Goal: Task Accomplishment & Management: Complete application form

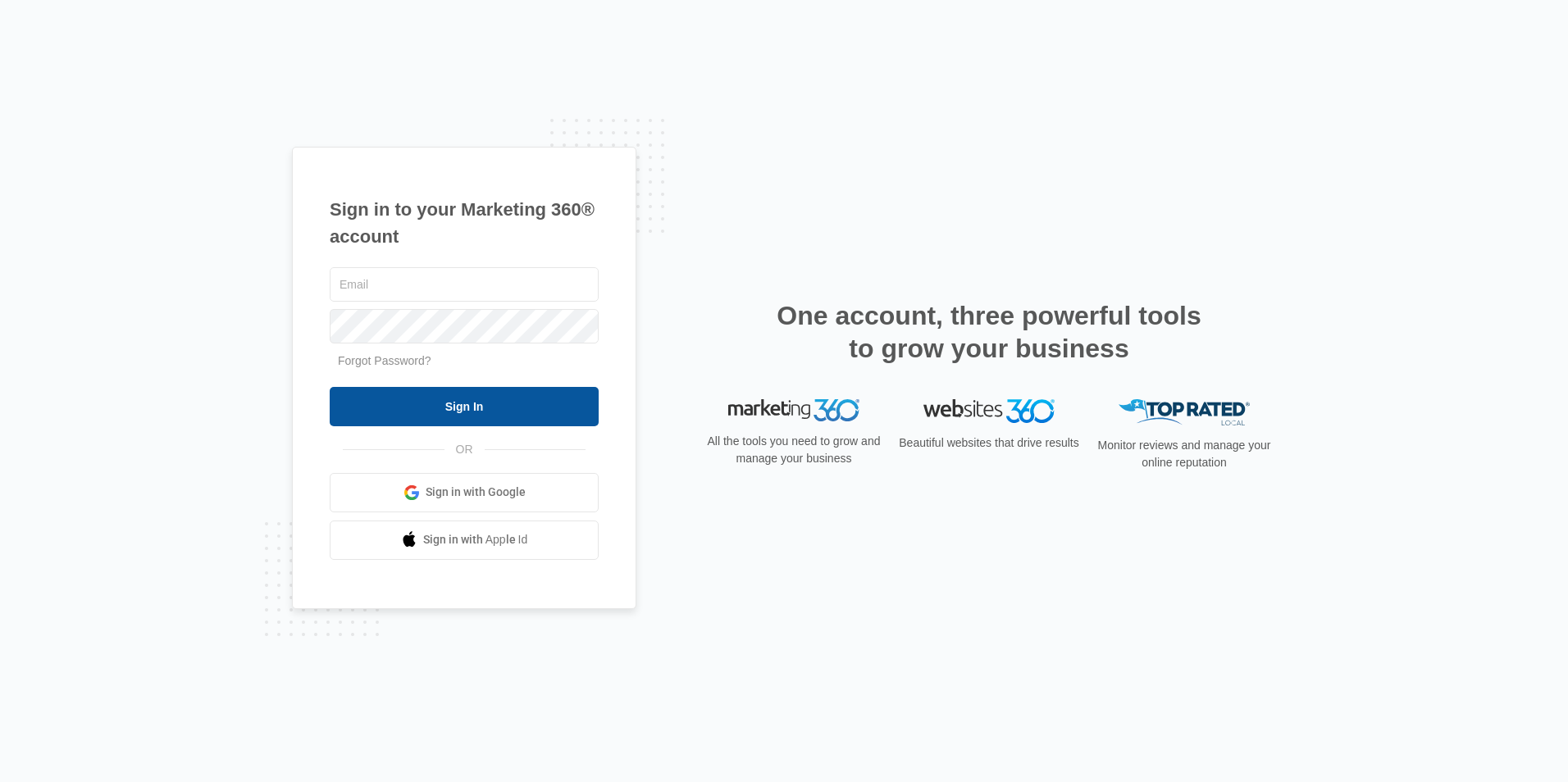
type input "[EMAIL_ADDRESS][DOMAIN_NAME]"
click at [512, 398] on input "Sign In" at bounding box center [464, 406] width 269 height 40
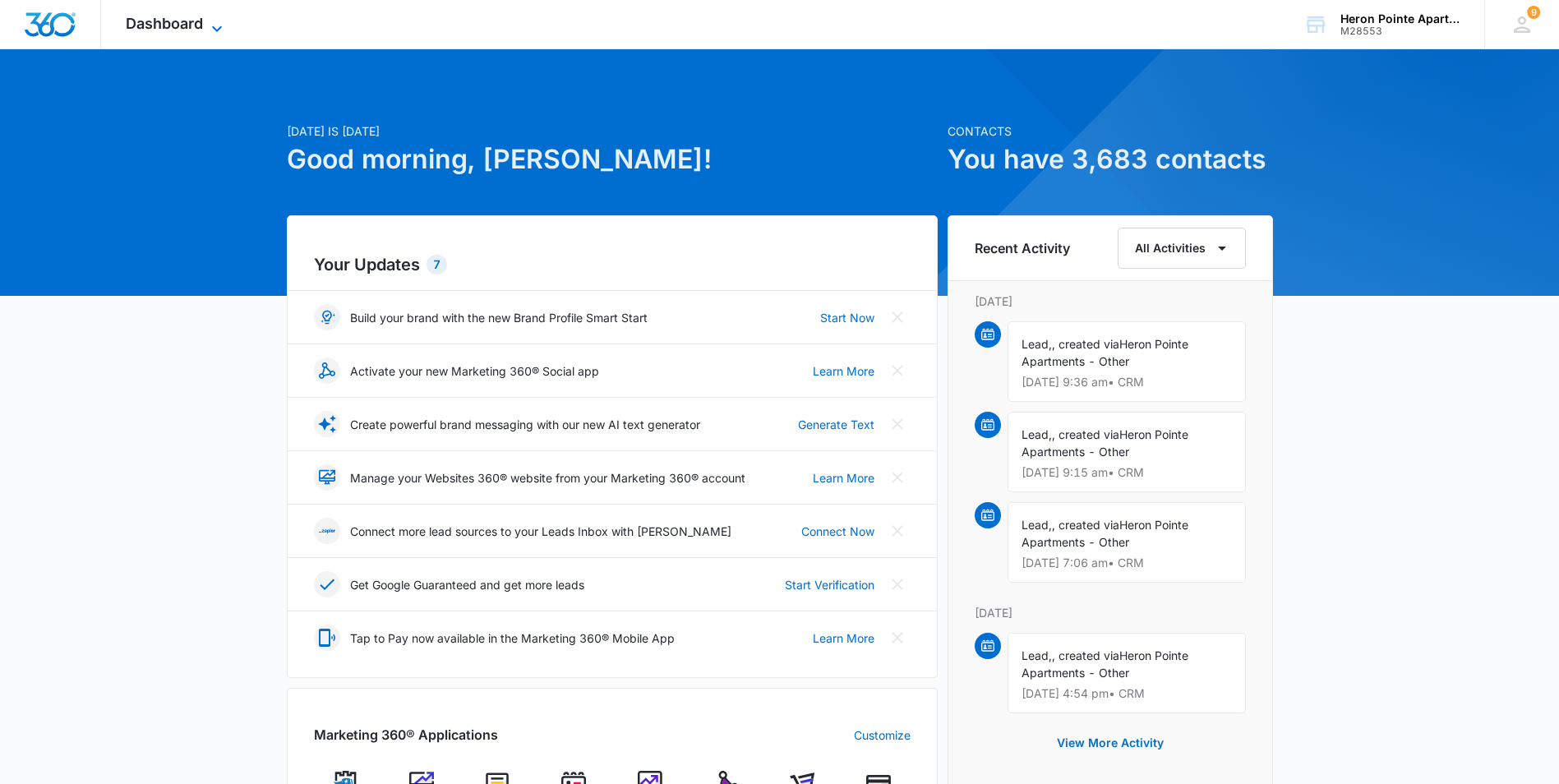
click at [212, 20] on icon at bounding box center [217, 29] width 20 height 20
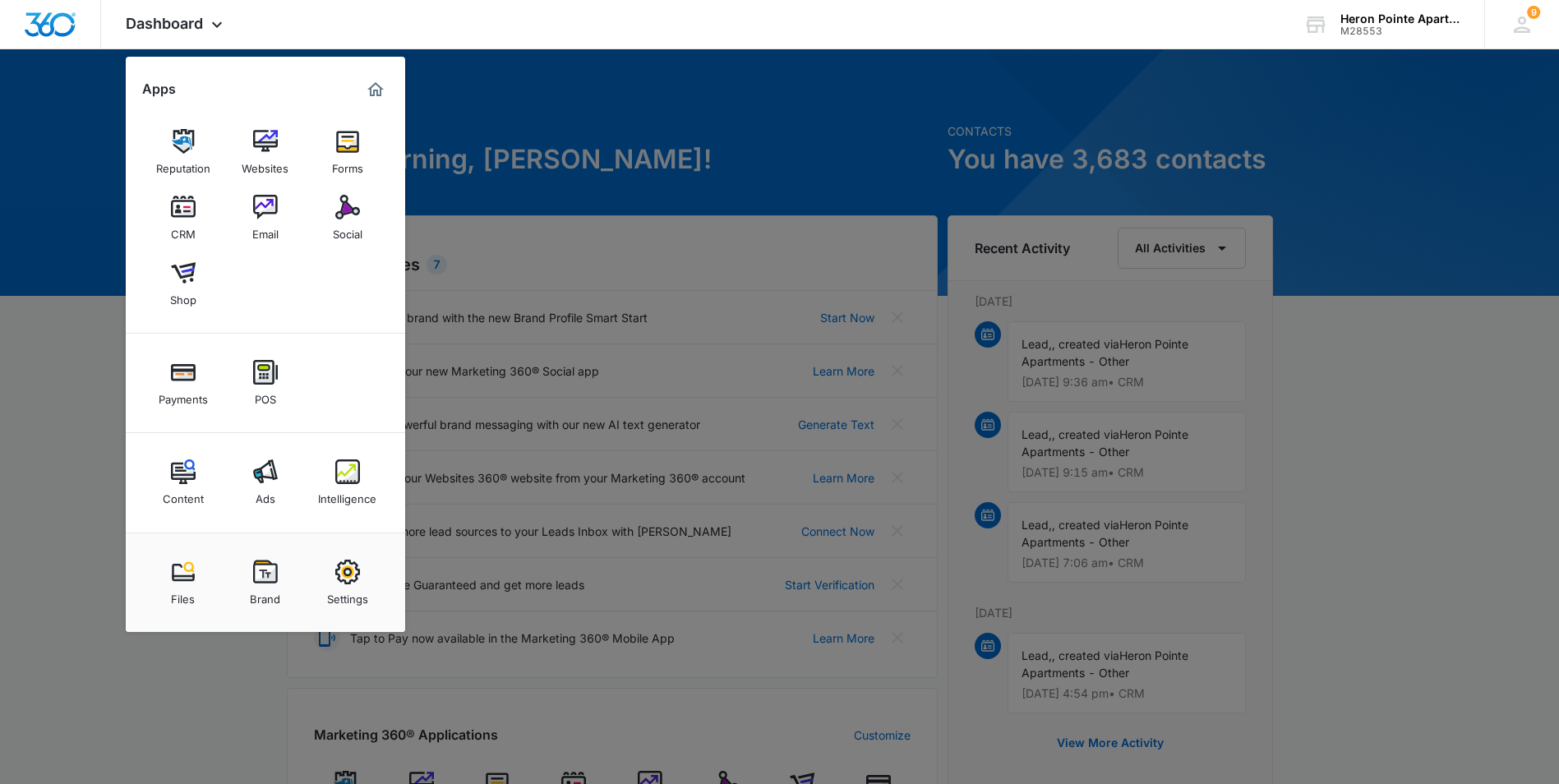
click at [192, 218] on img at bounding box center [183, 206] width 24 height 24
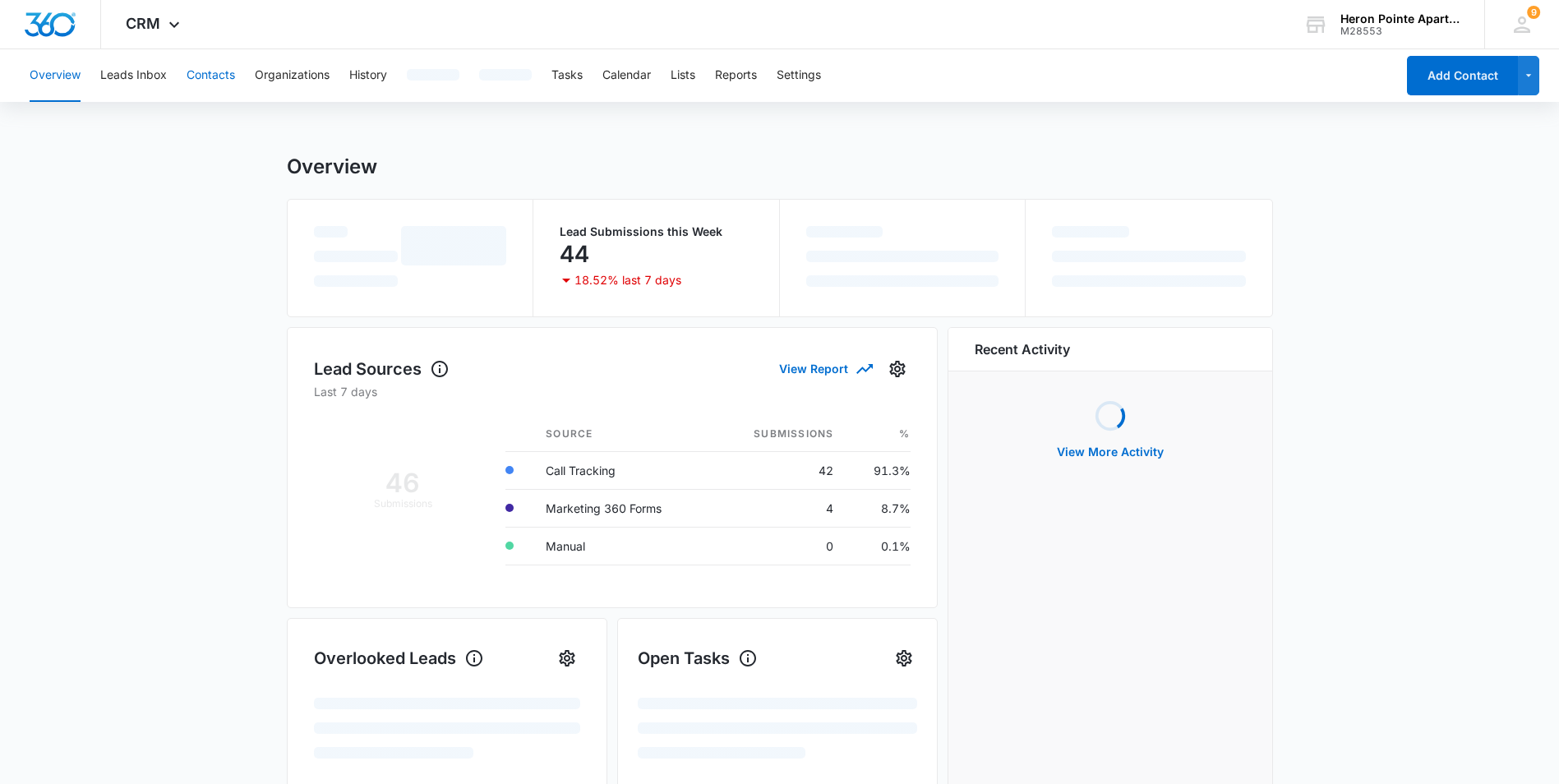
click at [206, 81] on button "Contacts" at bounding box center [211, 75] width 49 height 53
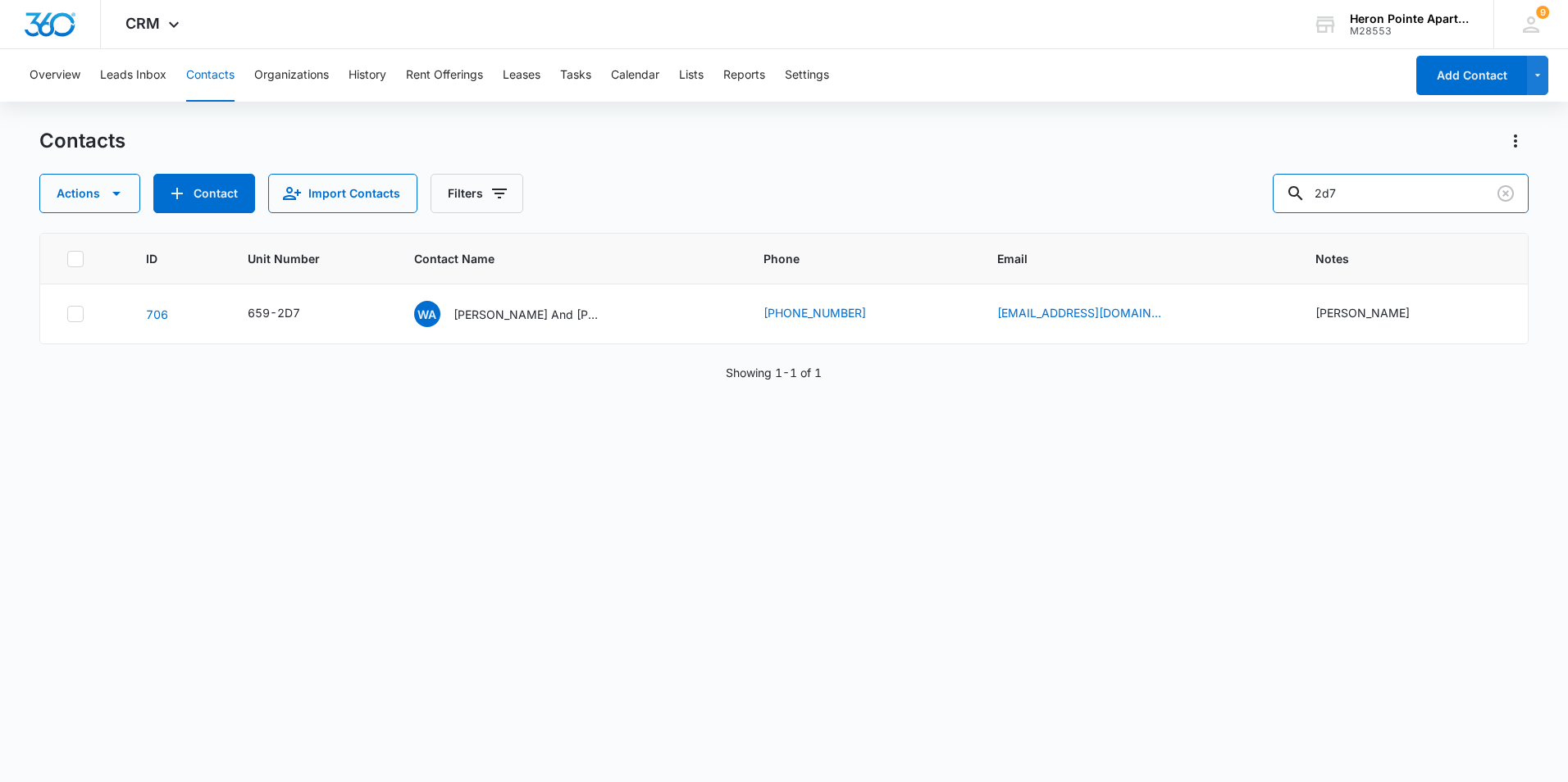
drag, startPoint x: 1442, startPoint y: 201, endPoint x: 1257, endPoint y: 200, distance: 185.0
click at [1257, 200] on div "Actions Contact Import Contacts Filters 2d7" at bounding box center [784, 193] width 1489 height 40
type input "C8"
click at [161, 313] on link "541" at bounding box center [156, 313] width 23 height 14
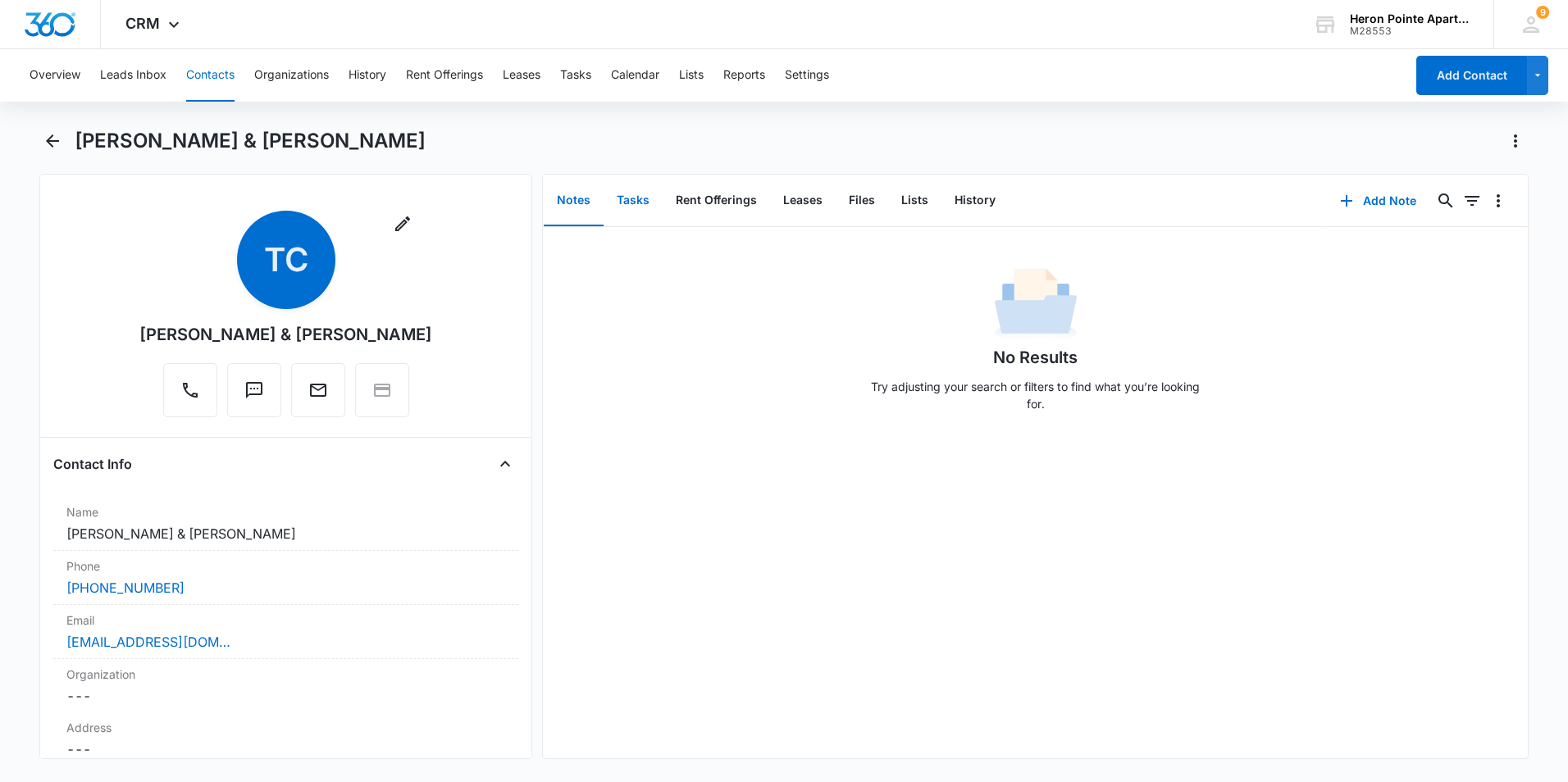
click at [640, 201] on button "Tasks" at bounding box center [632, 200] width 59 height 51
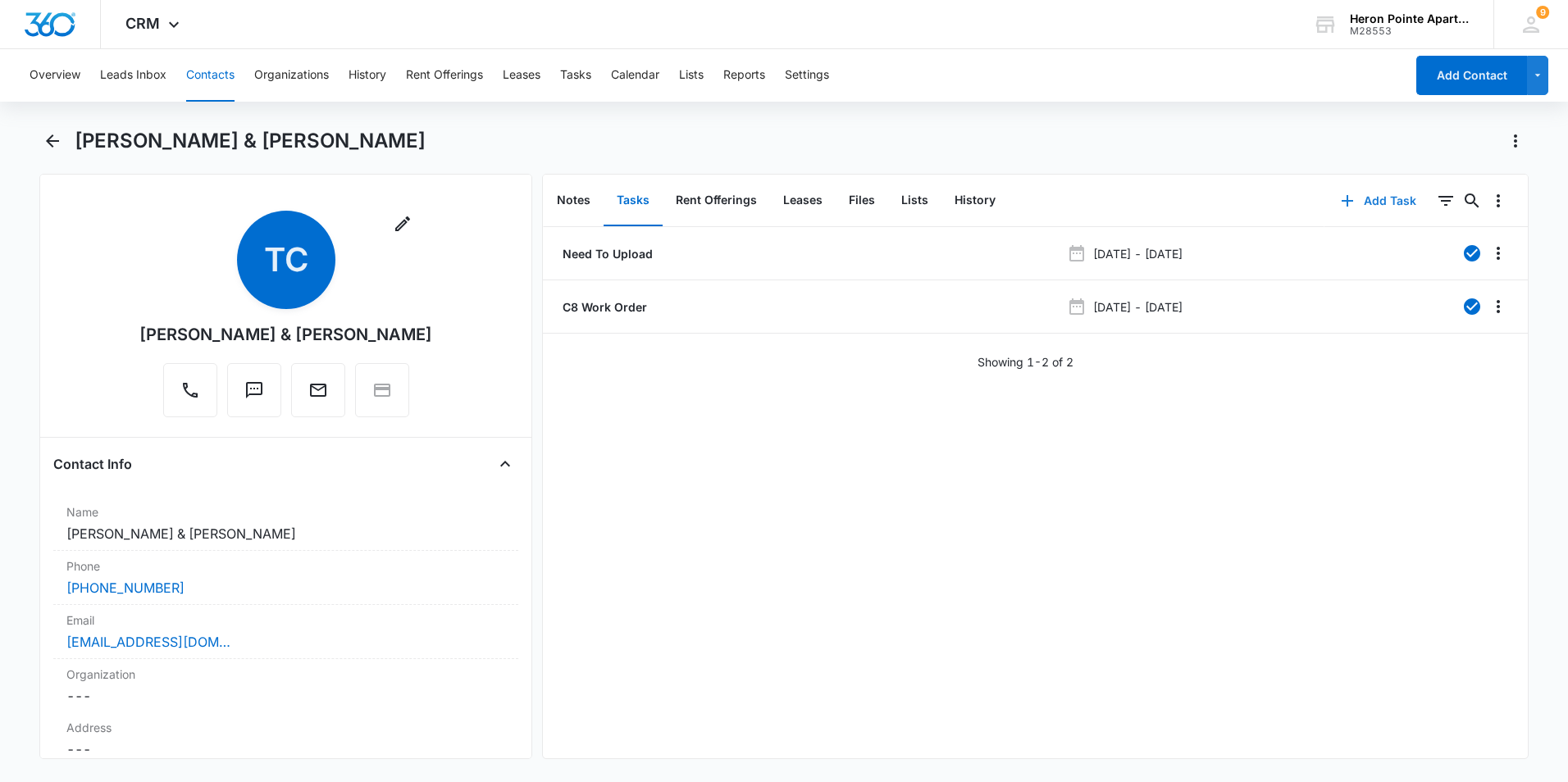
click at [1349, 202] on button "Add Task" at bounding box center [1378, 201] width 108 height 40
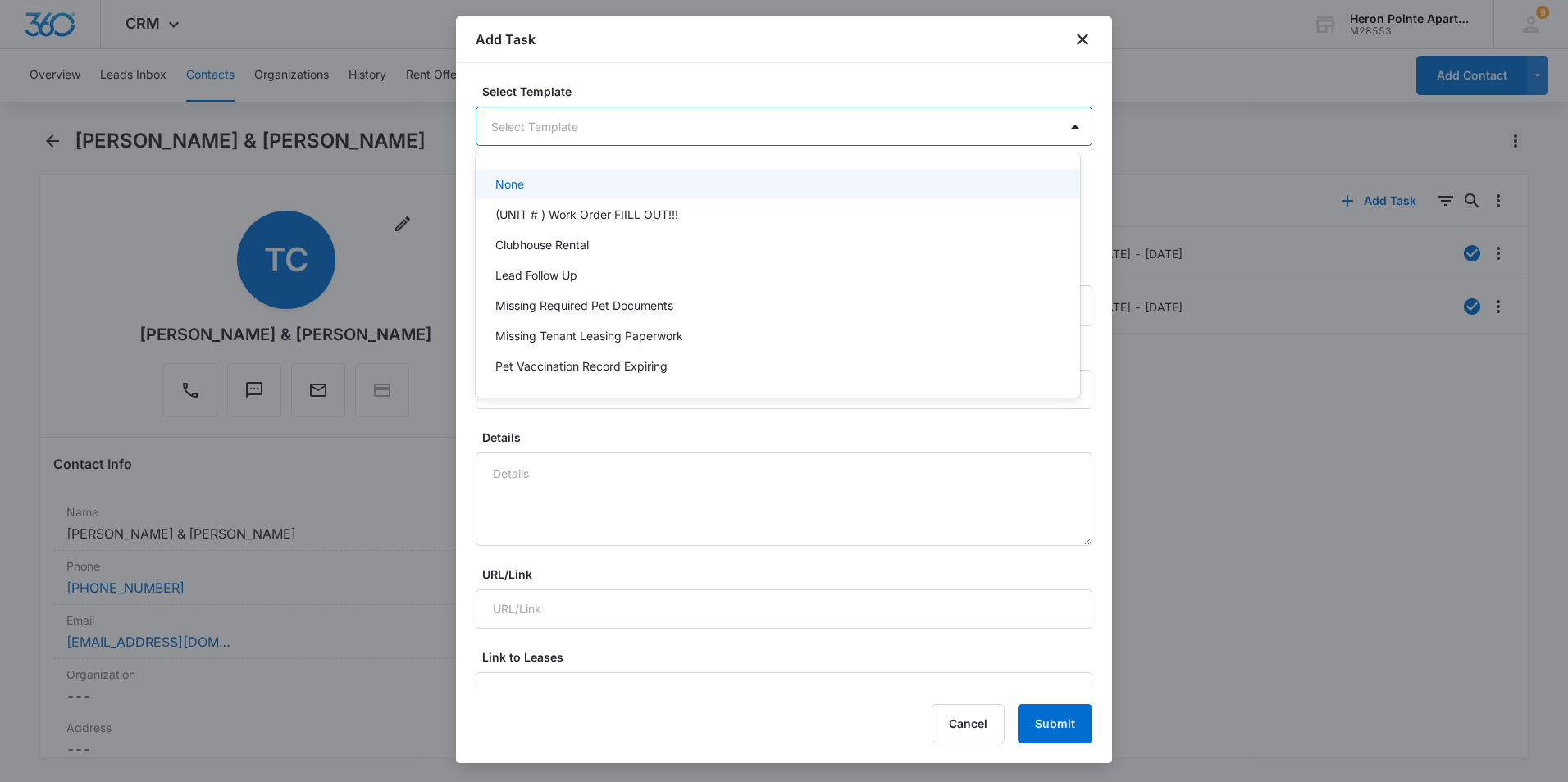
click at [593, 129] on body "CRM Apps Reputation Websites Forms CRM Email Social Shop Payments POS Content A…" at bounding box center [784, 391] width 1568 height 782
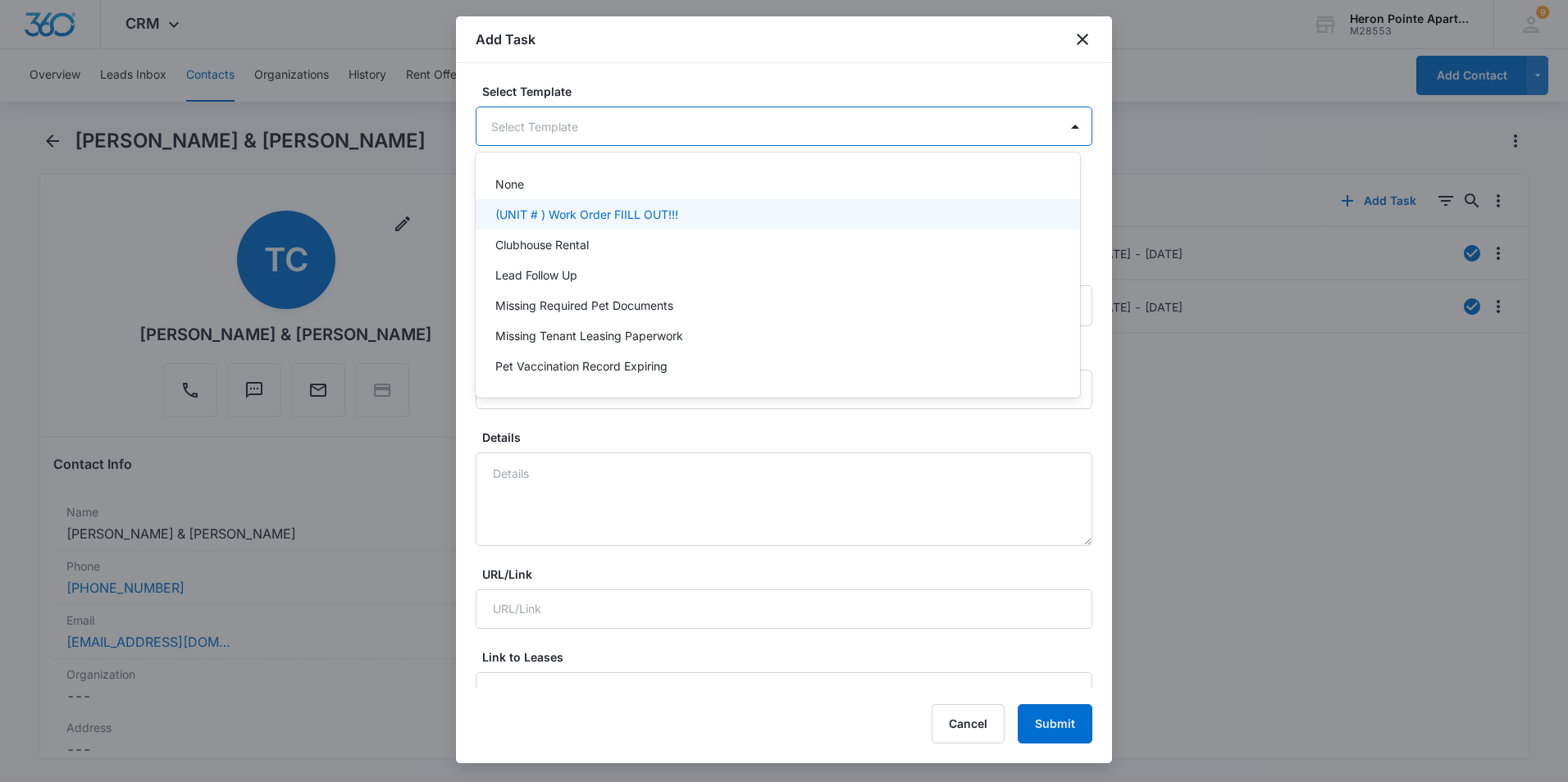
click at [596, 218] on p "(UNIT # ) Work Order FIILL OUT!!!" at bounding box center [586, 214] width 182 height 17
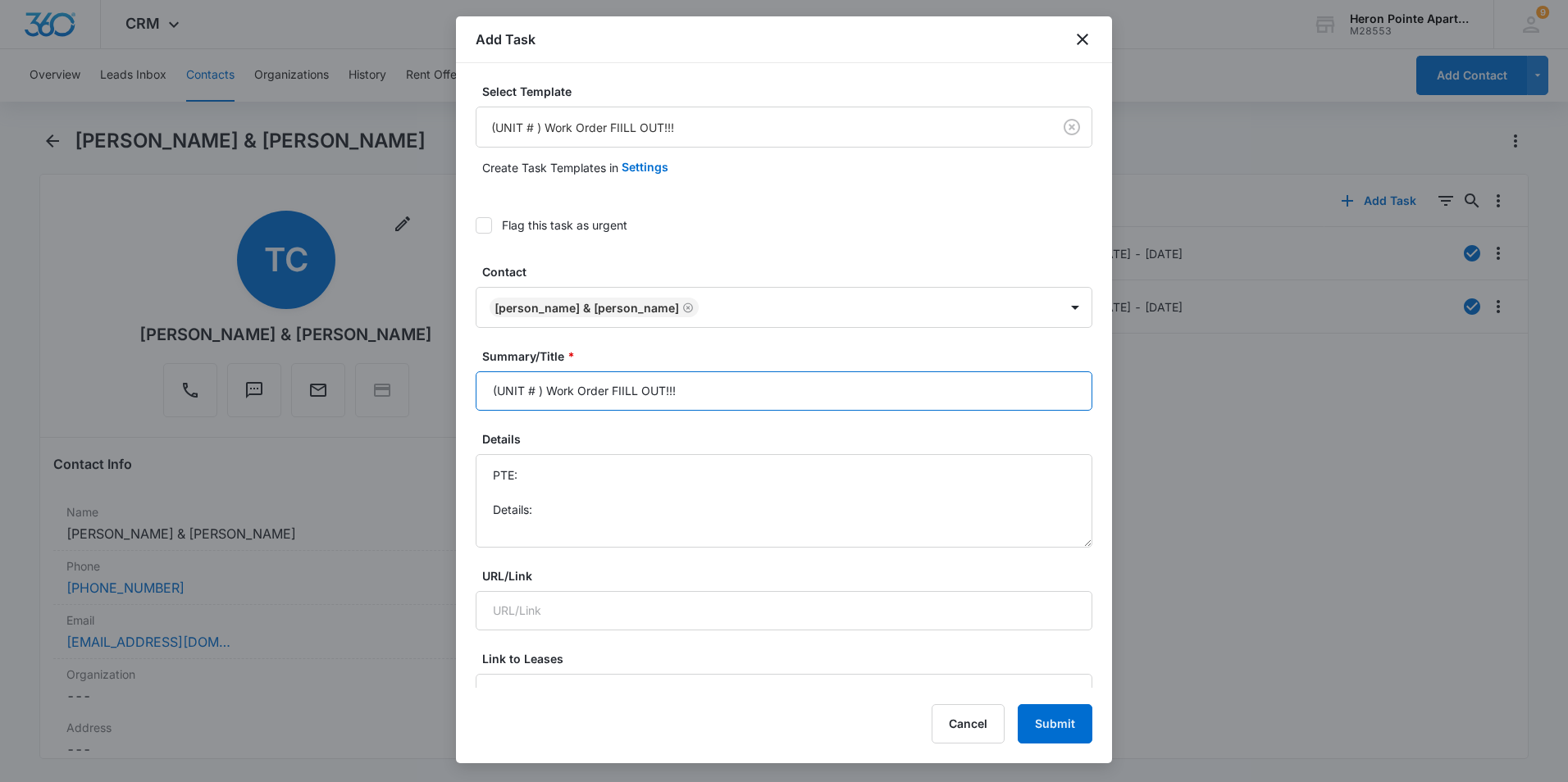
drag, startPoint x: 535, startPoint y: 389, endPoint x: 544, endPoint y: 386, distance: 9.5
type input "(C8 ) Work Order FIILL OUT!!!"
click at [552, 473] on textarea "PTE: Details:" at bounding box center [784, 500] width 617 height 93
click at [606, 469] on textarea "PTE: Details:" at bounding box center [784, 500] width 617 height 93
click at [593, 512] on textarea "PTE: 970-342-4950 Details:" at bounding box center [784, 500] width 617 height 93
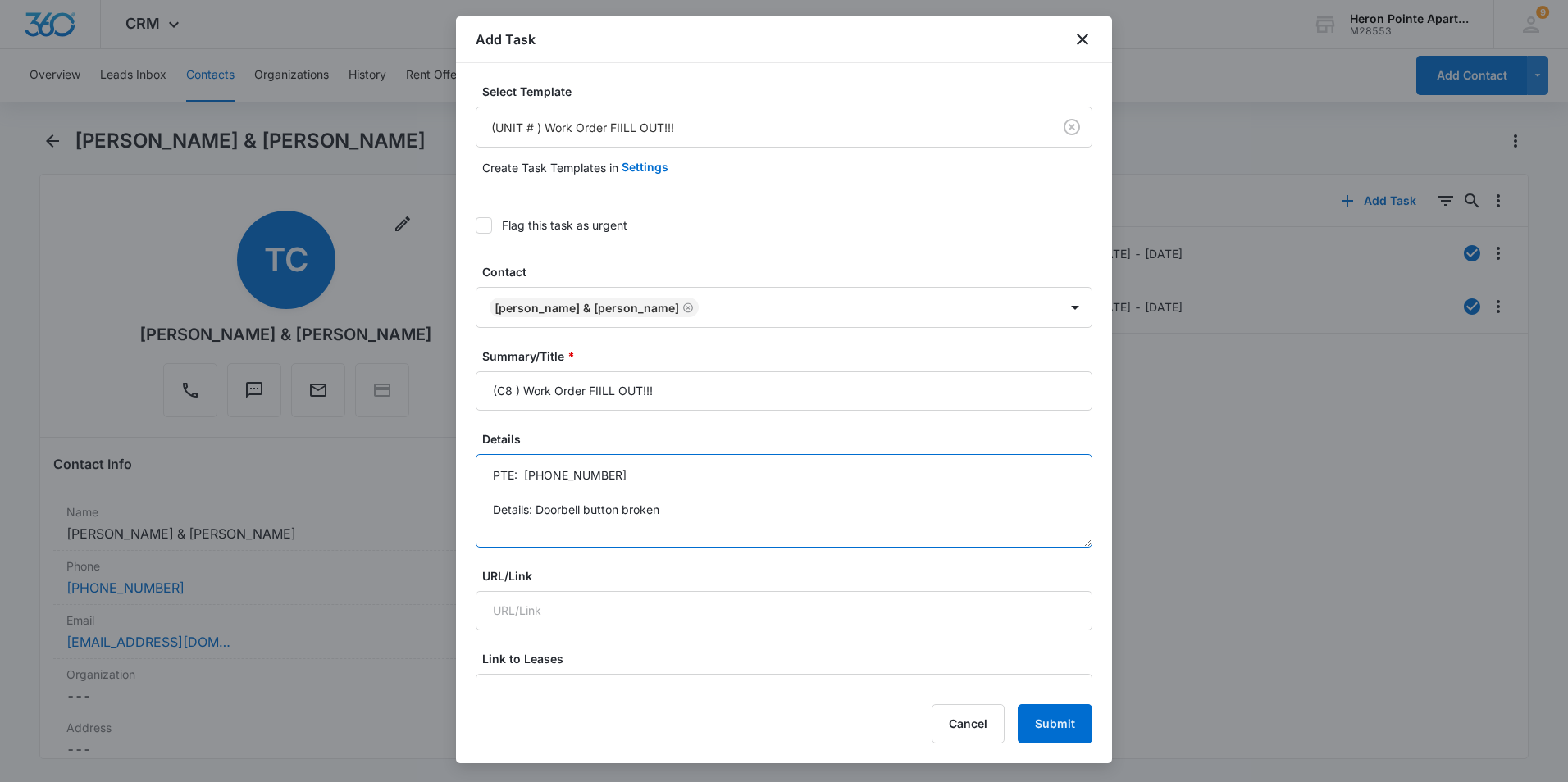
click at [684, 511] on textarea "PTE: 970-342-4950 Details: Doorbell button broken" at bounding box center [784, 500] width 617 height 93
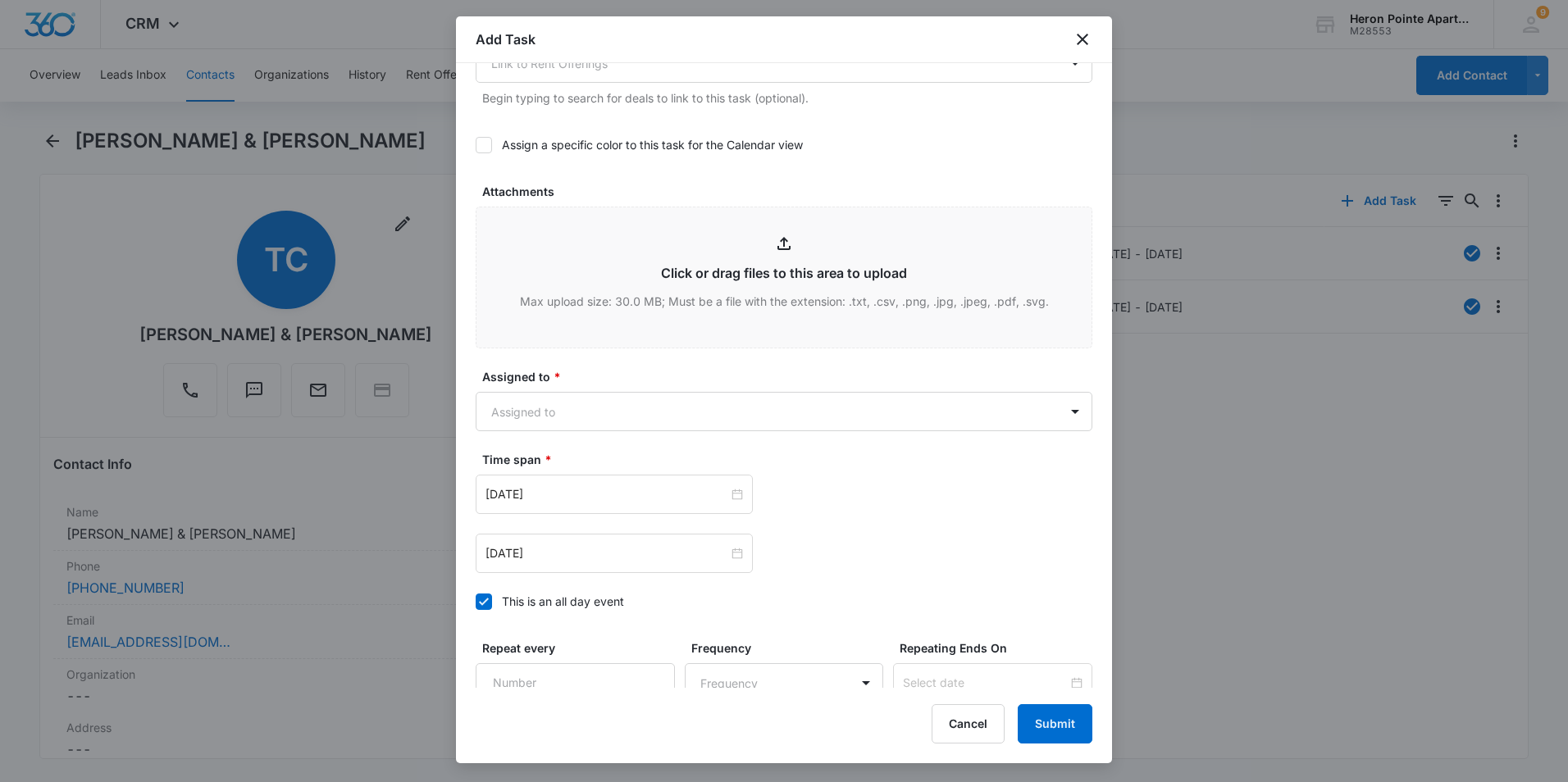
scroll to position [738, 0]
type textarea "PTE: 970-342-4950 Details: Doorbell button broken. Guest toilet loose."
click at [671, 420] on body "CRM Apps Reputation Websites Forms CRM Email Social Shop Payments POS Content A…" at bounding box center [784, 391] width 1568 height 782
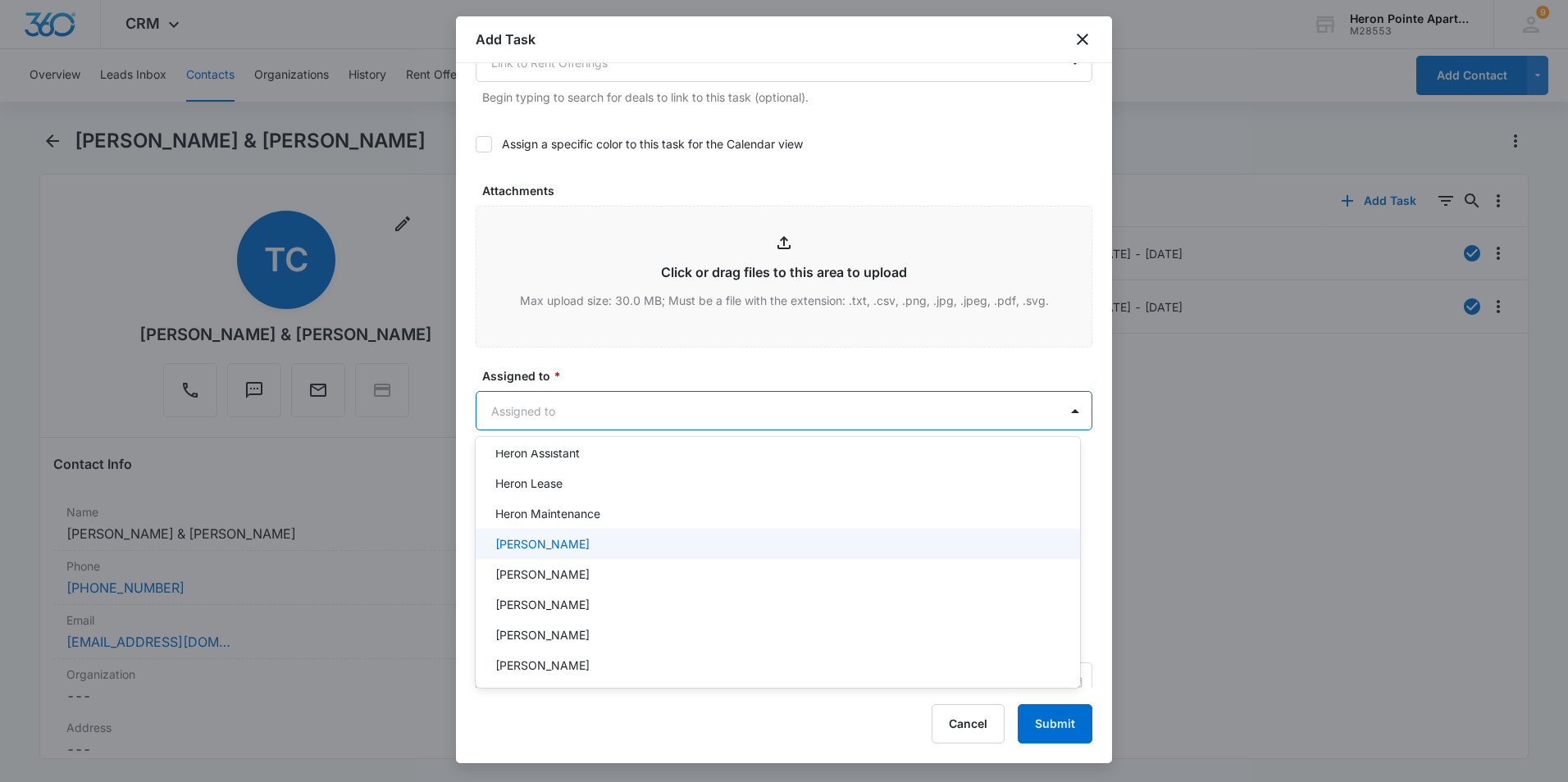
scroll to position [164, 0]
click at [612, 551] on div "Kathrine Holt" at bounding box center [776, 546] width 562 height 17
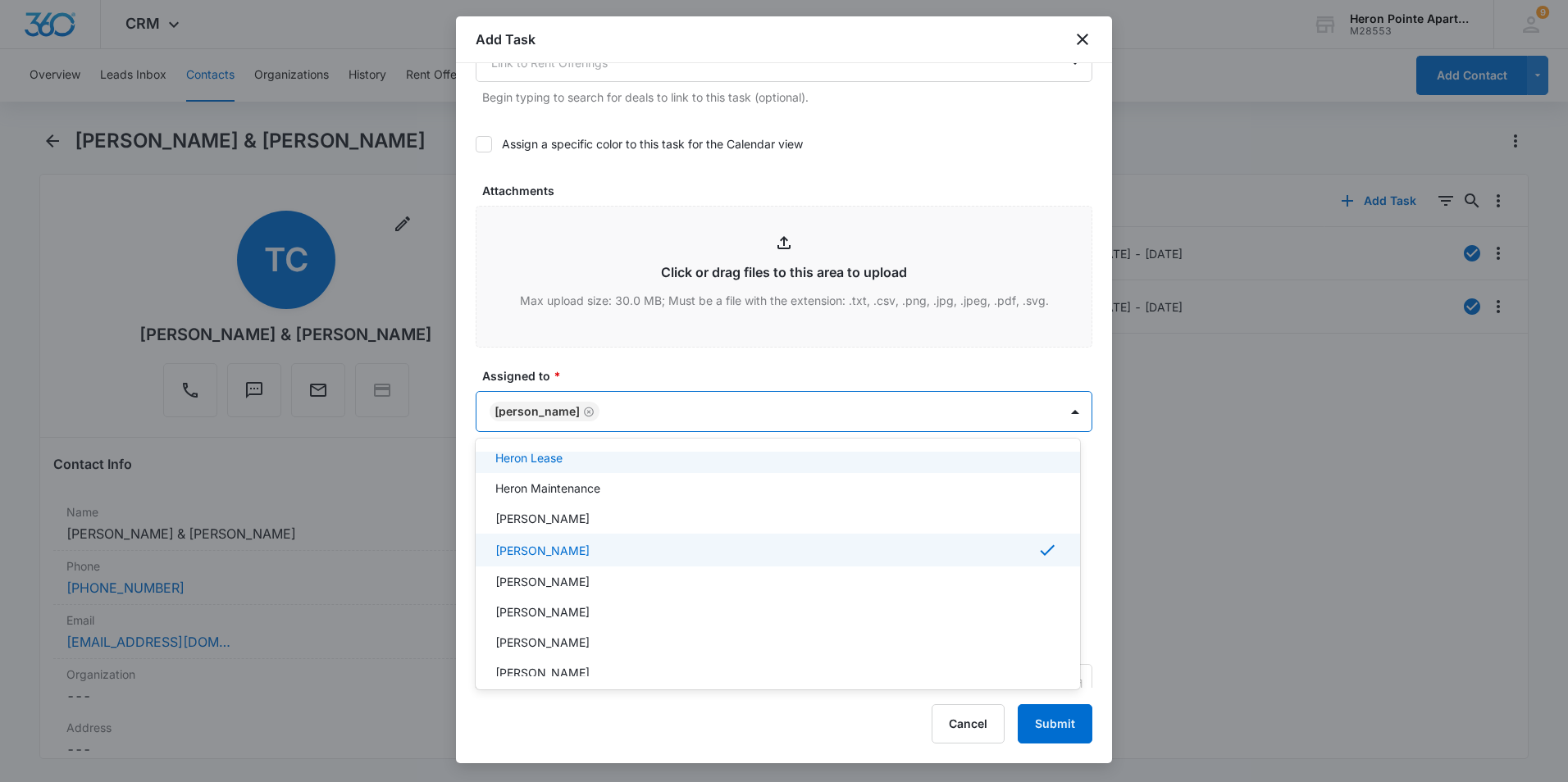
click at [1060, 414] on div at bounding box center [784, 391] width 1568 height 782
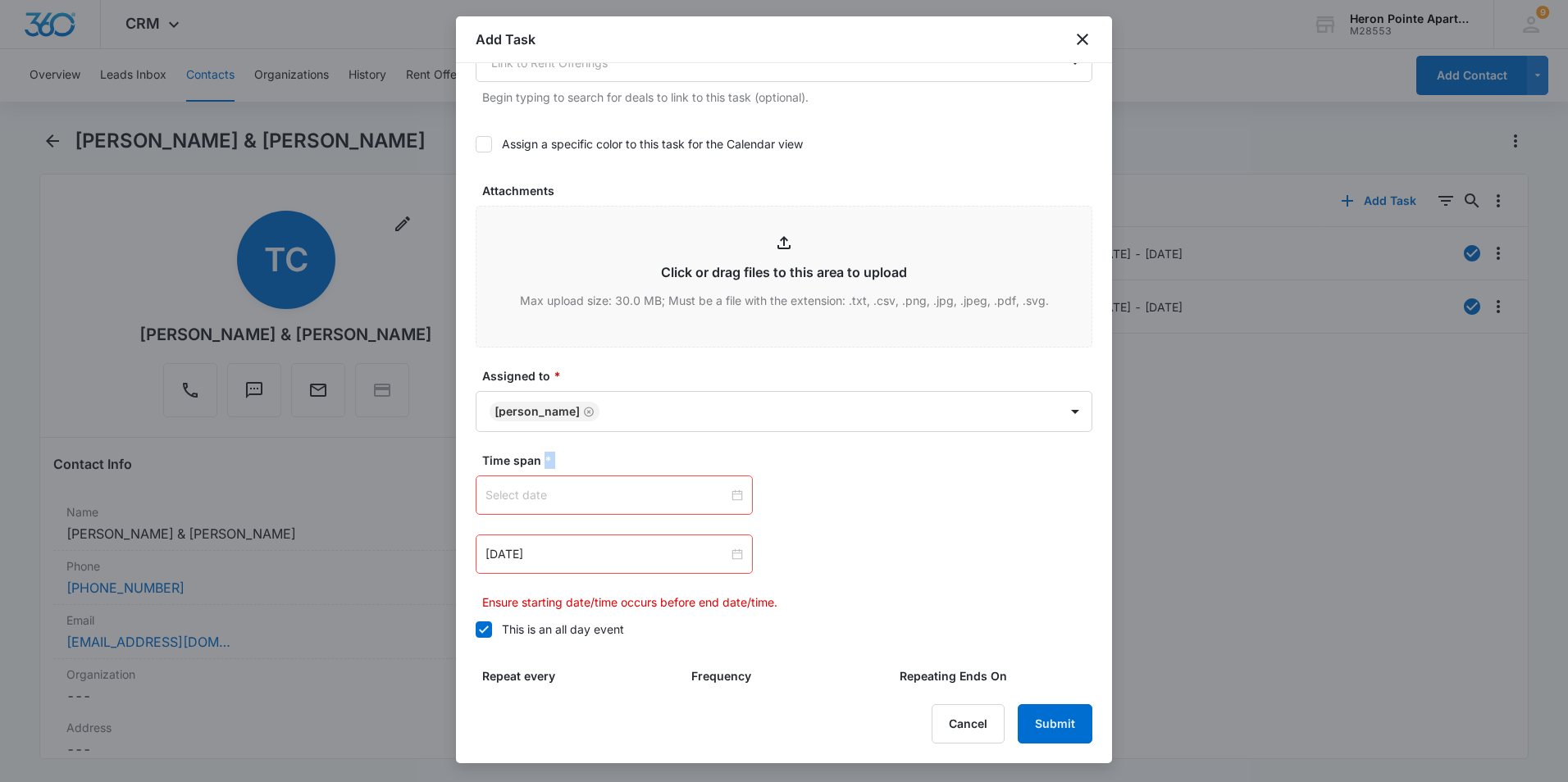
click at [731, 495] on div at bounding box center [613, 495] width 257 height 18
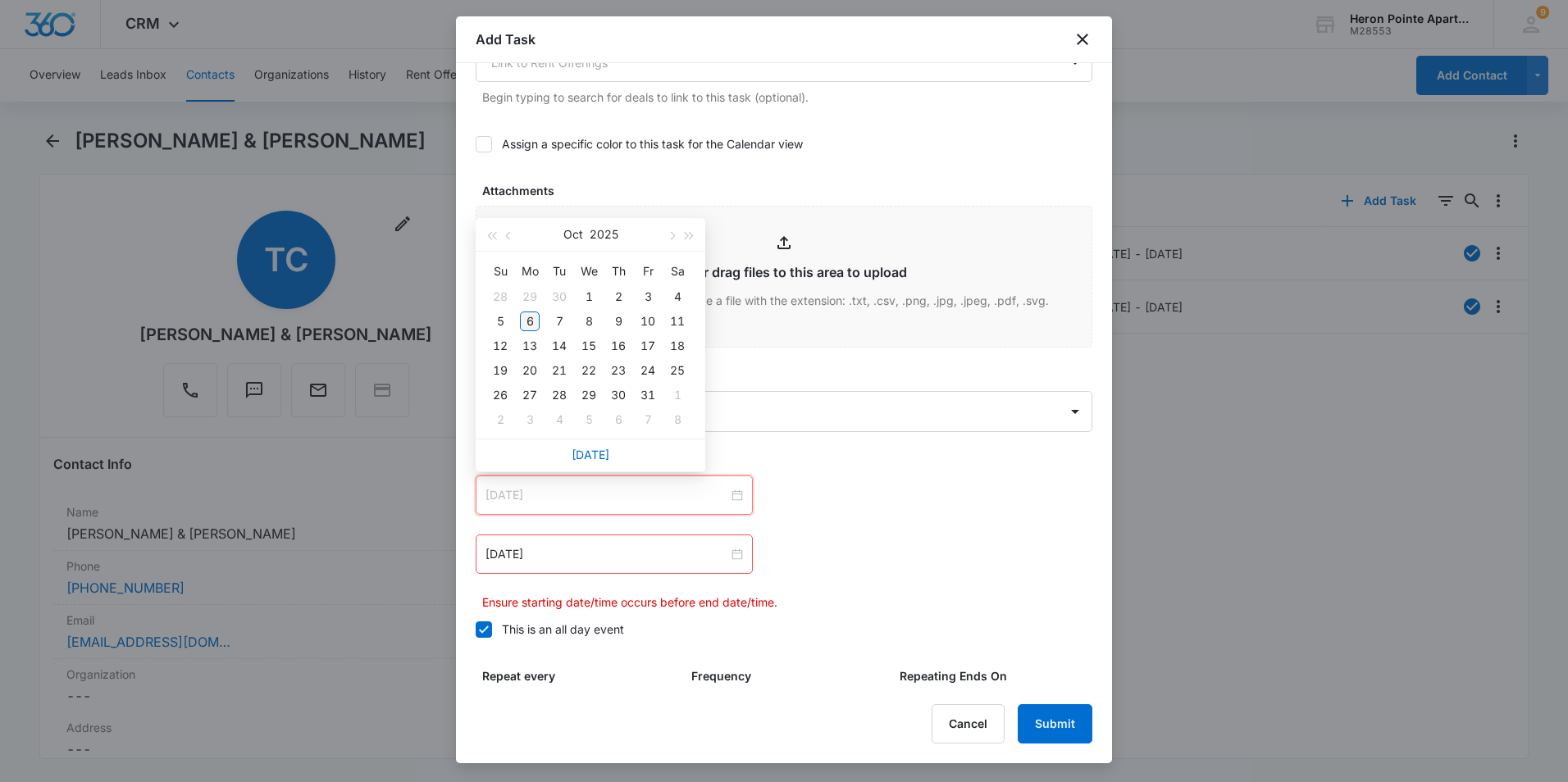
type input "Oct 6, 2025"
click at [530, 320] on div "6" at bounding box center [530, 321] width 20 height 20
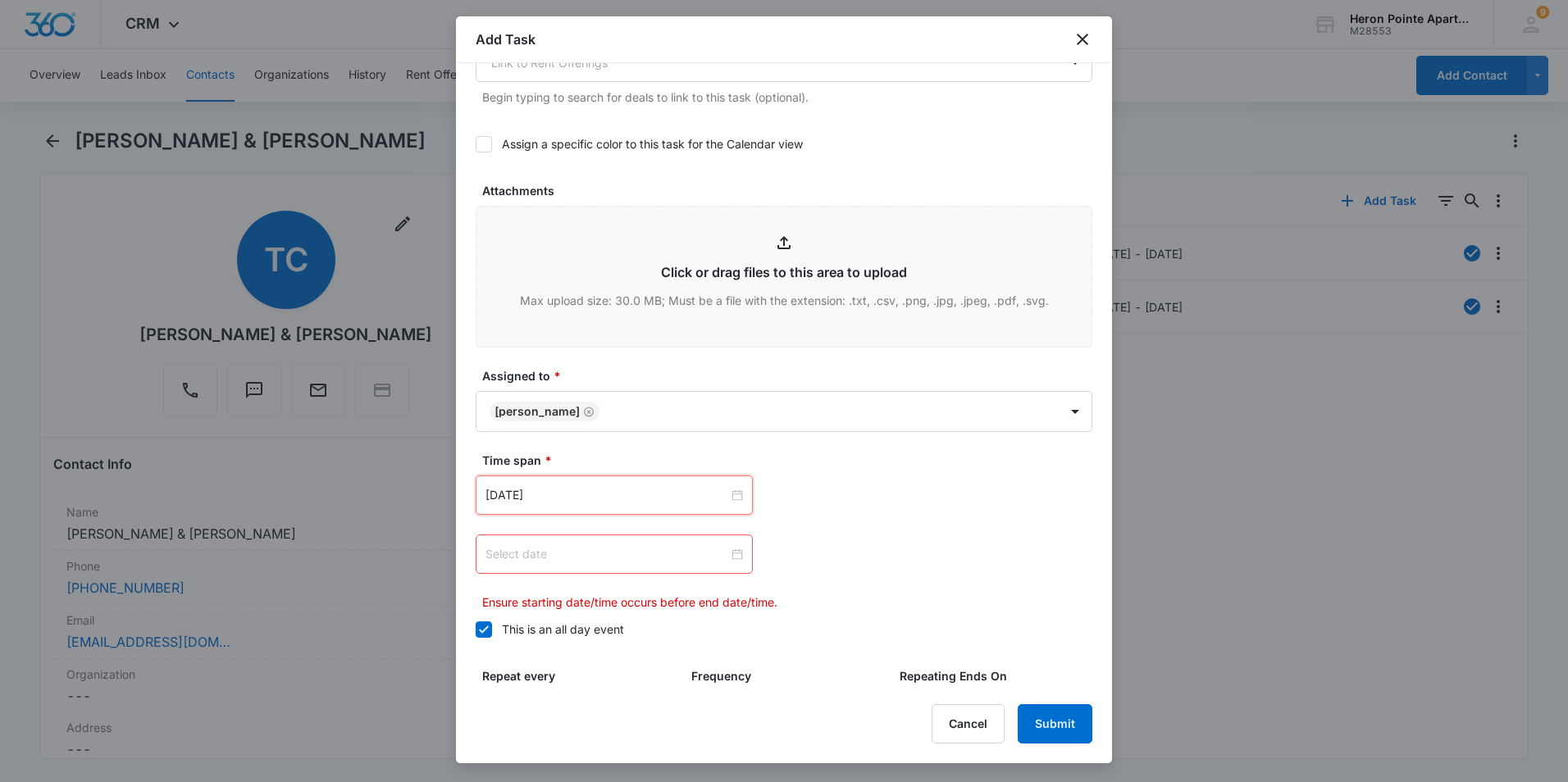
click at [728, 553] on div at bounding box center [613, 554] width 257 height 18
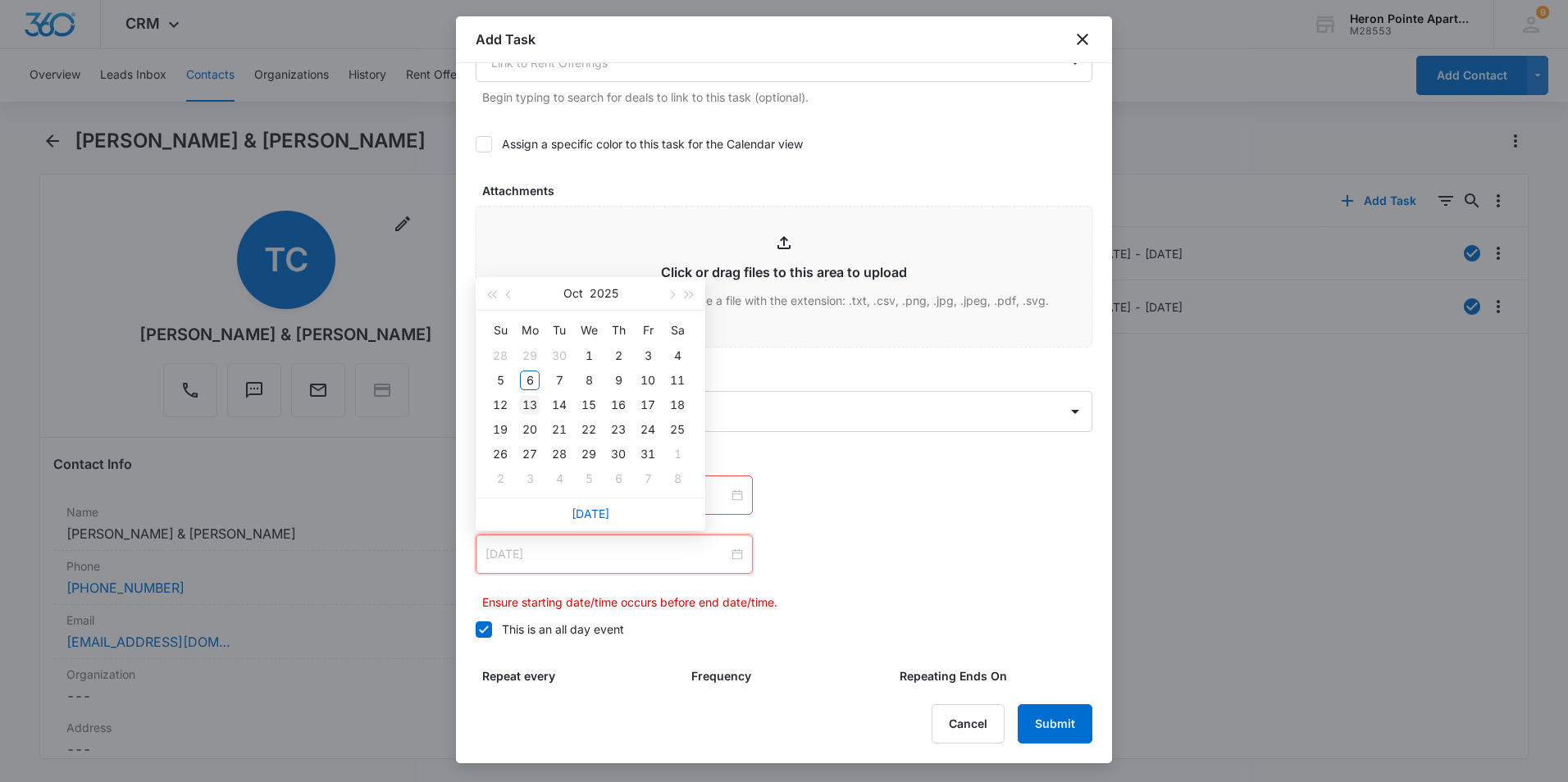
type input "Oct 13, 2025"
click at [530, 405] on div "13" at bounding box center [530, 405] width 20 height 20
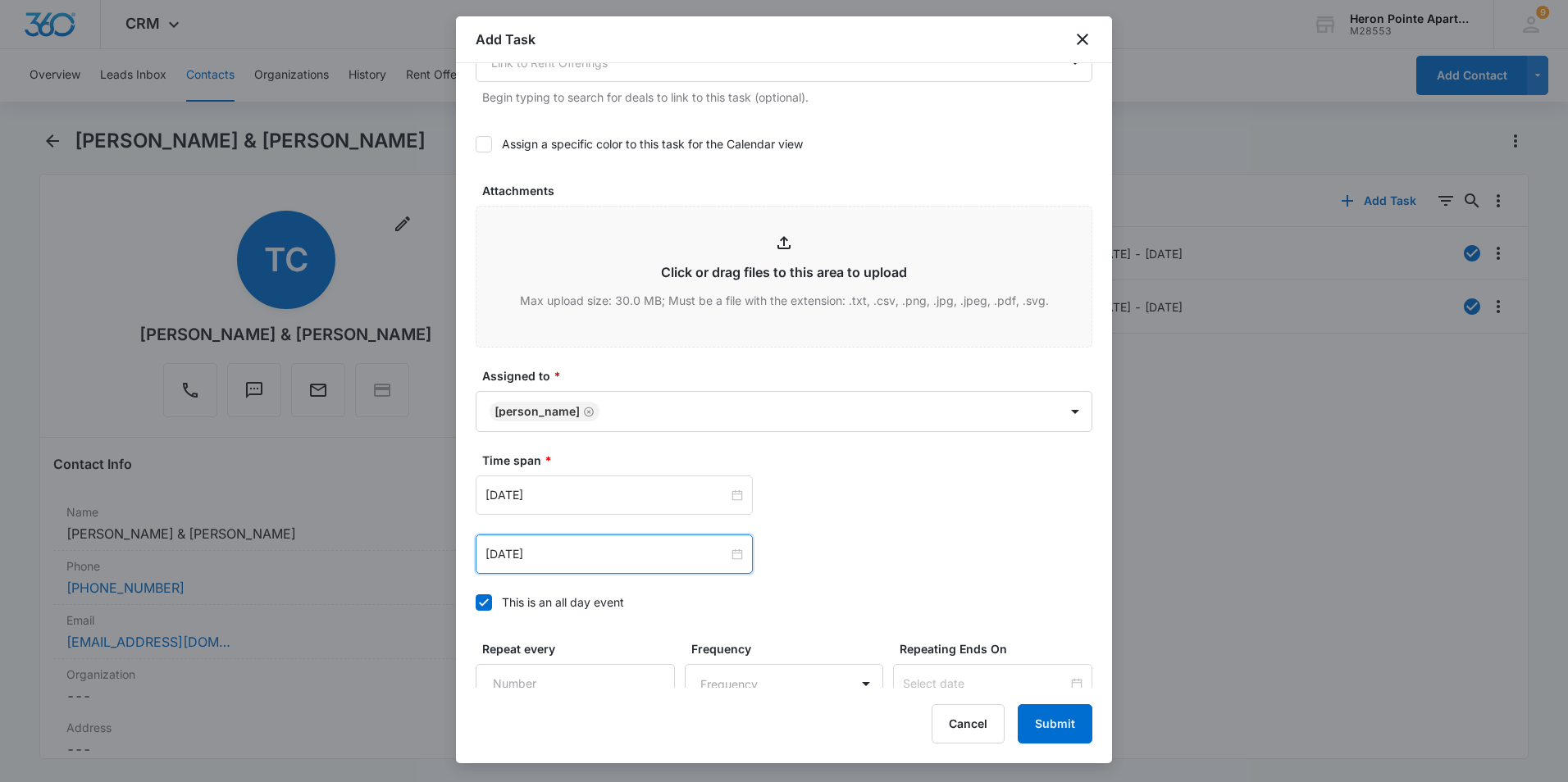
click at [844, 526] on div "Oct 6, 2025 Oct 2025 Su Mo Tu We Th Fr Sa 28 29 30 1 2 3 4 5 6 7 8 9 10 11 12 1…" at bounding box center [784, 525] width 617 height 98
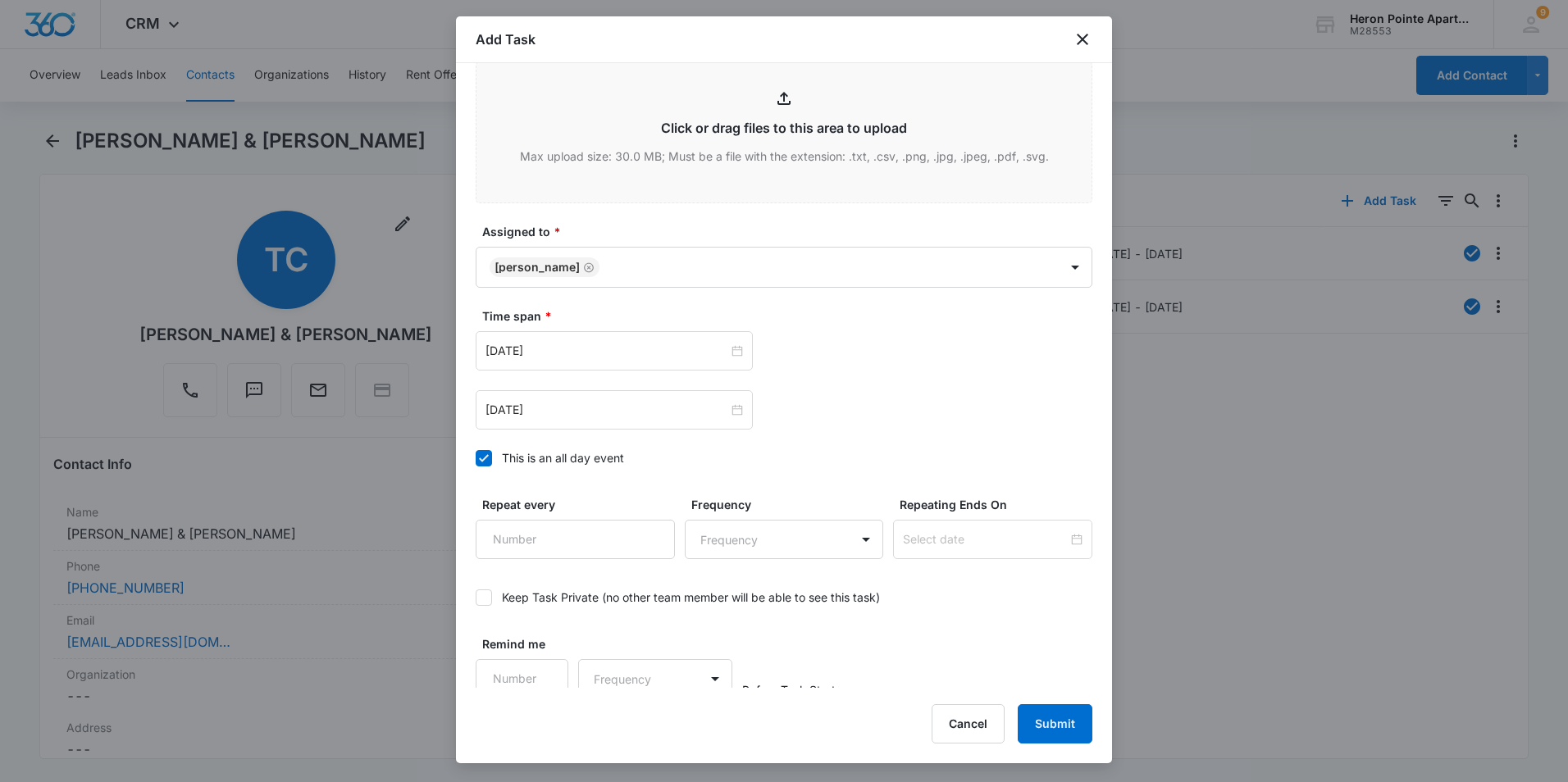
scroll to position [893, 0]
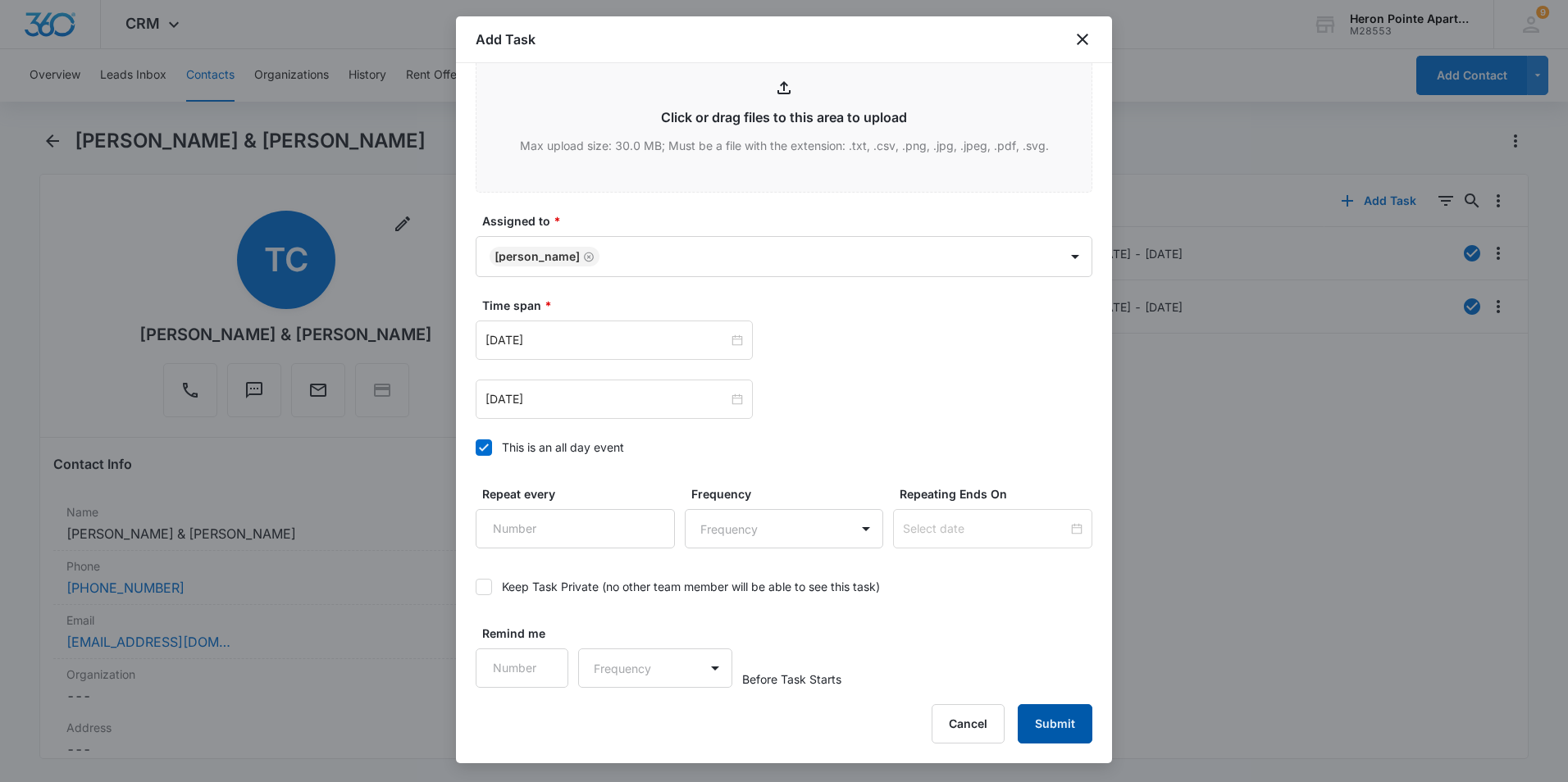
click at [1075, 720] on button "Submit" at bounding box center [1055, 724] width 75 height 40
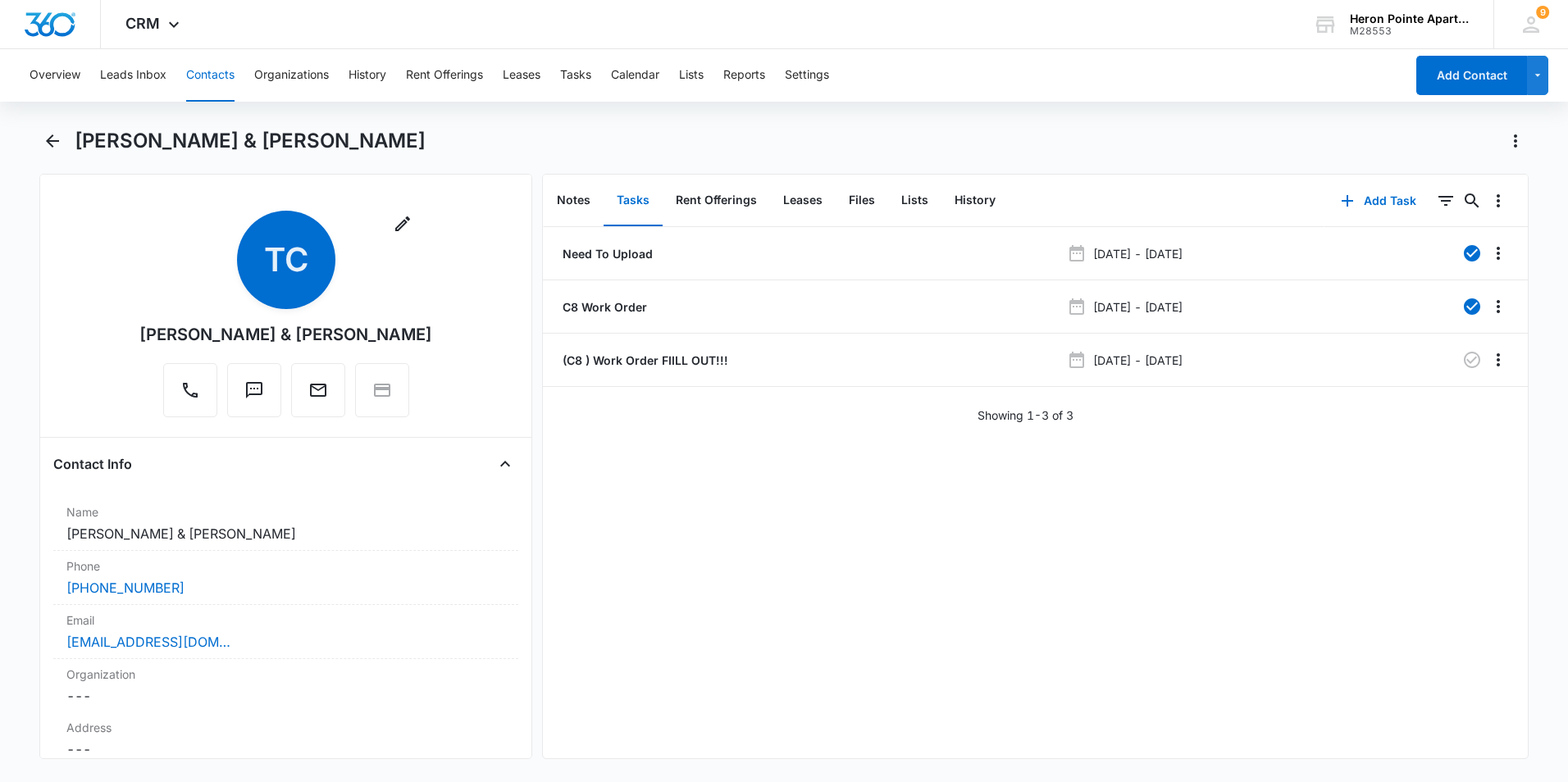
click at [201, 76] on button "Contacts" at bounding box center [210, 75] width 49 height 52
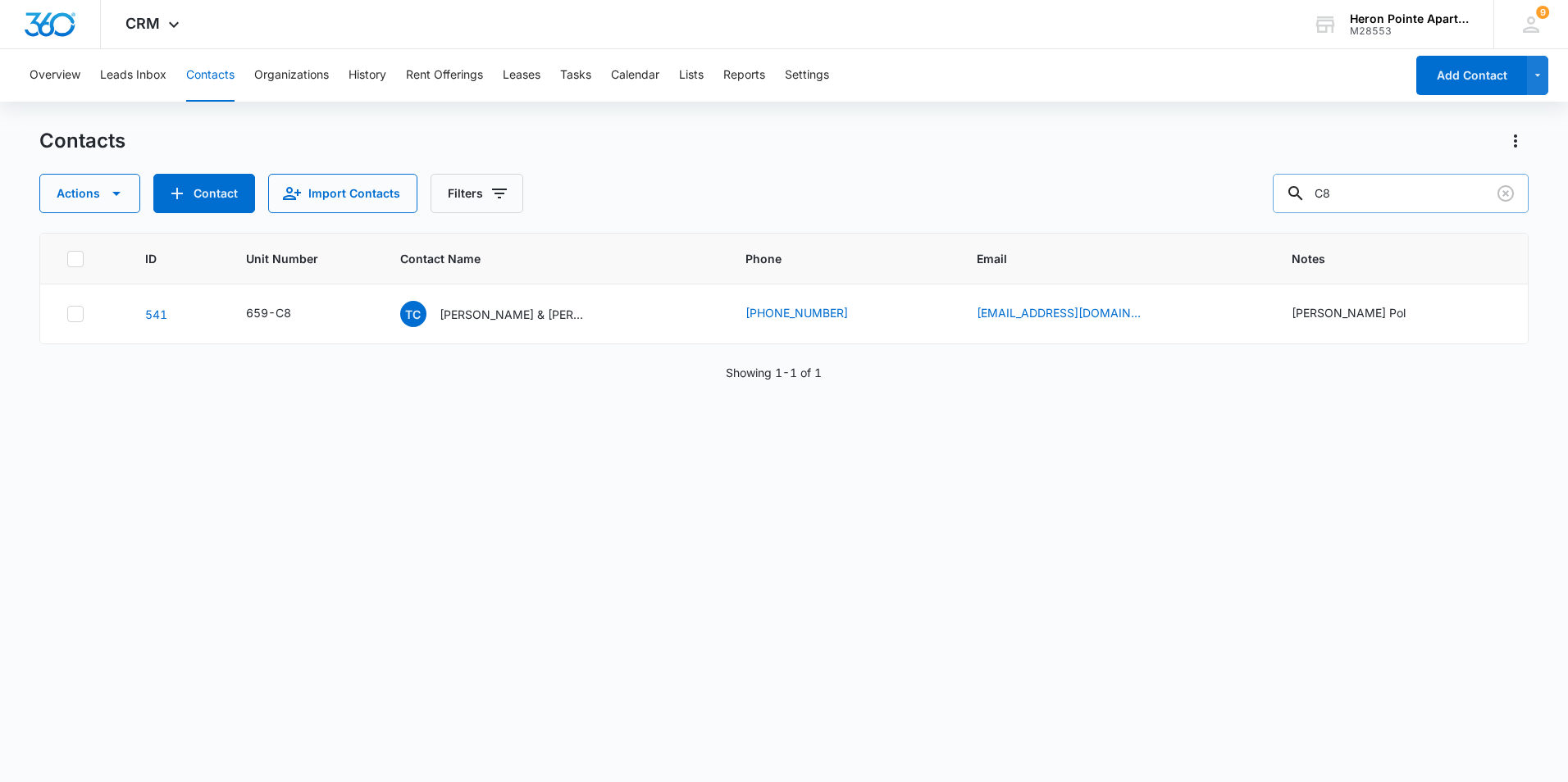
click at [1366, 191] on input "C8" at bounding box center [1400, 193] width 256 height 40
type input "C"
type input "G8"
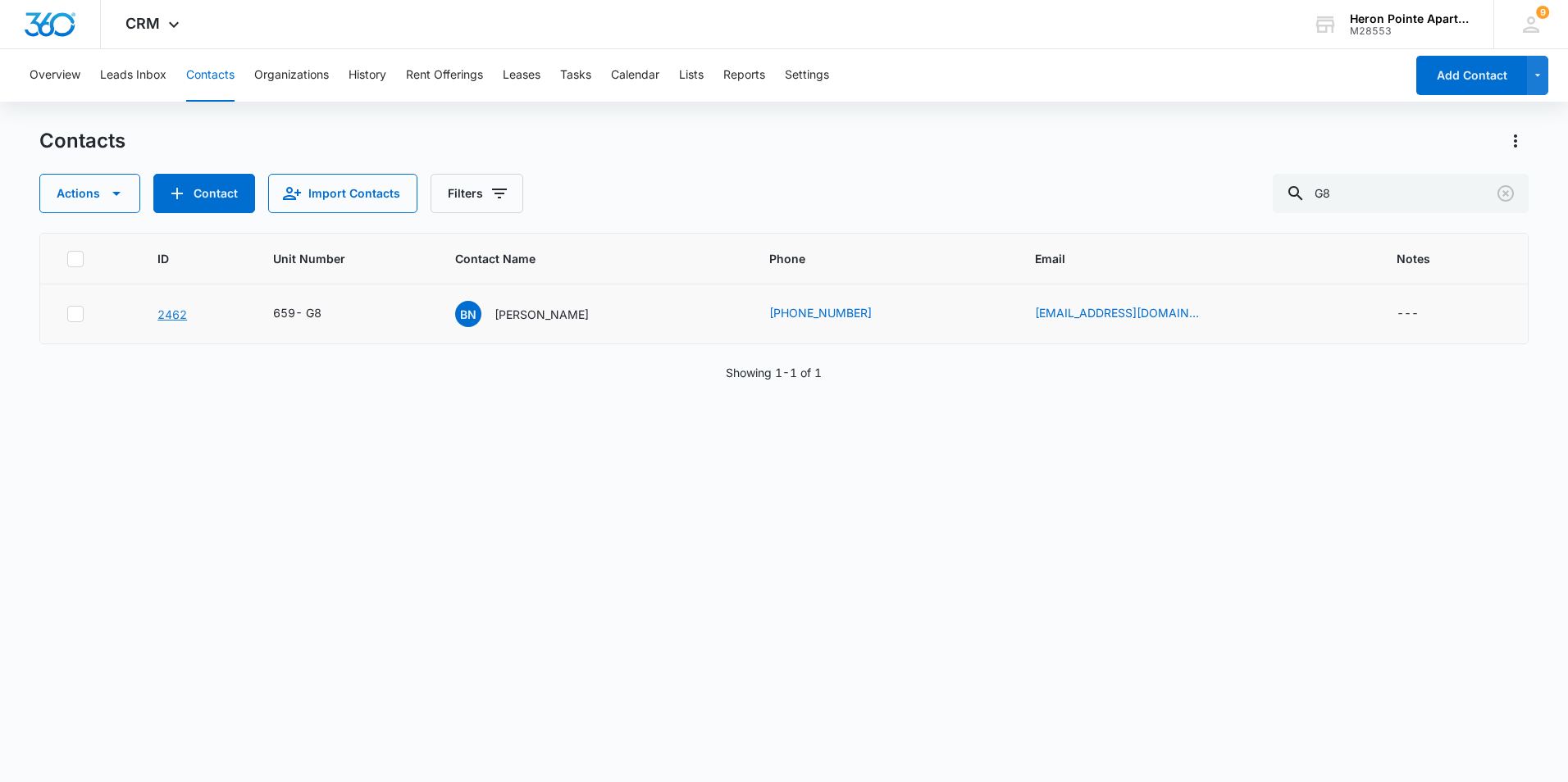
click at [175, 316] on link "2462" at bounding box center [172, 313] width 30 height 14
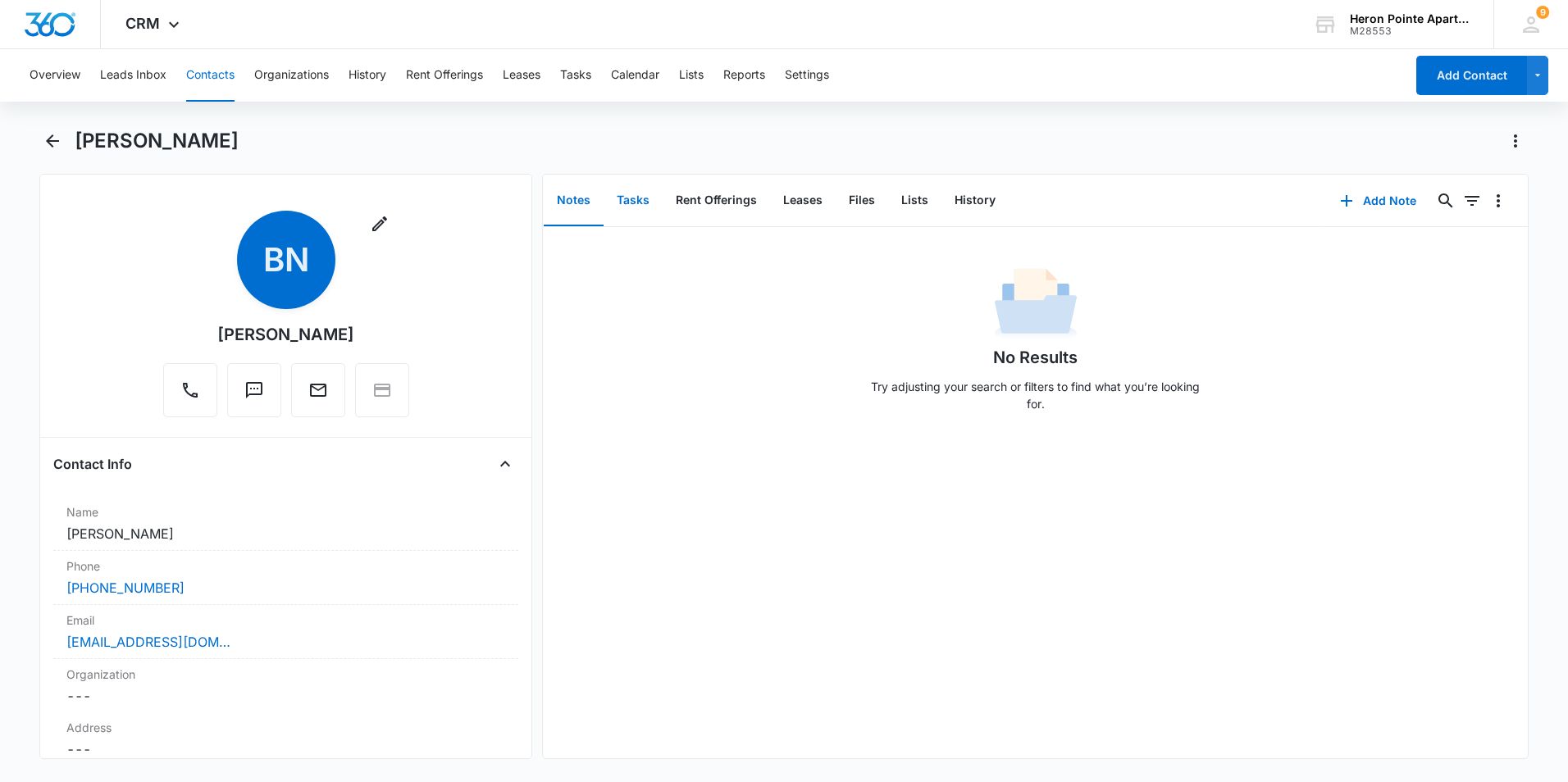
click at [648, 195] on button "Tasks" at bounding box center [632, 200] width 59 height 51
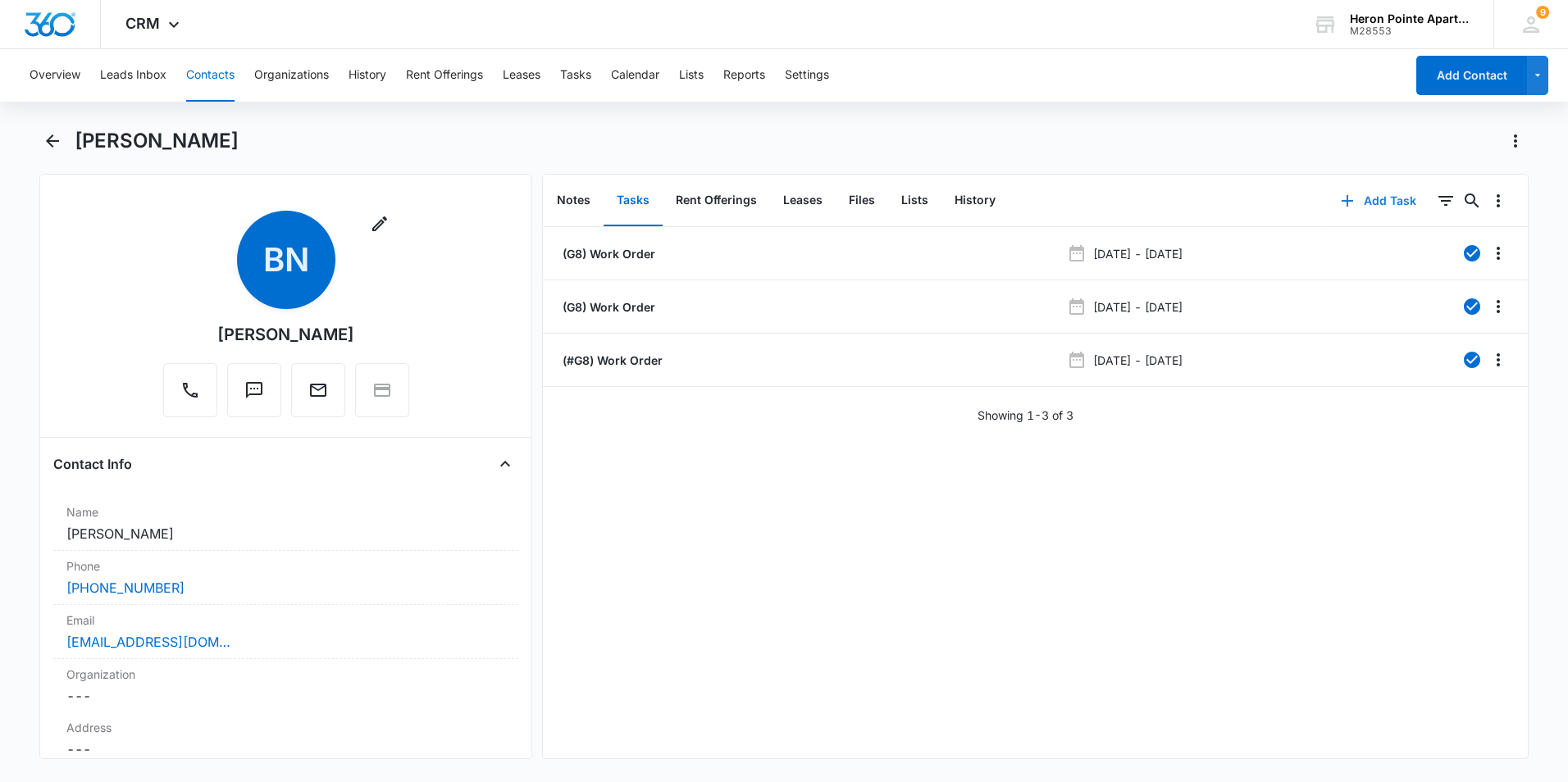
click at [1370, 182] on button "Add Task" at bounding box center [1378, 201] width 108 height 40
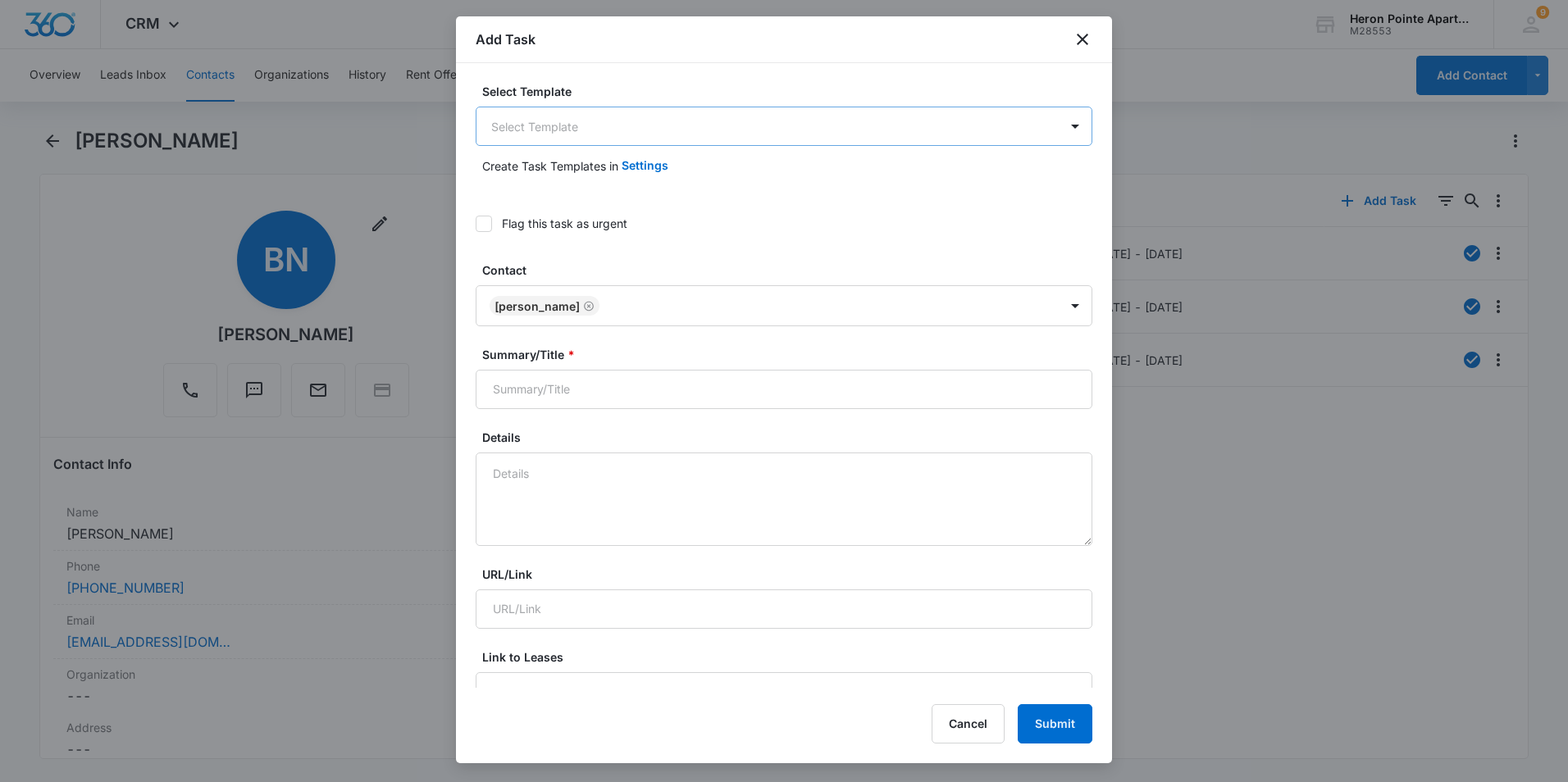
click at [637, 128] on body "CRM Apps Reputation Websites Forms CRM Email Social Shop Payments POS Content A…" at bounding box center [784, 391] width 1568 height 782
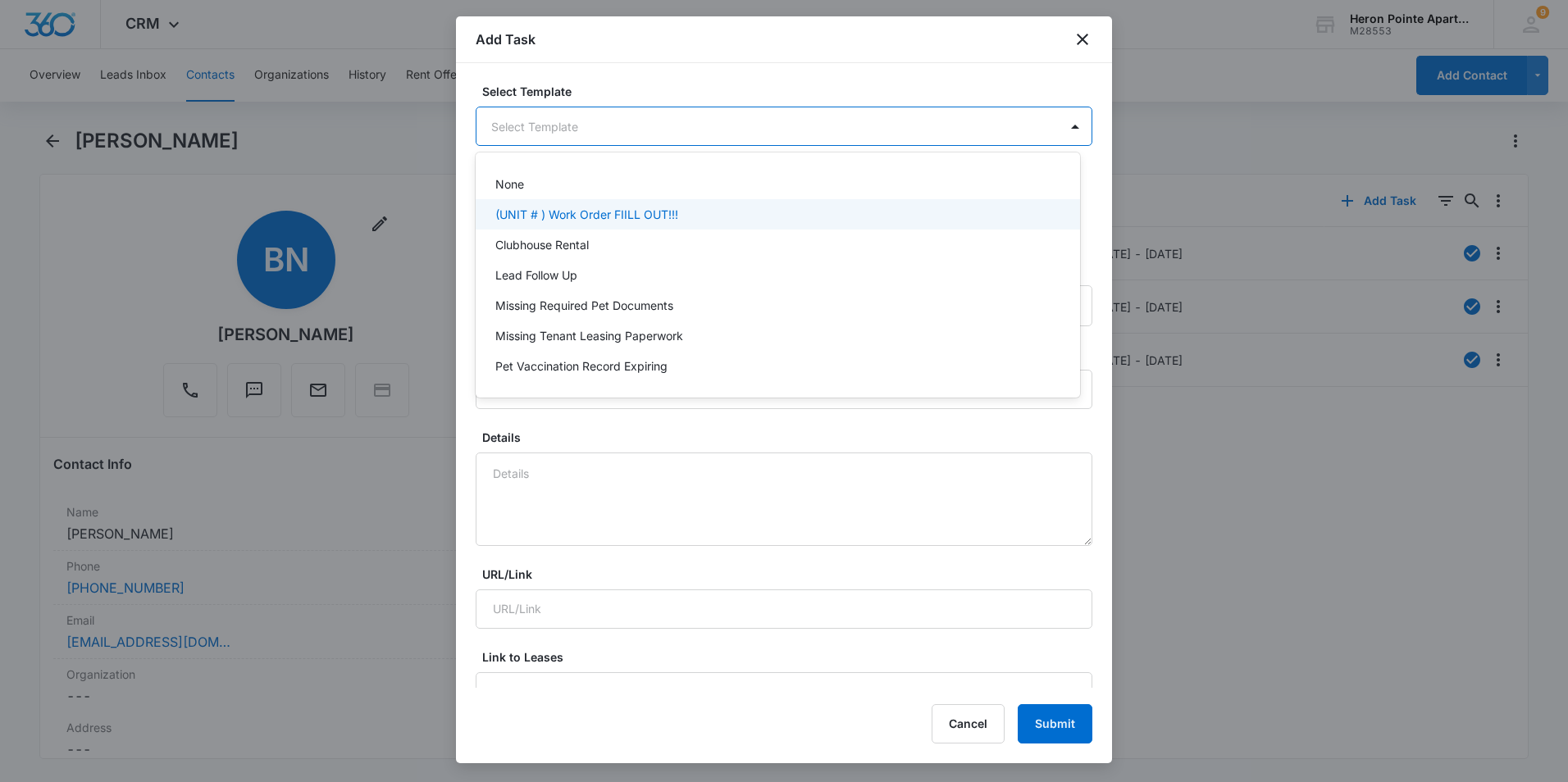
click at [626, 211] on p "(UNIT # ) Work Order FIILL OUT!!!" at bounding box center [586, 214] width 182 height 17
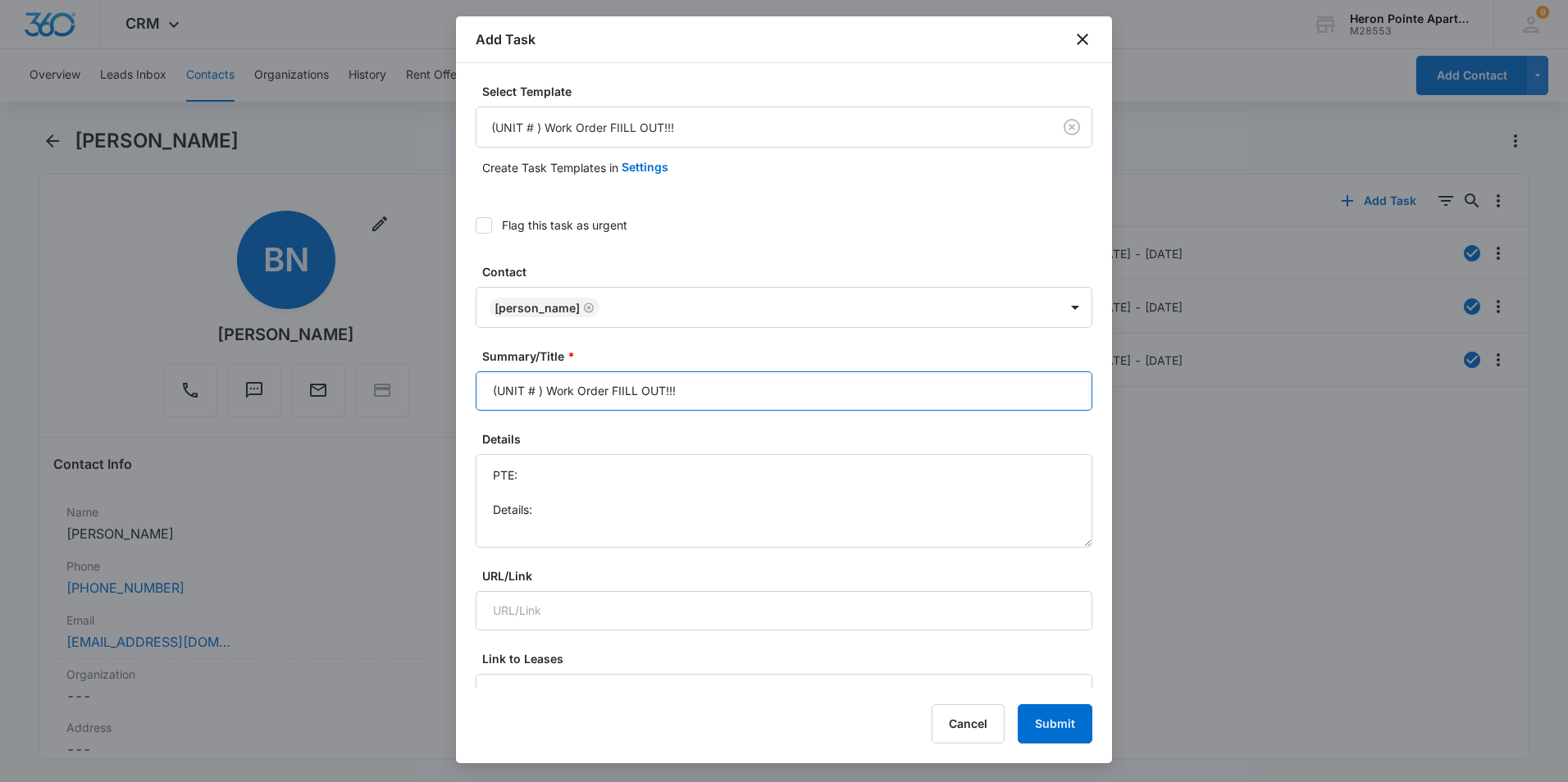
click at [537, 393] on input "(UNIT # ) Work Order FIILL OUT!!!" at bounding box center [784, 391] width 617 height 40
type input "(G8 ) Work Order FIILL OUT!!!"
click at [559, 477] on textarea "PTE: Details:" at bounding box center [784, 500] width 617 height 93
click at [555, 507] on textarea "PTE: 6316974314 Details:" at bounding box center [784, 500] width 617 height 93
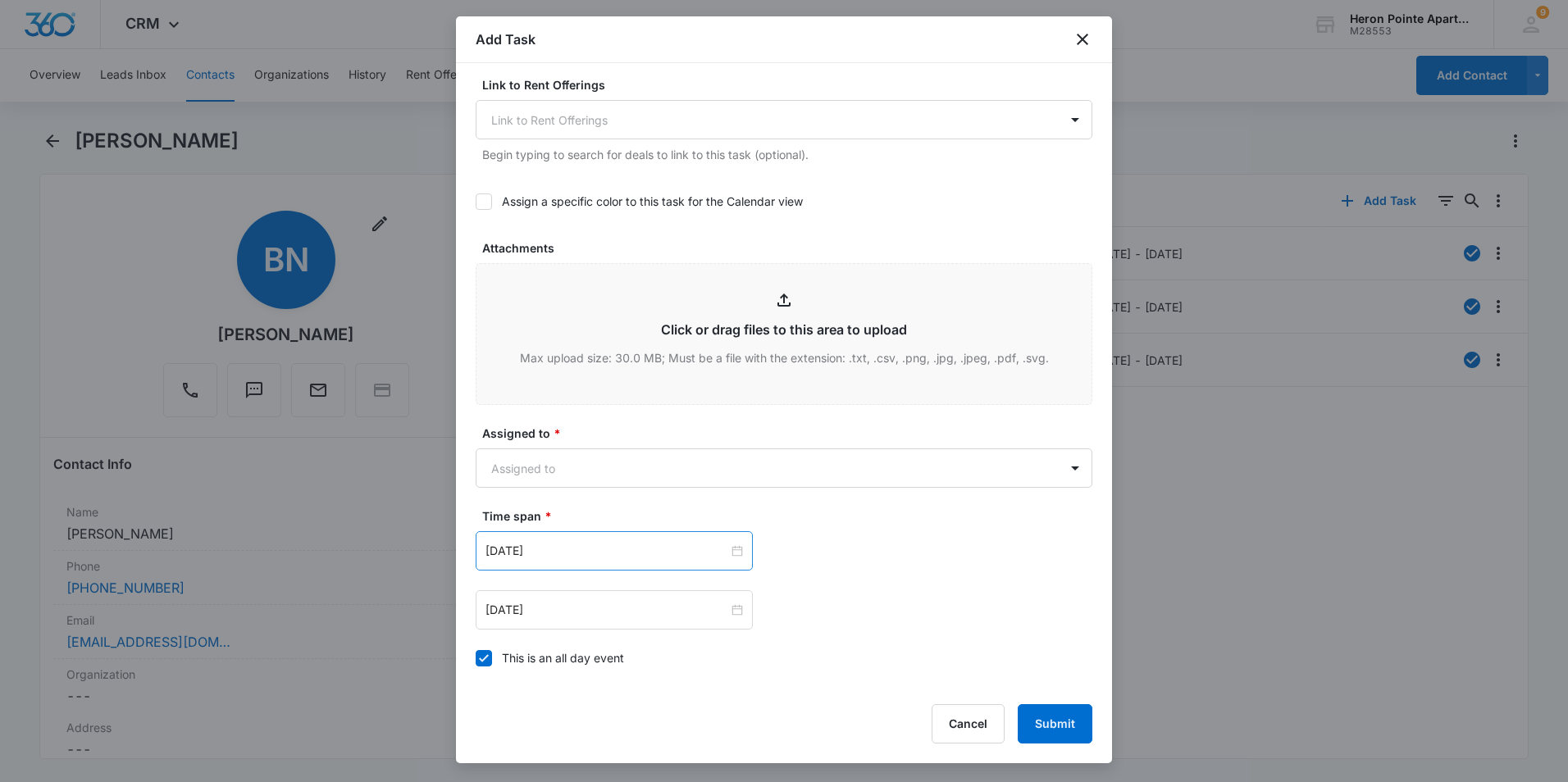
scroll to position [738, 0]
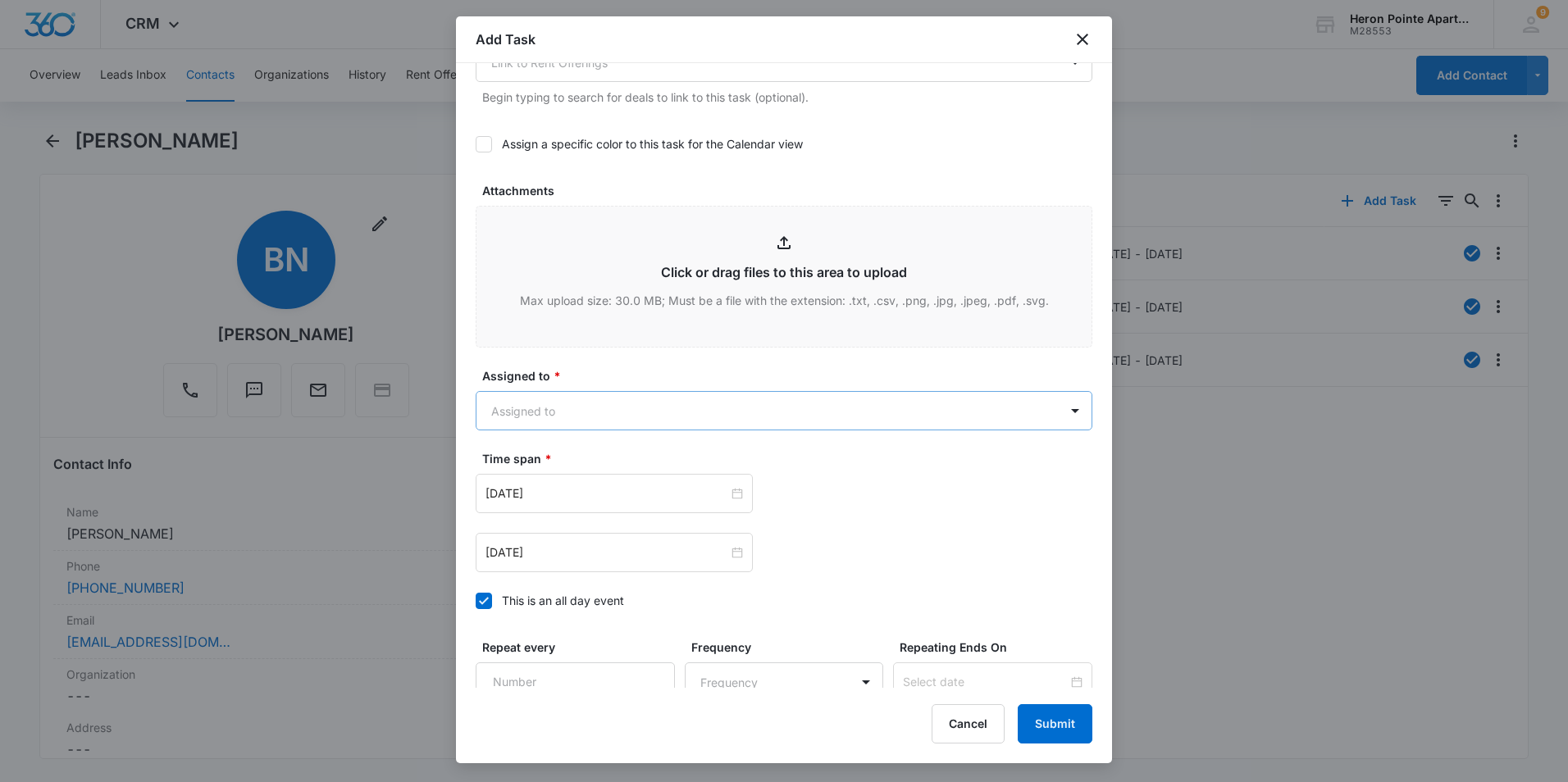
type textarea "PTE: 6316974314 Details: Kitchen Sprayer Housing Broken"
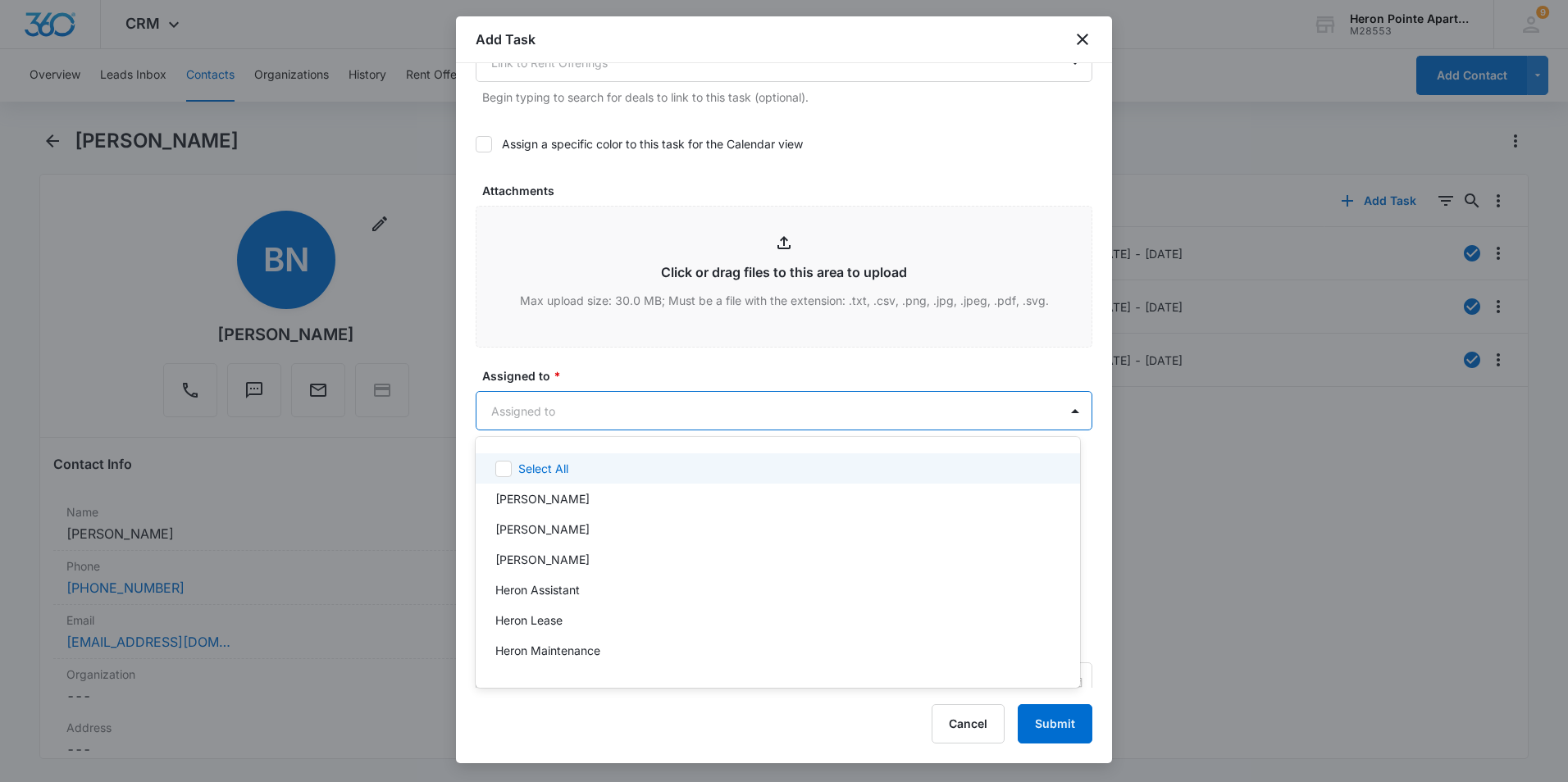
click at [619, 420] on body "CRM Apps Reputation Websites Forms CRM Email Social Shop Payments POS Content A…" at bounding box center [784, 391] width 1568 height 782
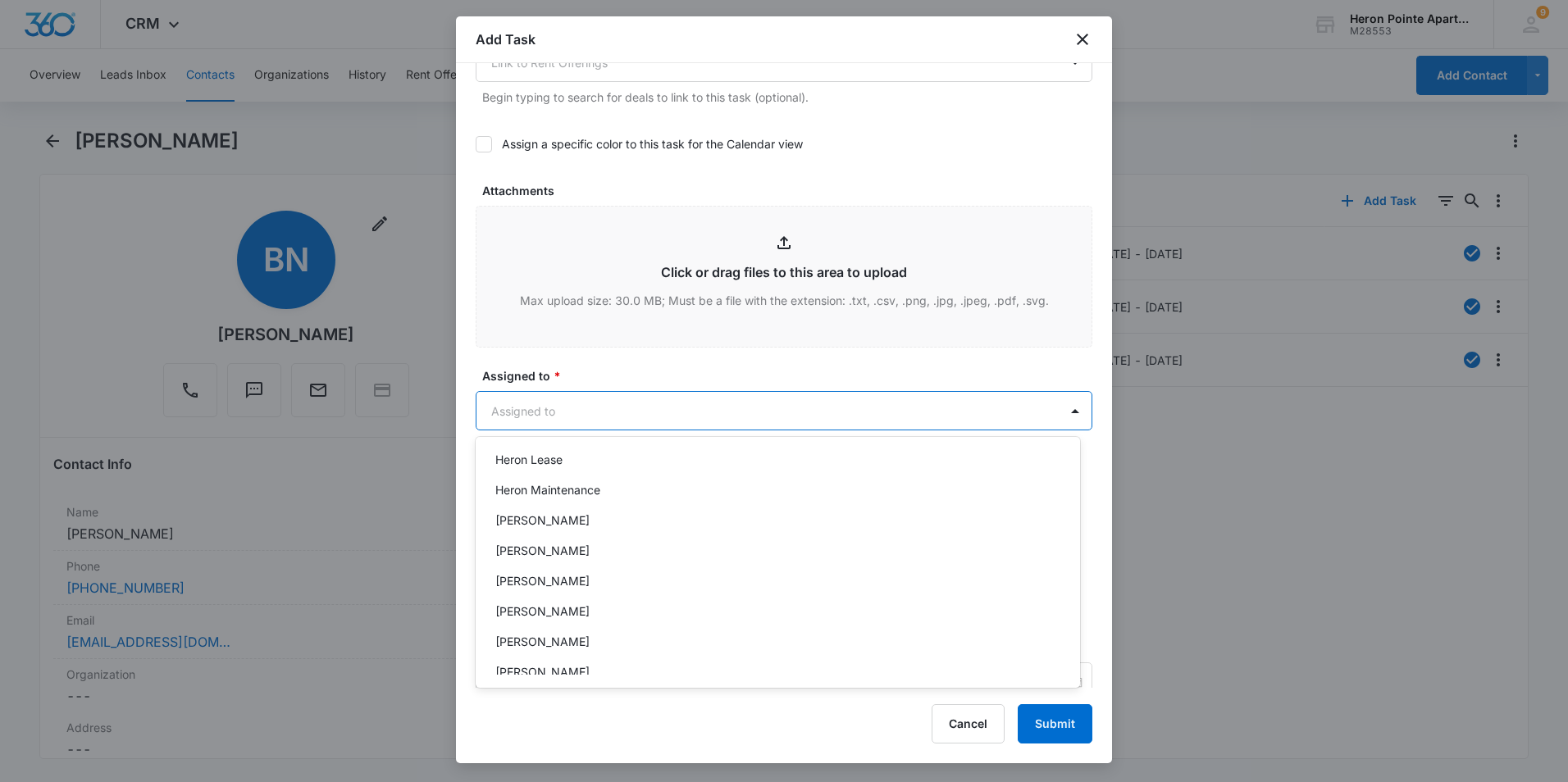
scroll to position [164, 0]
click at [672, 544] on div "Kathrine Holt" at bounding box center [776, 546] width 562 height 17
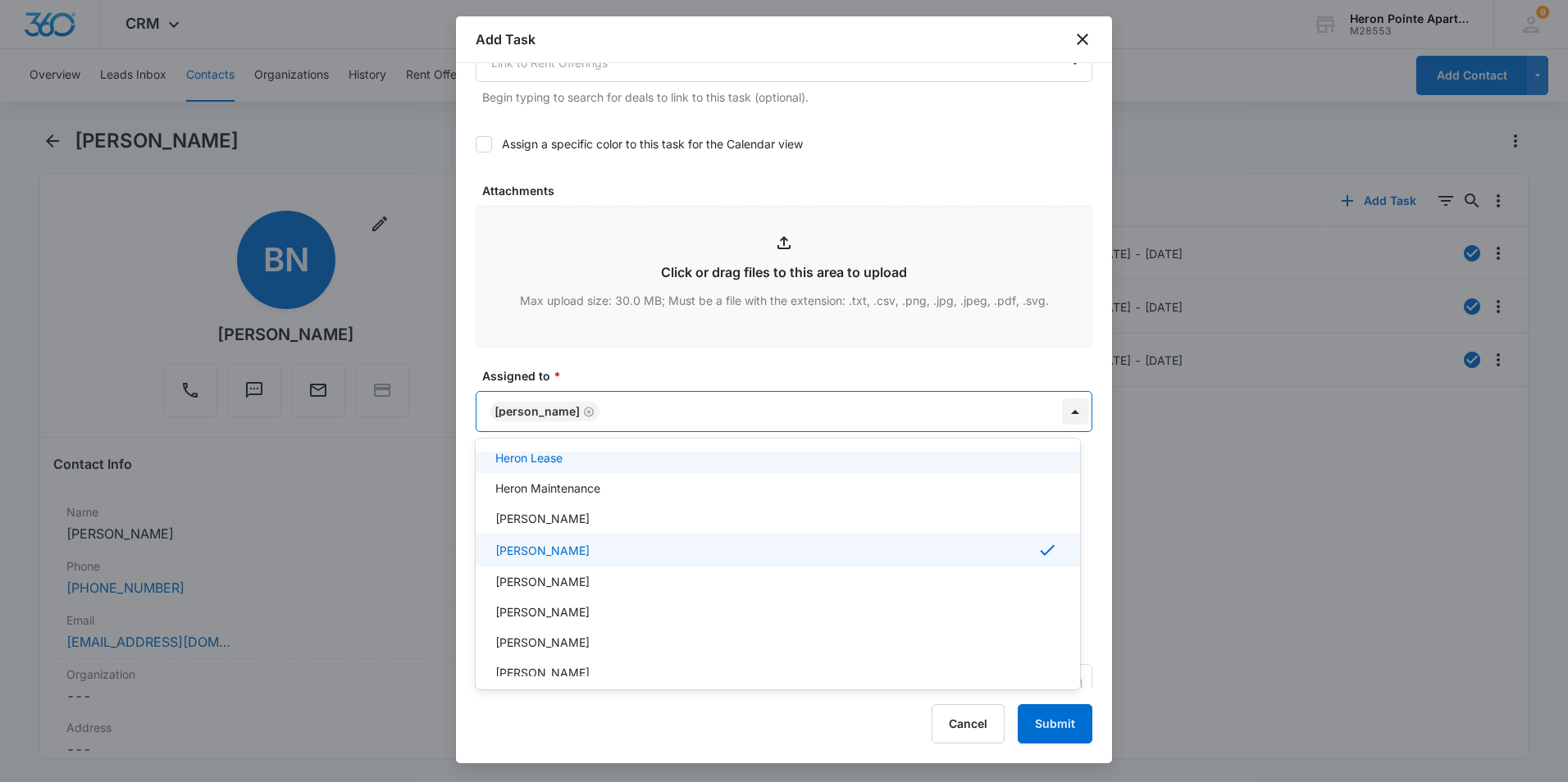
click at [1058, 412] on div at bounding box center [784, 391] width 1568 height 782
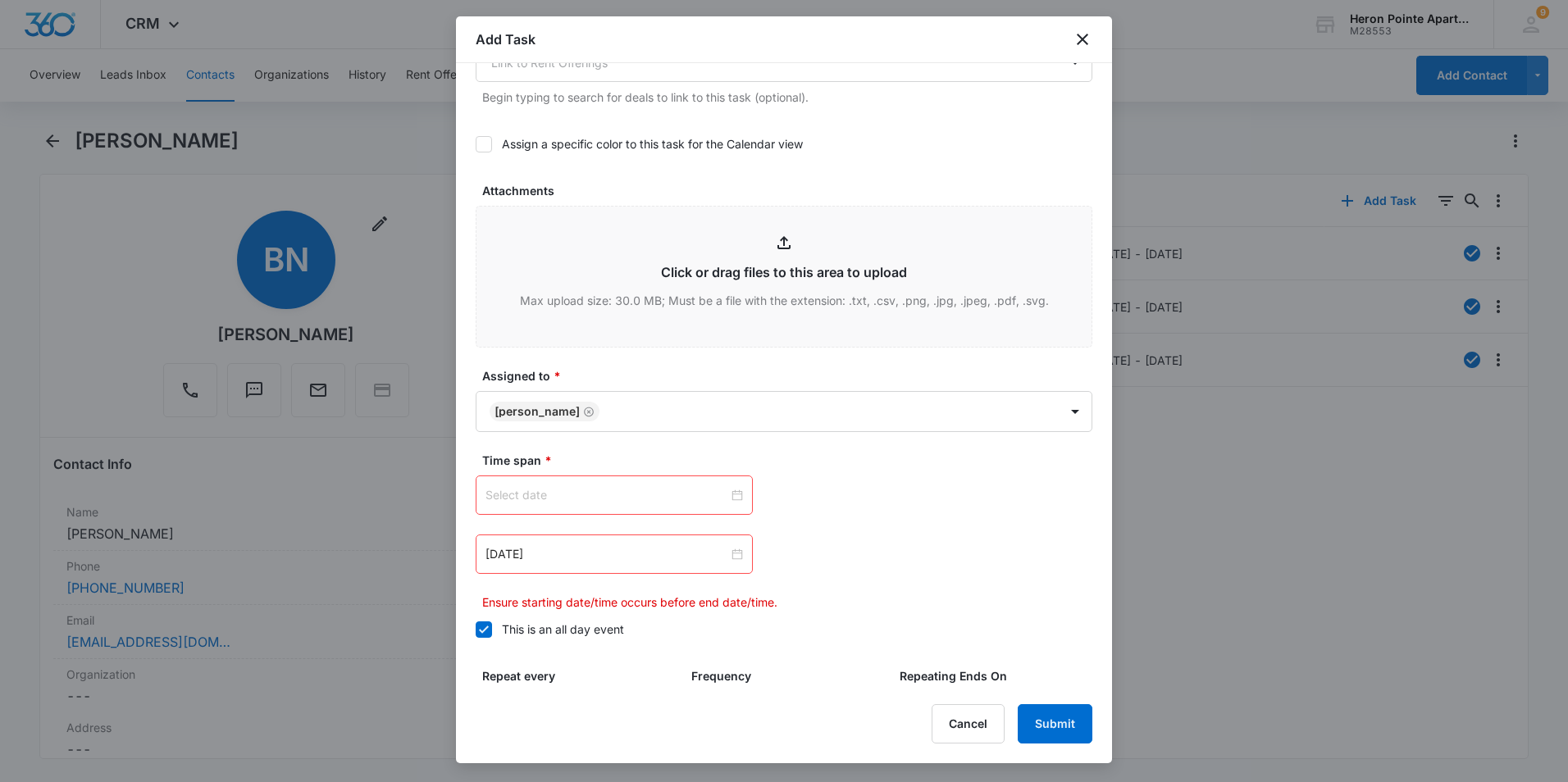
click at [728, 497] on div at bounding box center [613, 495] width 257 height 18
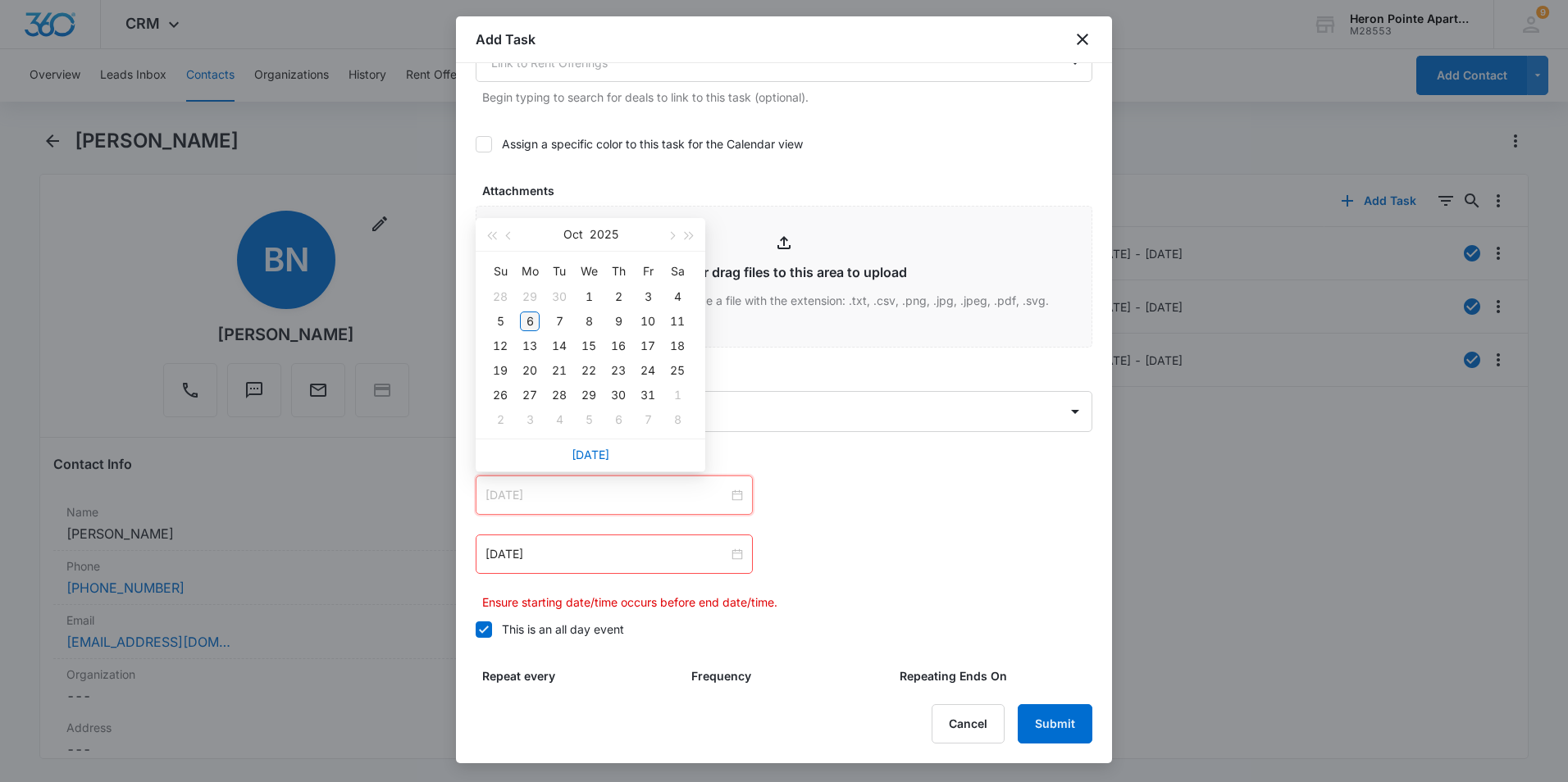
type input "Oct 6, 2025"
click at [533, 321] on div "6" at bounding box center [530, 321] width 20 height 20
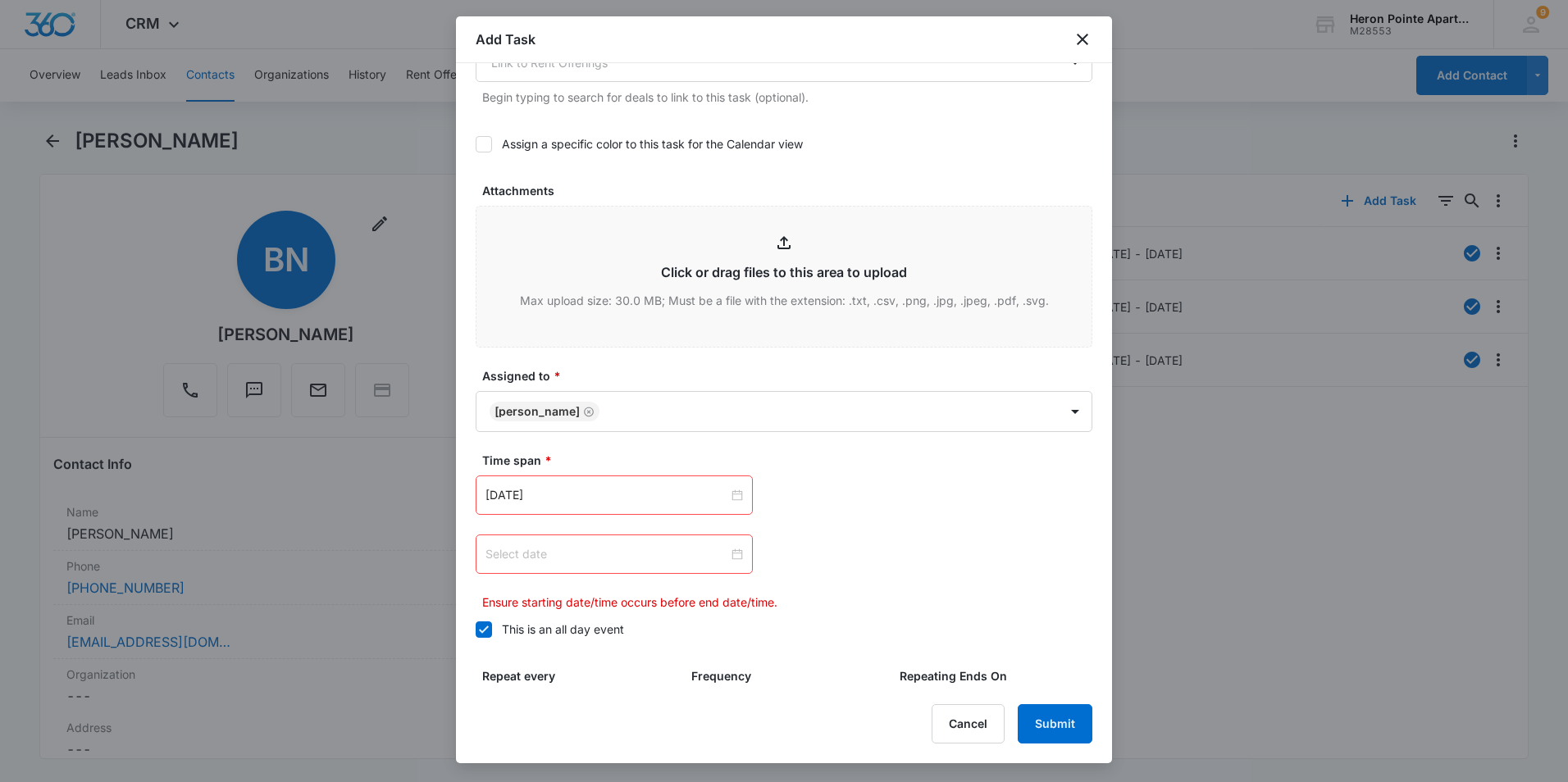
click at [729, 557] on div at bounding box center [613, 554] width 257 height 18
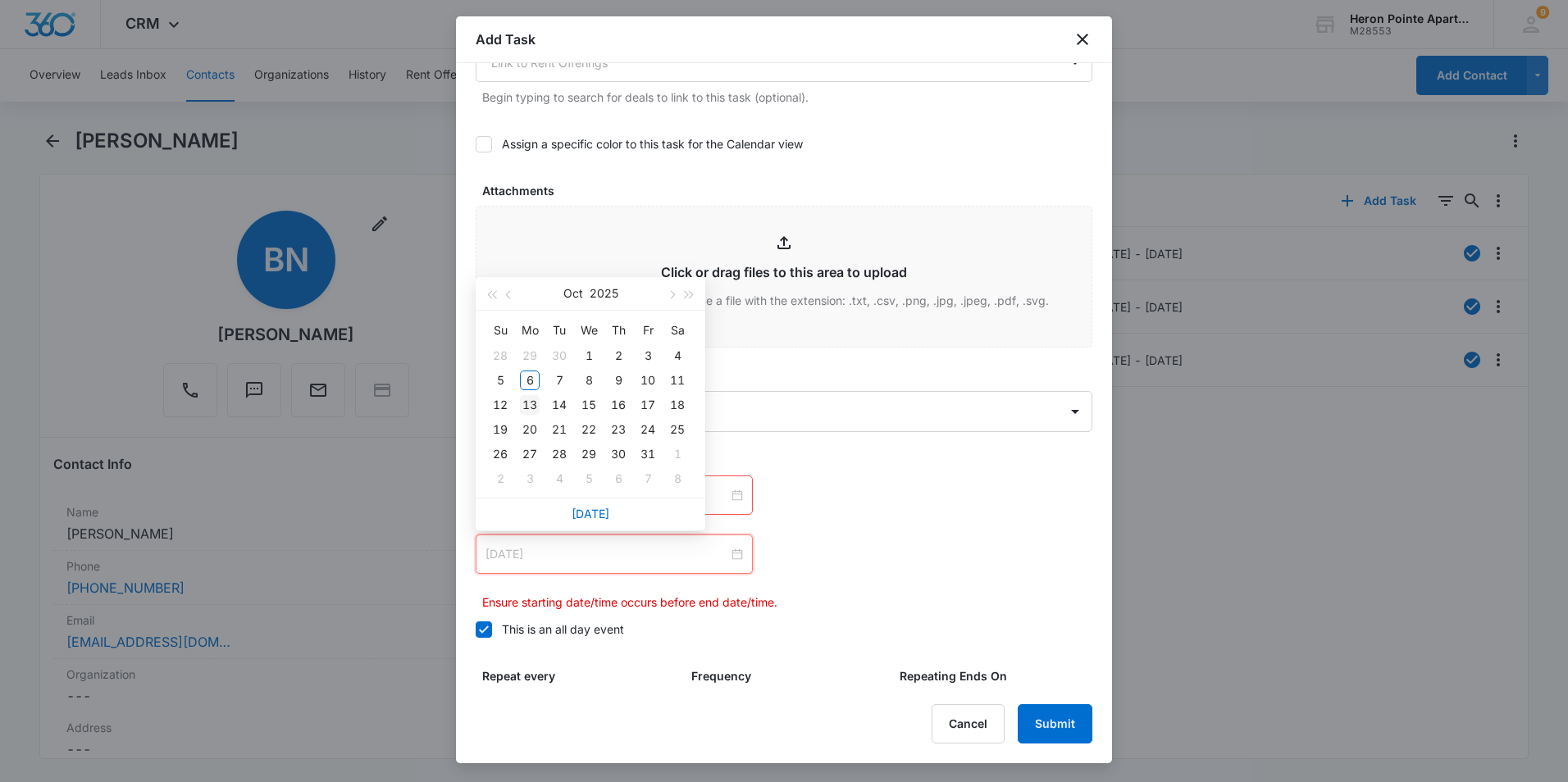
type input "Oct 13, 2025"
click at [532, 405] on div "13" at bounding box center [530, 405] width 20 height 20
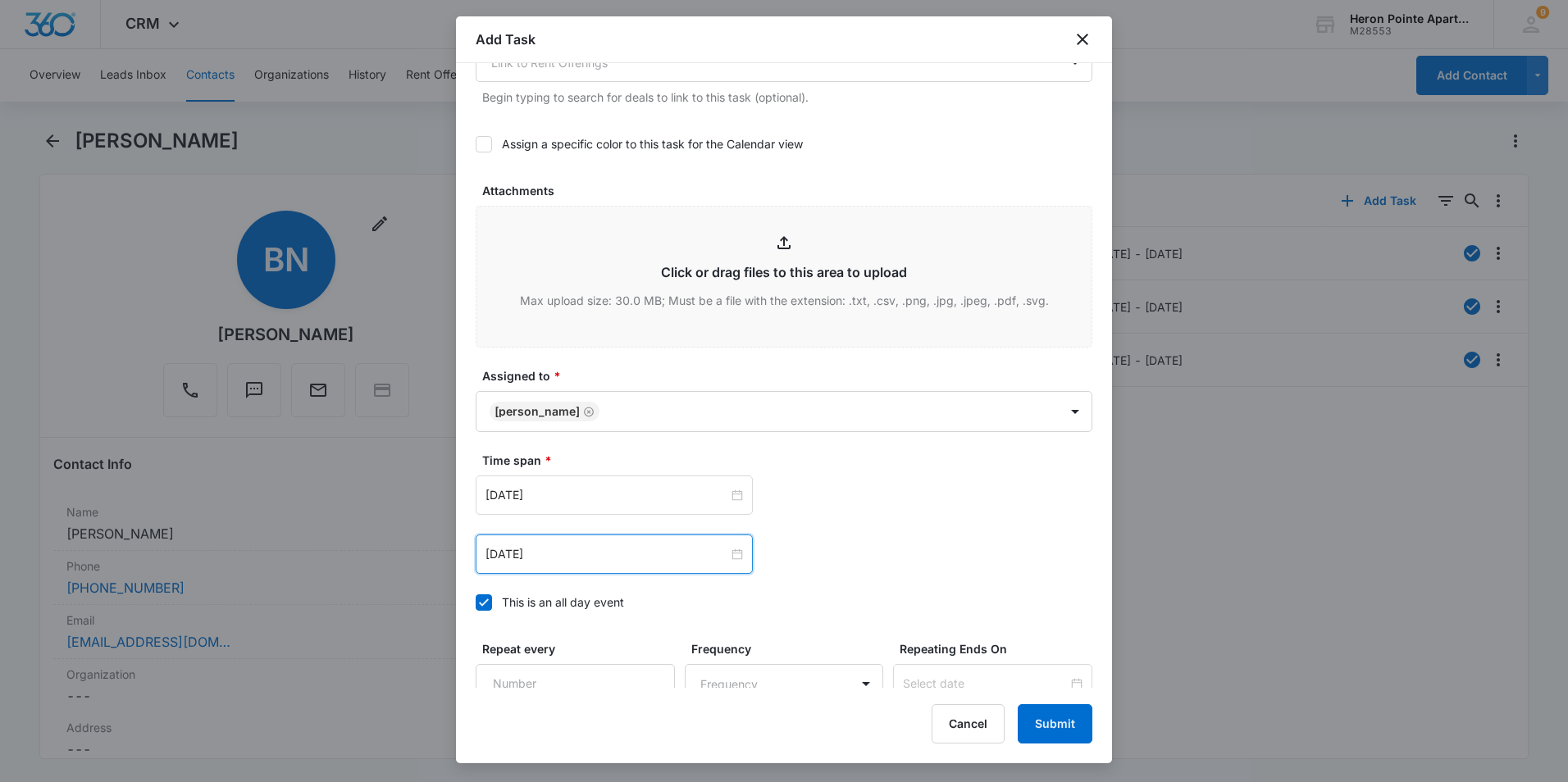
click at [833, 512] on div "Oct 6, 2025 Oct 2025 Su Mo Tu We Th Fr Sa 28 29 30 1 2 3 4 5 6 7 8 9 10 11 12 1…" at bounding box center [784, 496] width 617 height 40
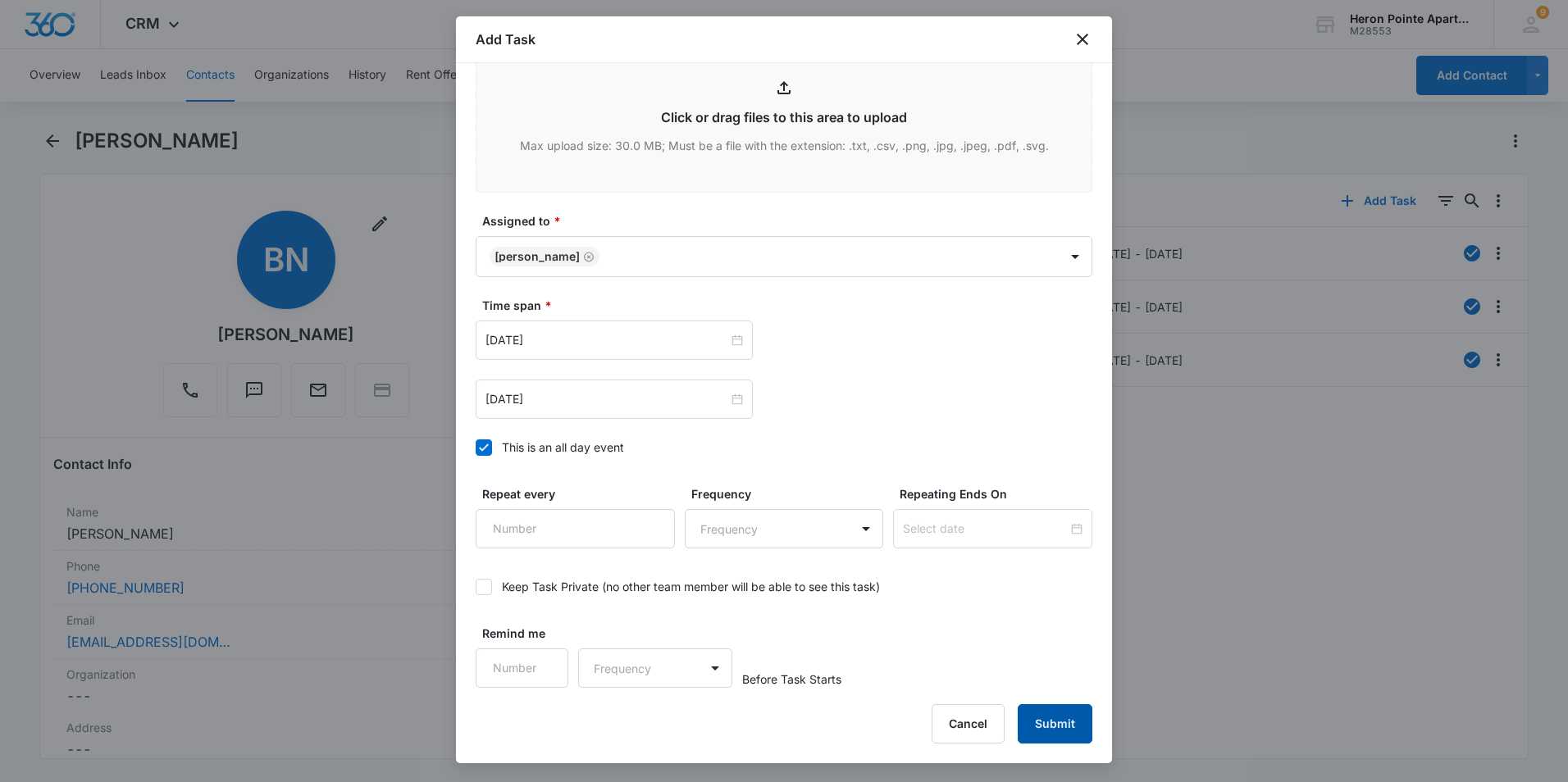
click at [1047, 720] on button "Submit" at bounding box center [1055, 724] width 75 height 40
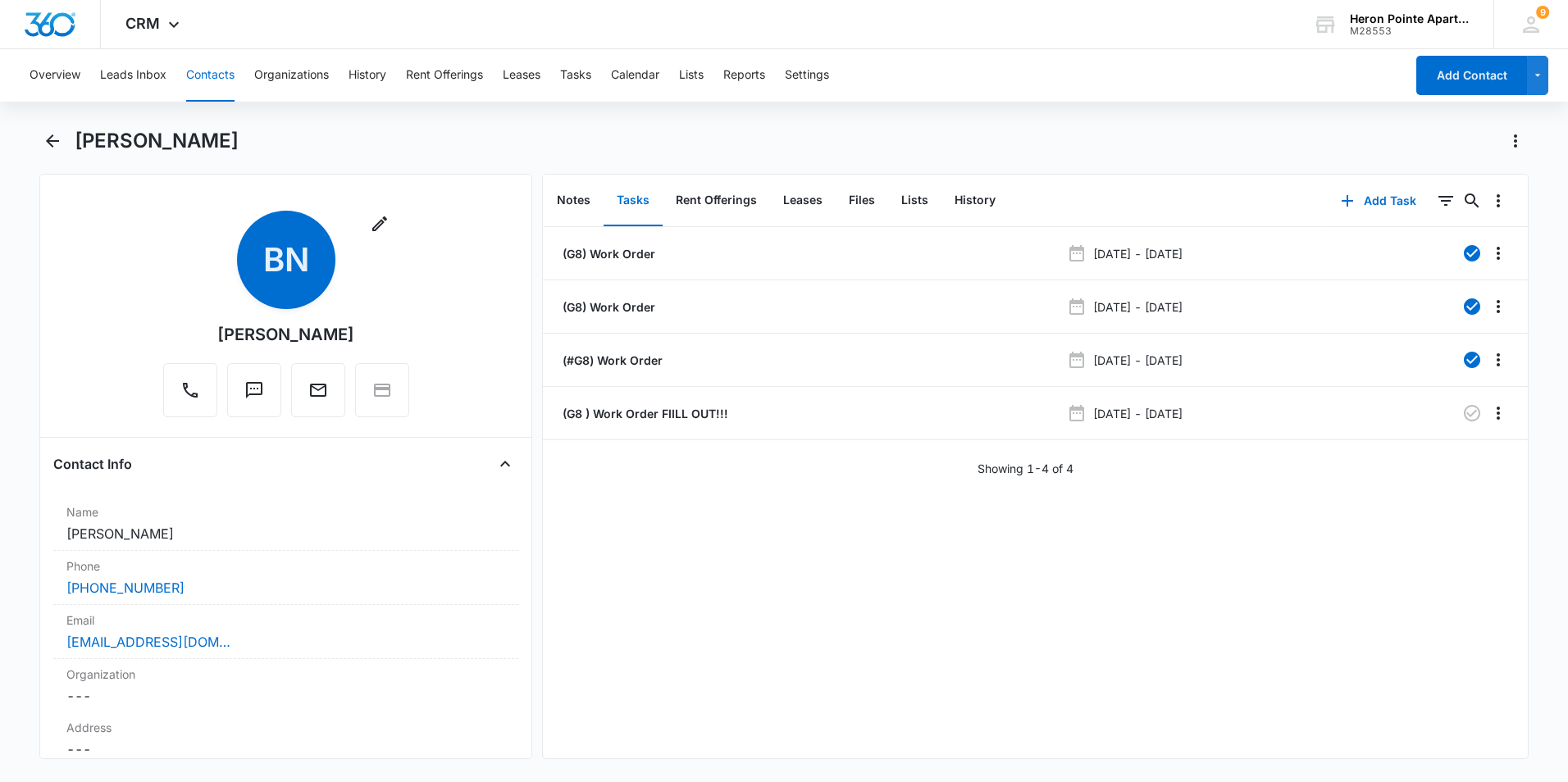
click at [715, 702] on div "(G8) Work Order Jun 19, 2024 - Jun 21, 2024 (G8) Work Order Jul 29, 2024 - Jul …" at bounding box center [1035, 492] width 985 height 531
click at [56, 132] on icon "Back" at bounding box center [52, 141] width 20 height 20
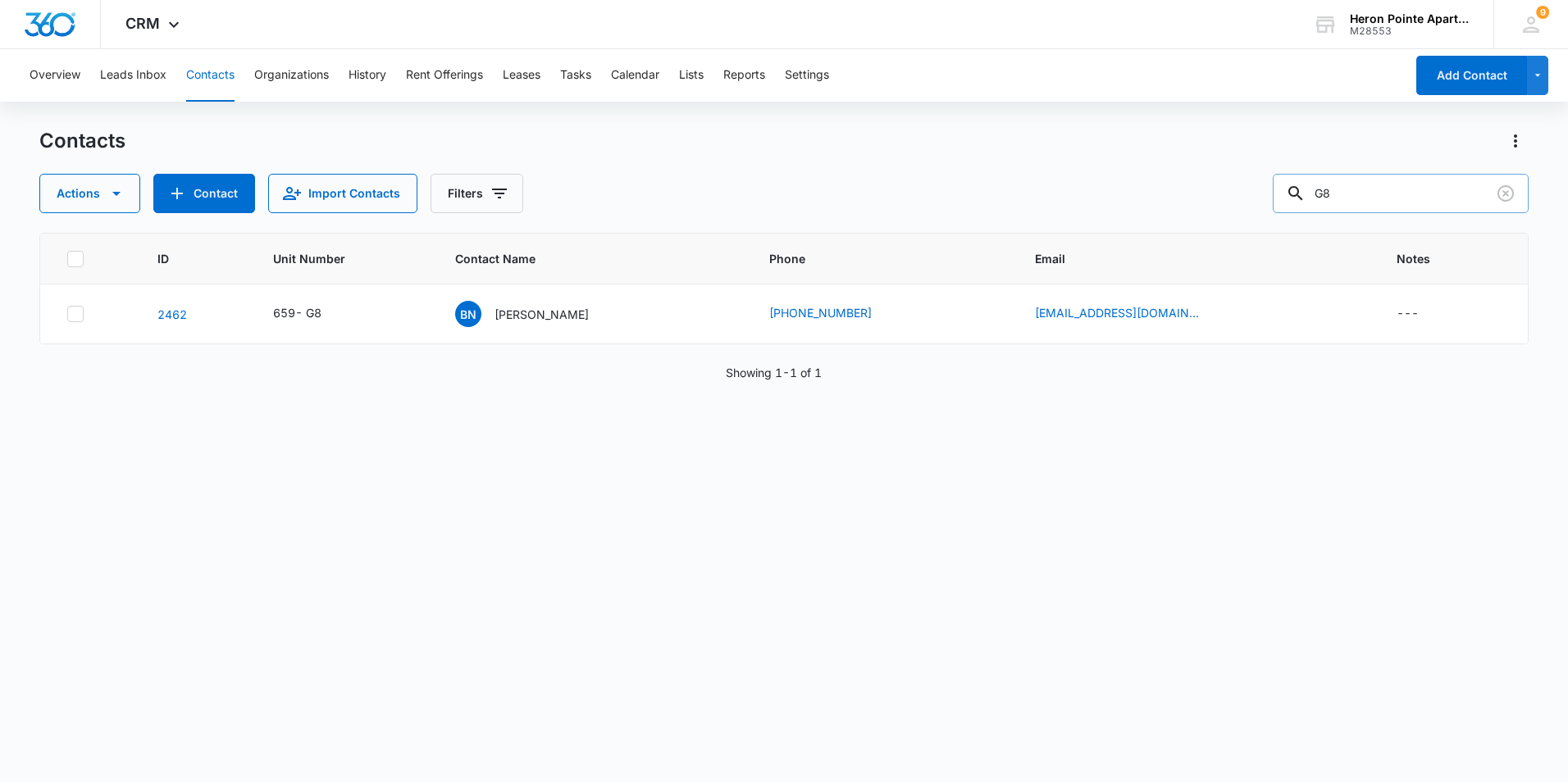
click at [1447, 204] on input "G8" at bounding box center [1400, 193] width 256 height 40
type input "G"
type input "k6"
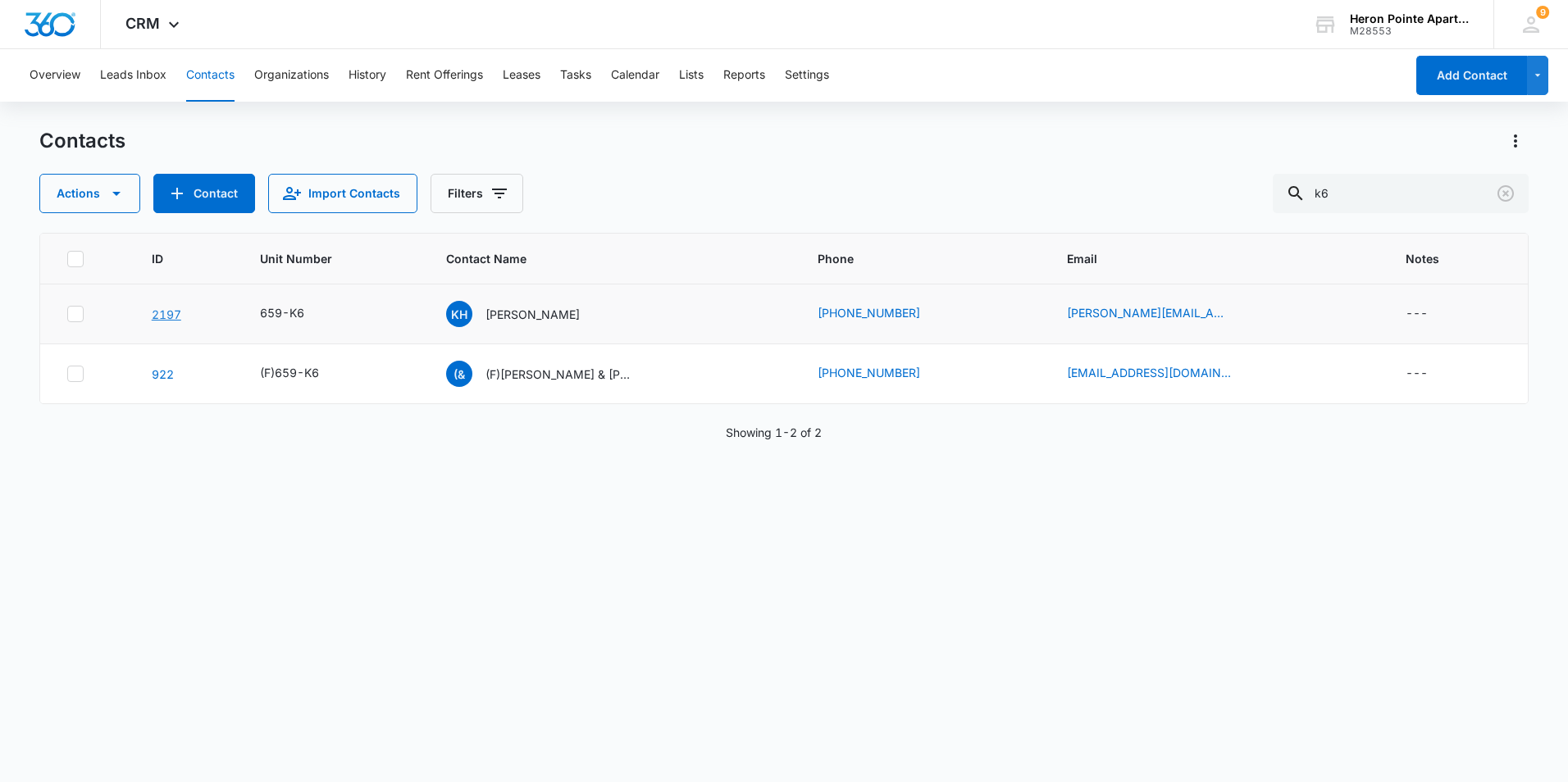
click at [161, 312] on link "2197" at bounding box center [166, 313] width 30 height 14
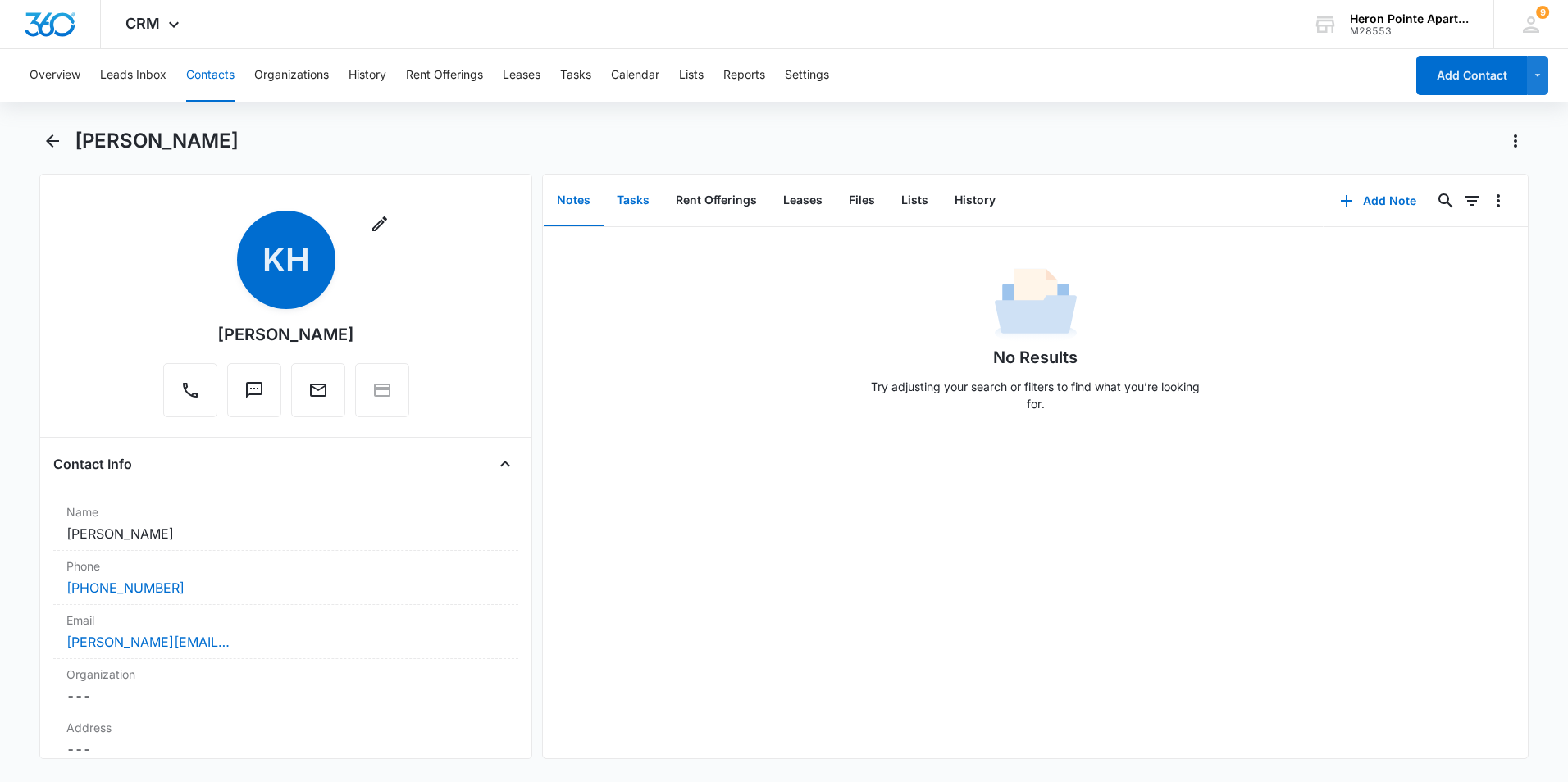
click at [627, 205] on button "Tasks" at bounding box center [632, 200] width 59 height 51
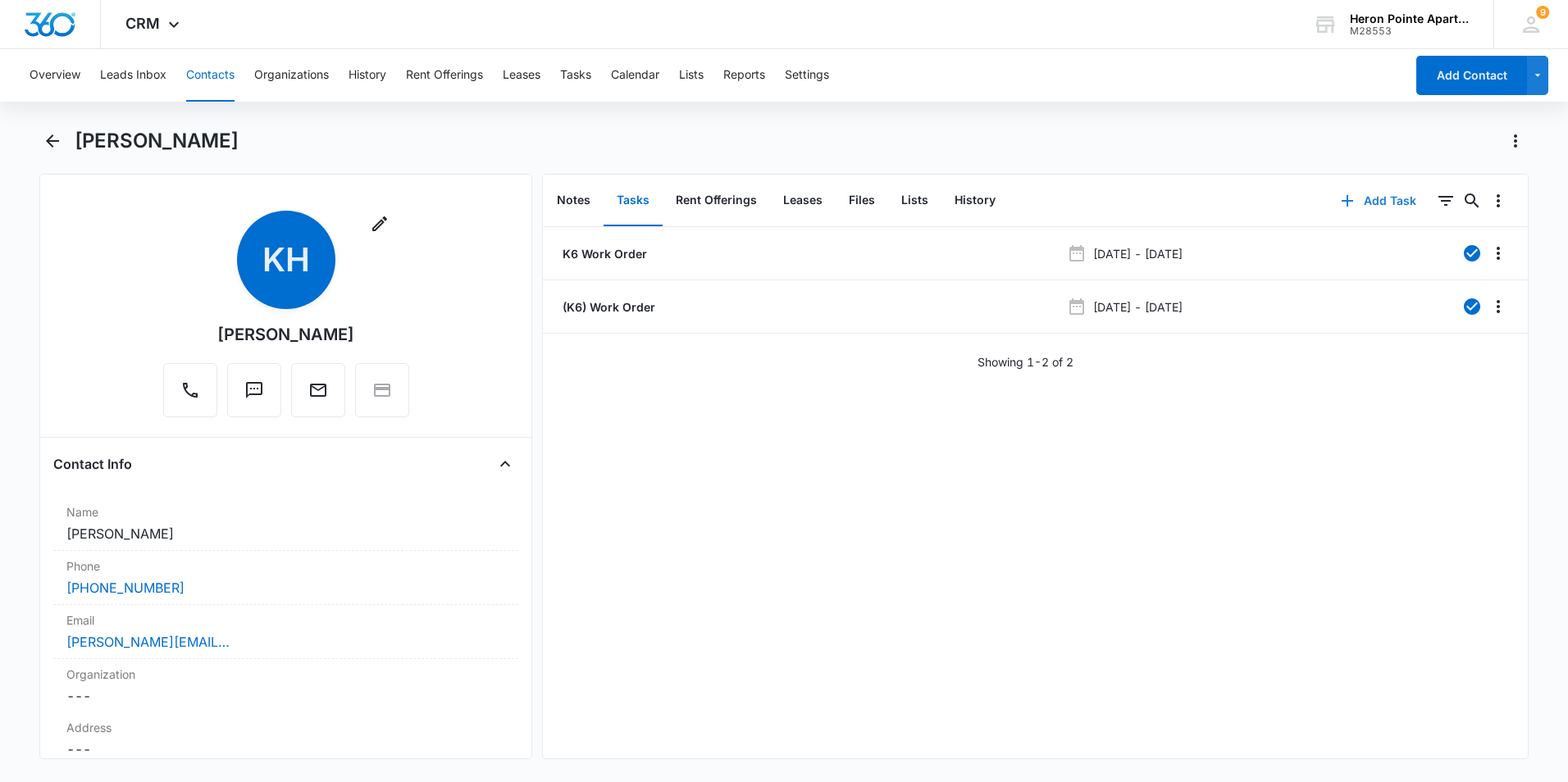
click at [1382, 200] on button "Add Task" at bounding box center [1378, 201] width 108 height 40
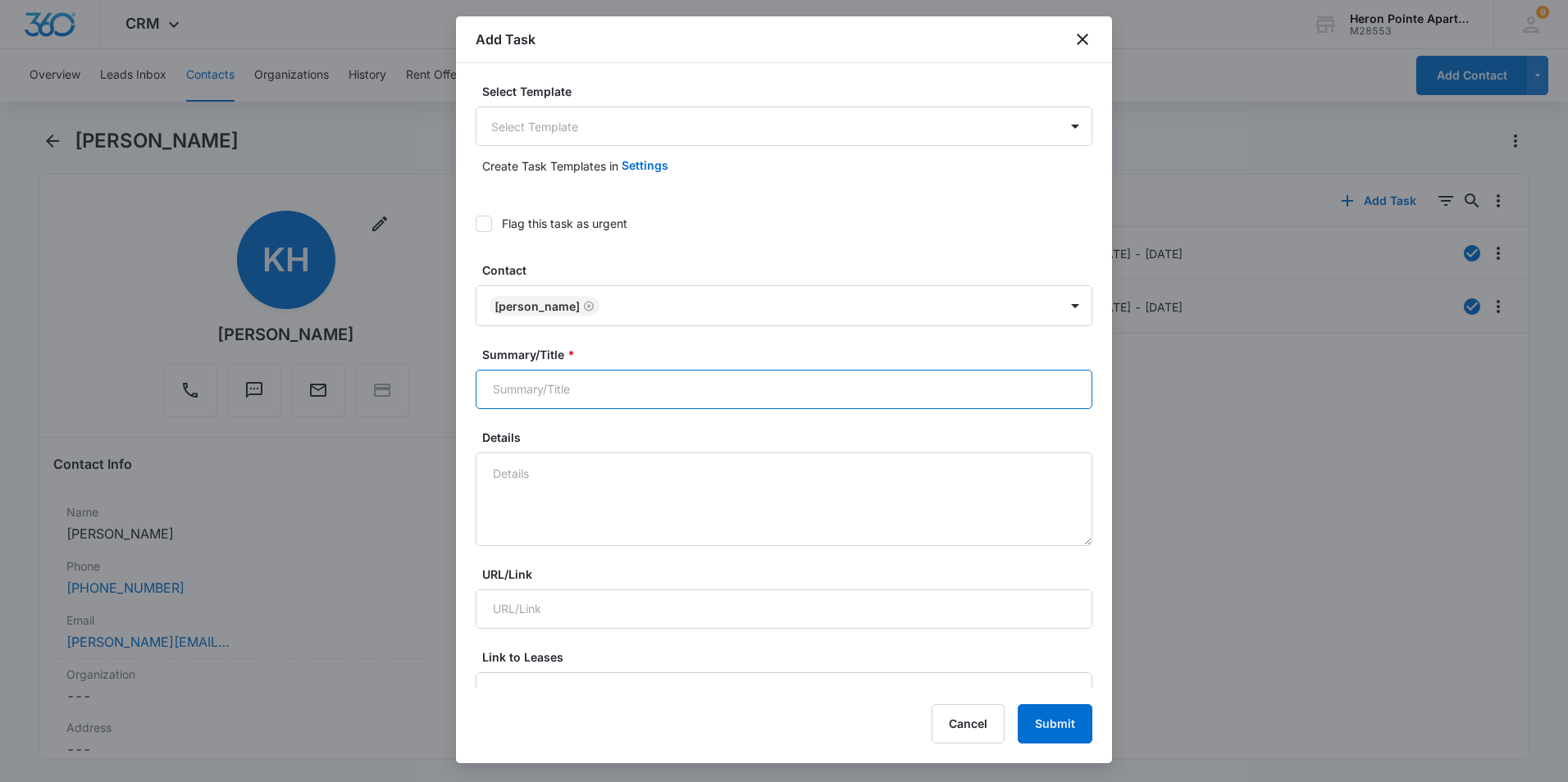
click at [611, 386] on input "Summary/Title *" at bounding box center [784, 389] width 617 height 40
click at [537, 120] on body "CRM Apps Reputation Websites Forms CRM Email Social Shop Payments POS Content A…" at bounding box center [784, 391] width 1568 height 782
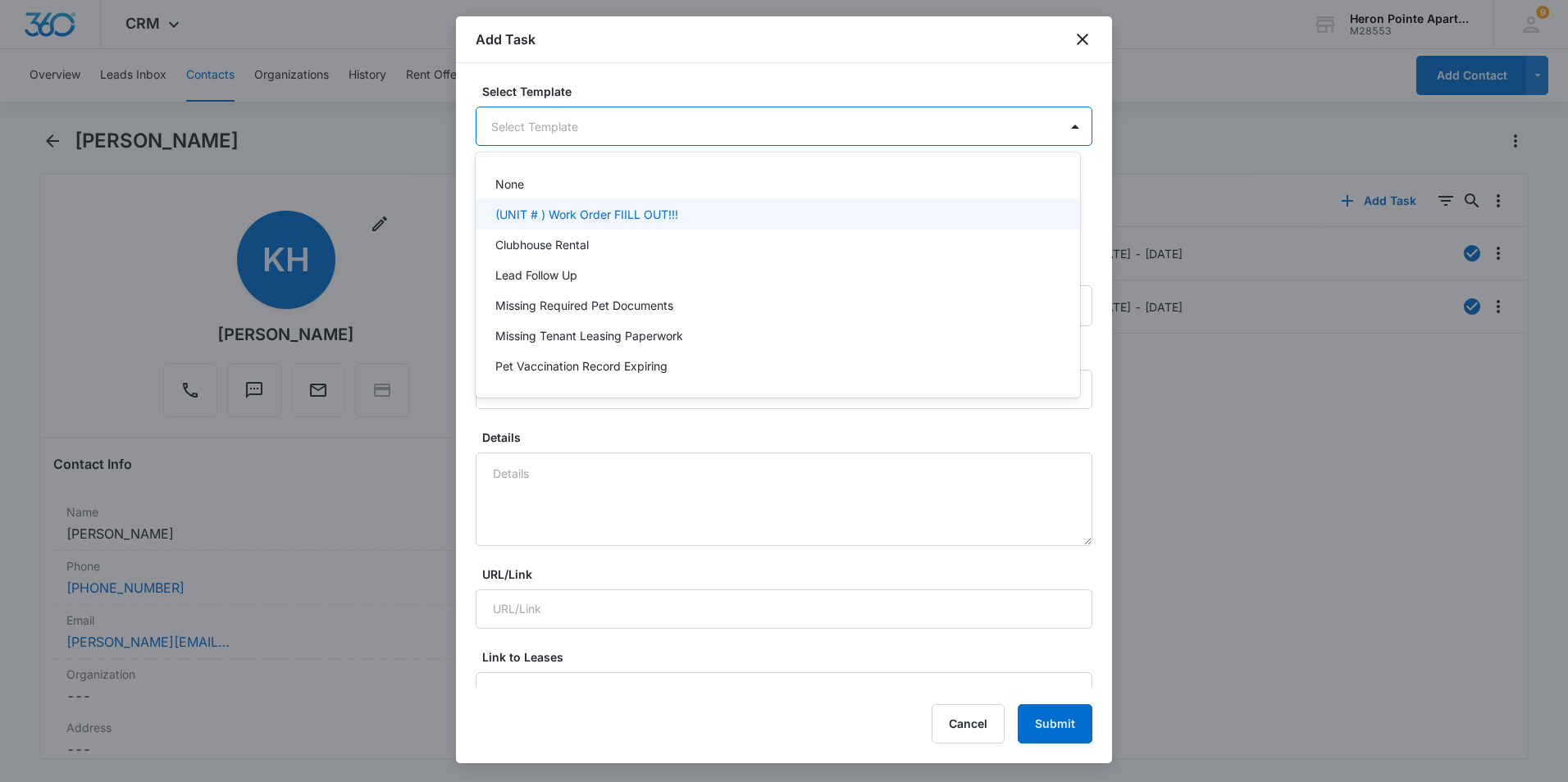
click at [590, 218] on p "(UNIT # ) Work Order FIILL OUT!!!" at bounding box center [586, 214] width 182 height 17
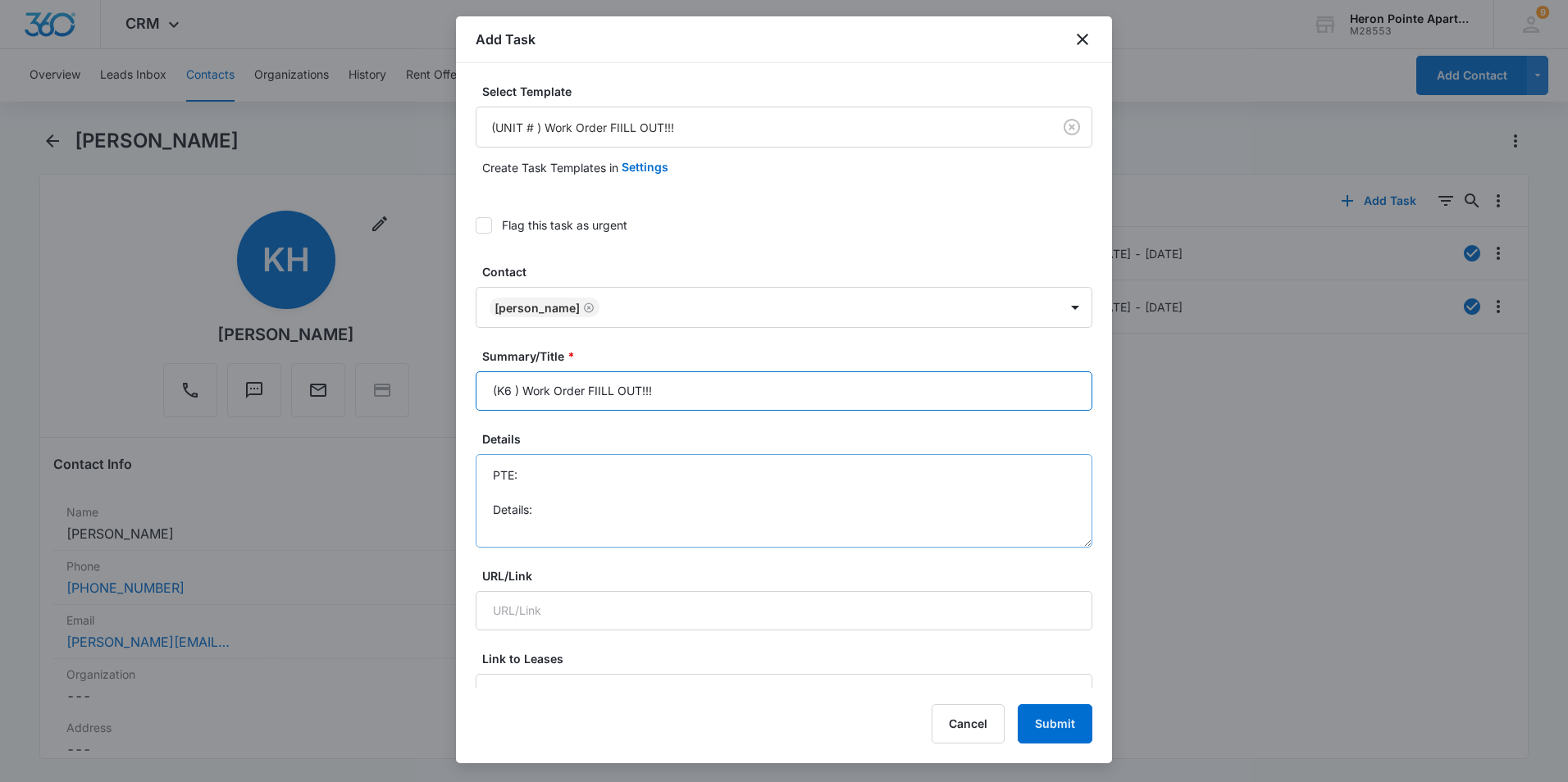
type input "(K6 ) Work Order FIILL OUT!!!"
click at [578, 472] on textarea "PTE: Details:" at bounding box center [784, 500] width 617 height 93
click at [555, 510] on textarea "PTE: 3039011202 Details:" at bounding box center [784, 500] width 617 height 93
type textarea "PTE: 3039011202 Details: 5 Hall lights burnt out"
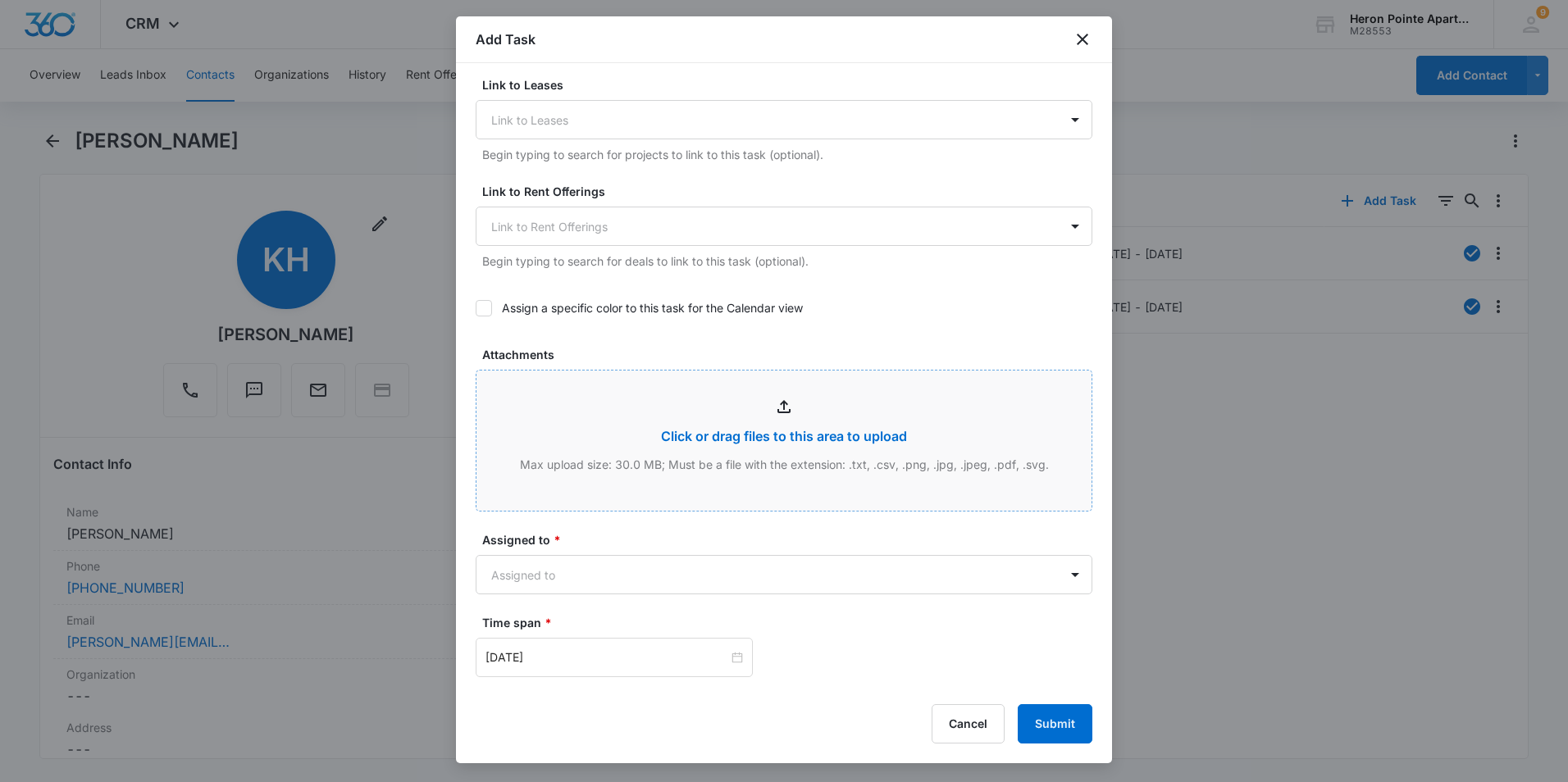
scroll to position [738, 0]
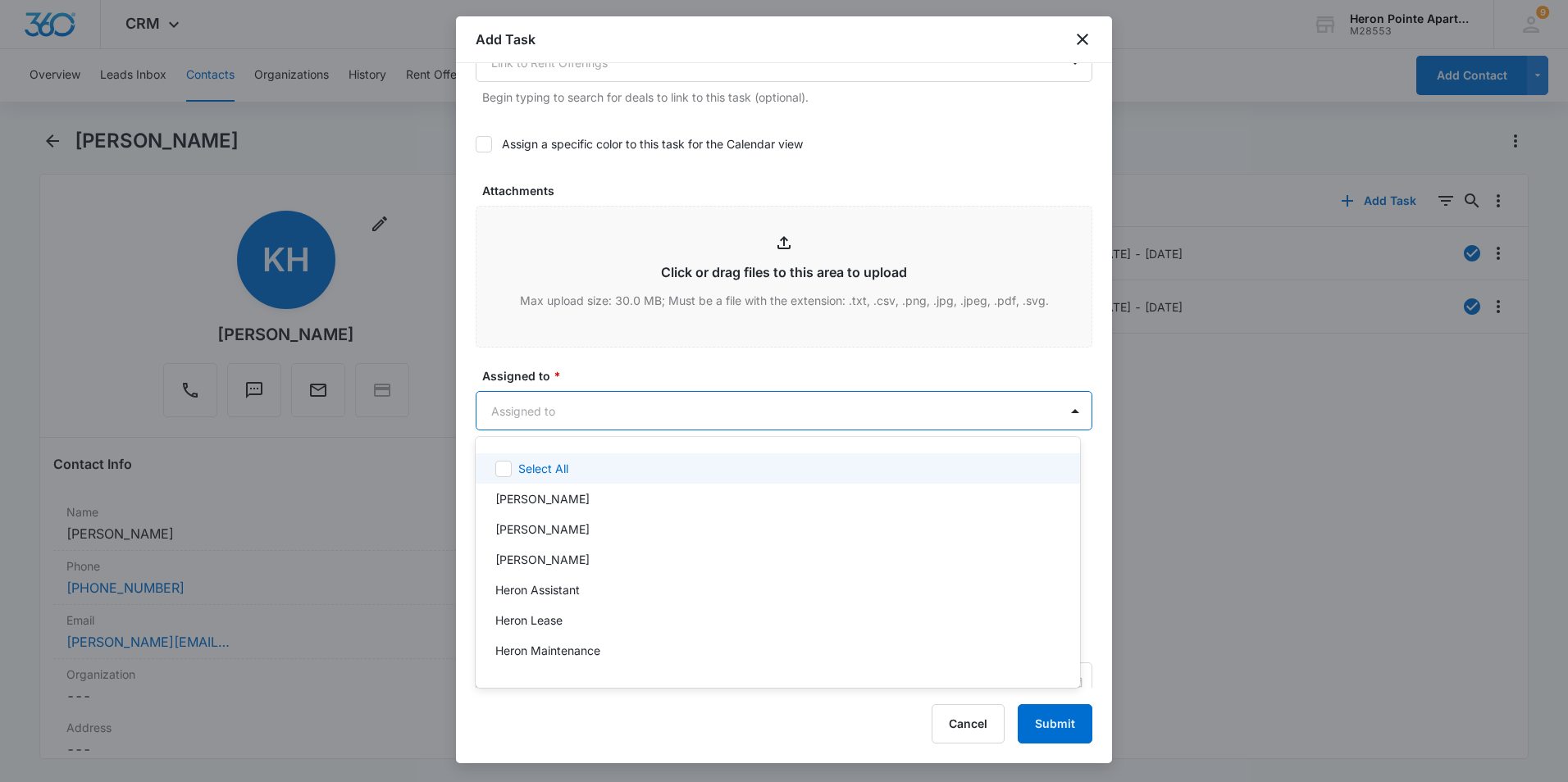
click at [628, 418] on body "CRM Apps Reputation Websites Forms CRM Email Social Shop Payments POS Content A…" at bounding box center [784, 391] width 1568 height 782
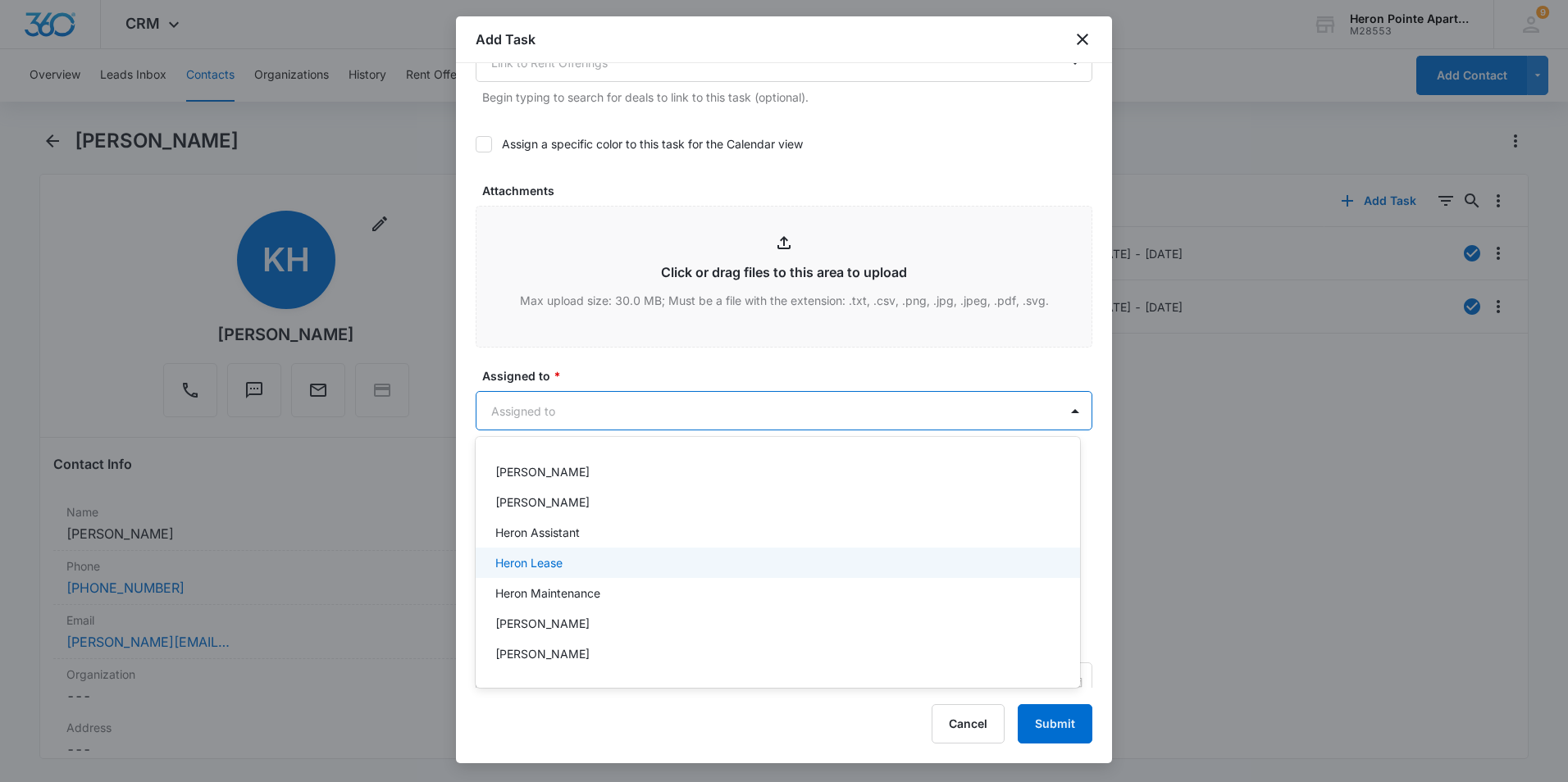
scroll to position [82, 0]
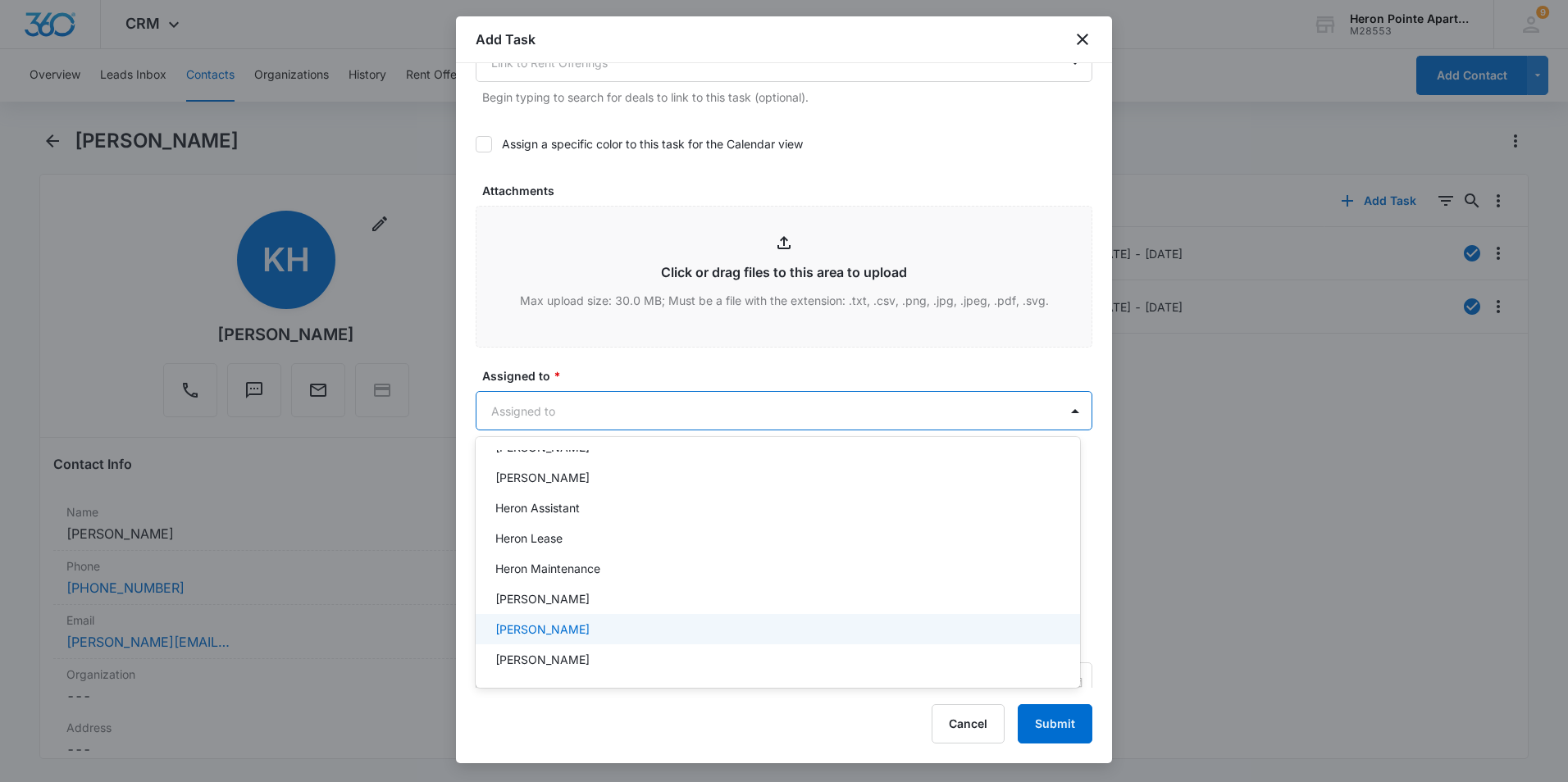
click at [594, 625] on div "Kathrine Holt" at bounding box center [776, 628] width 562 height 17
click at [1069, 413] on div at bounding box center [784, 391] width 1568 height 782
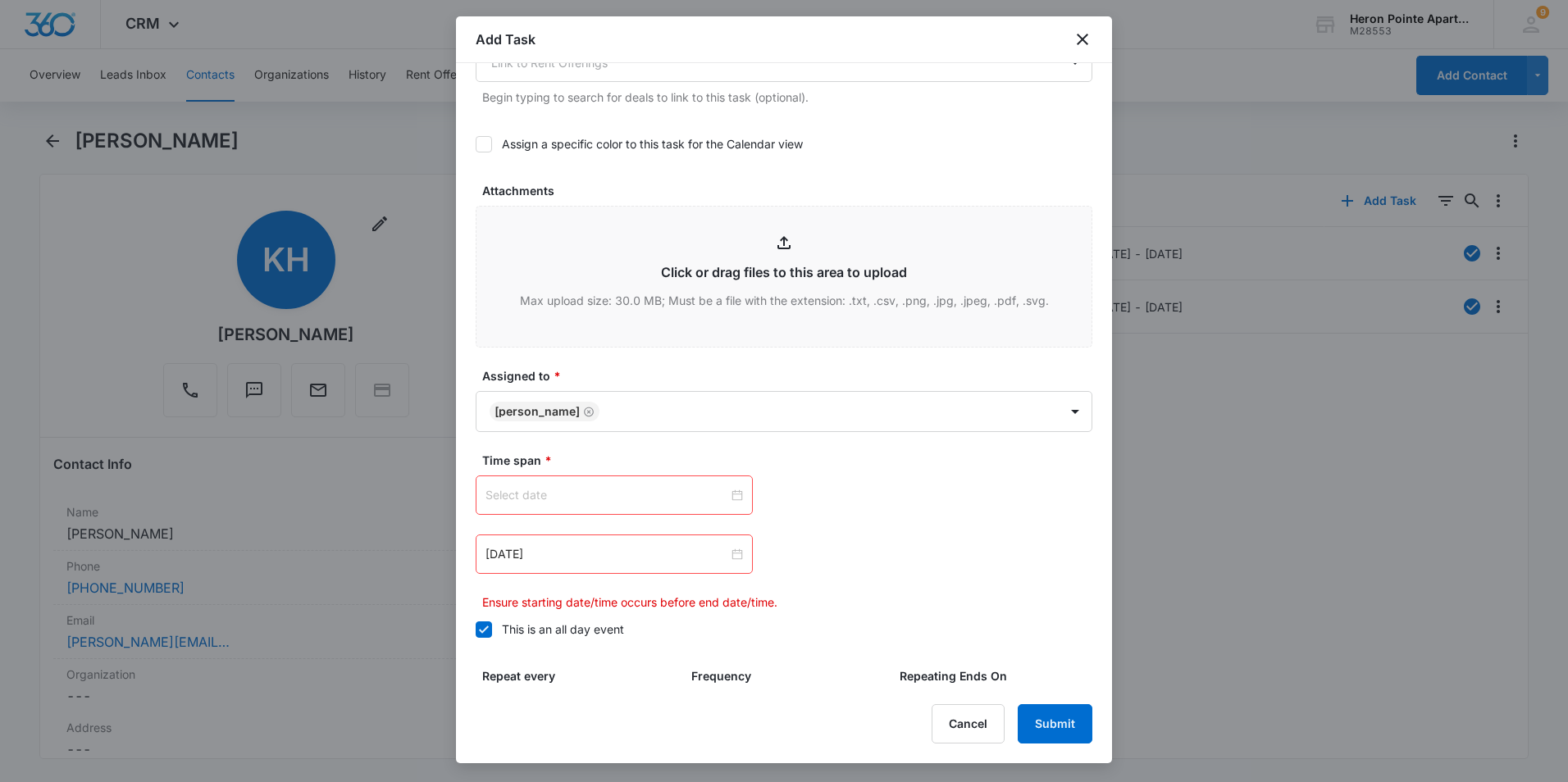
click at [735, 499] on div at bounding box center [613, 495] width 257 height 18
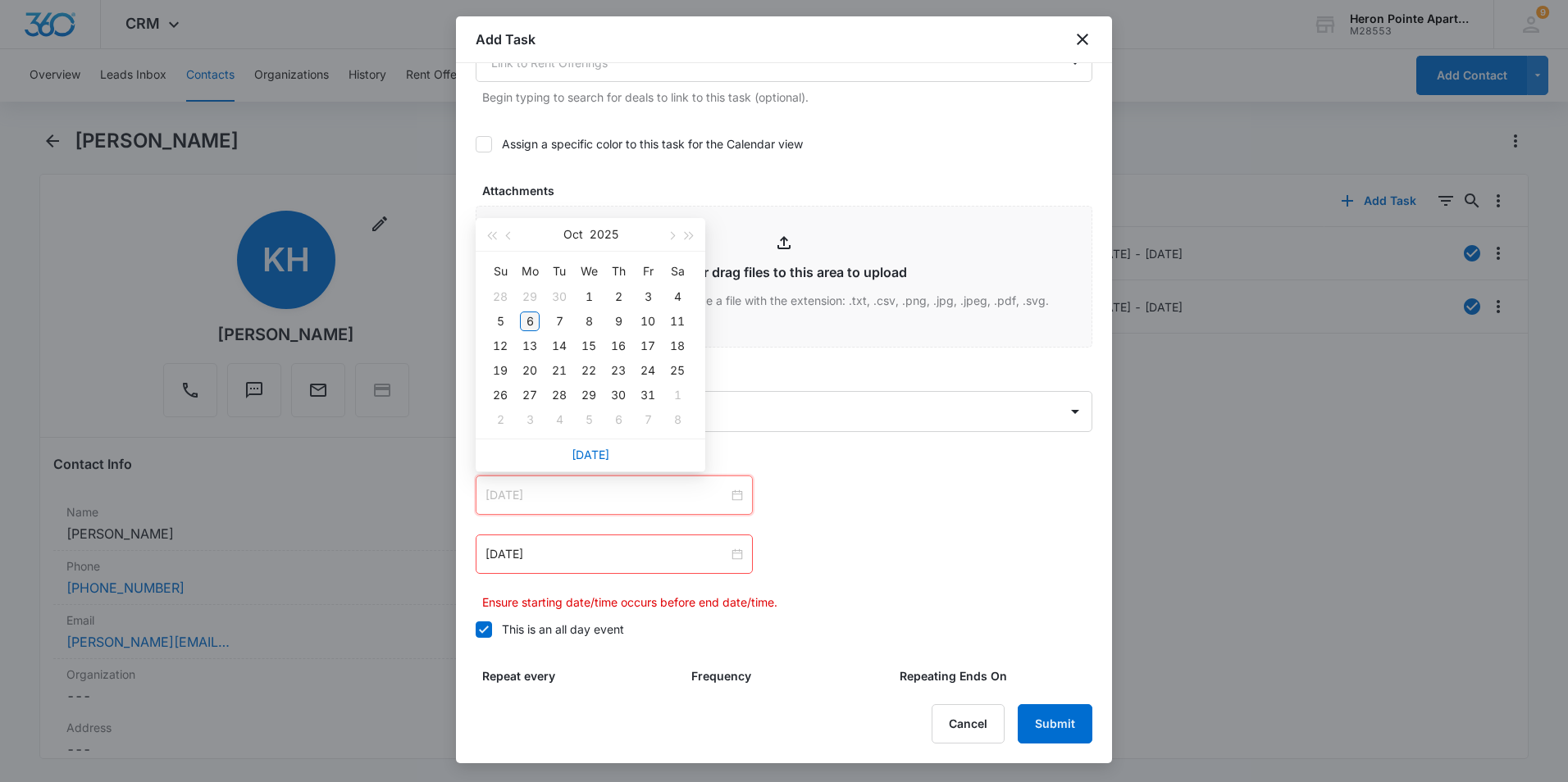
type input "Oct 6, 2025"
click at [537, 318] on div "6" at bounding box center [530, 321] width 20 height 20
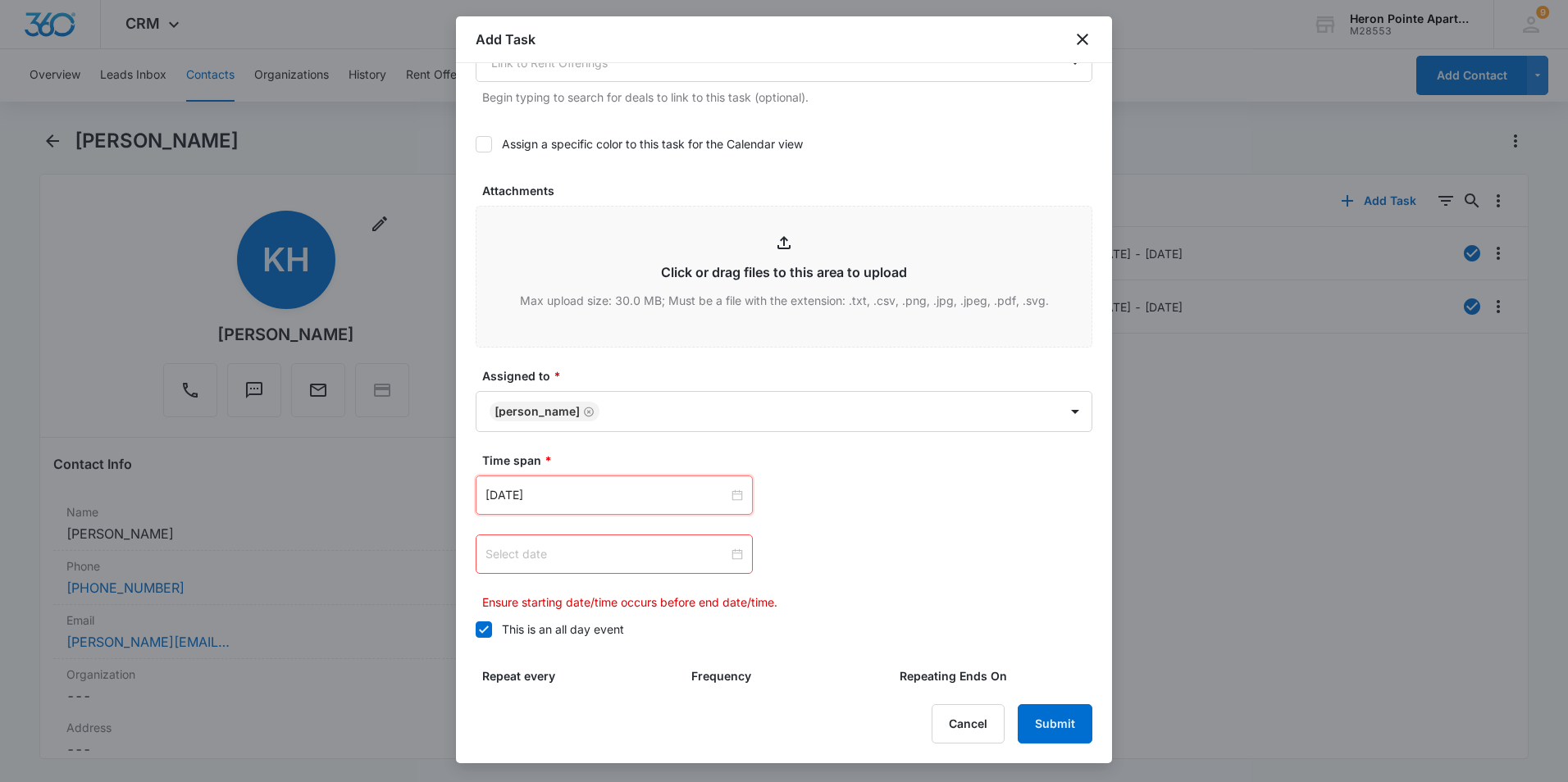
click at [730, 554] on div at bounding box center [613, 554] width 257 height 18
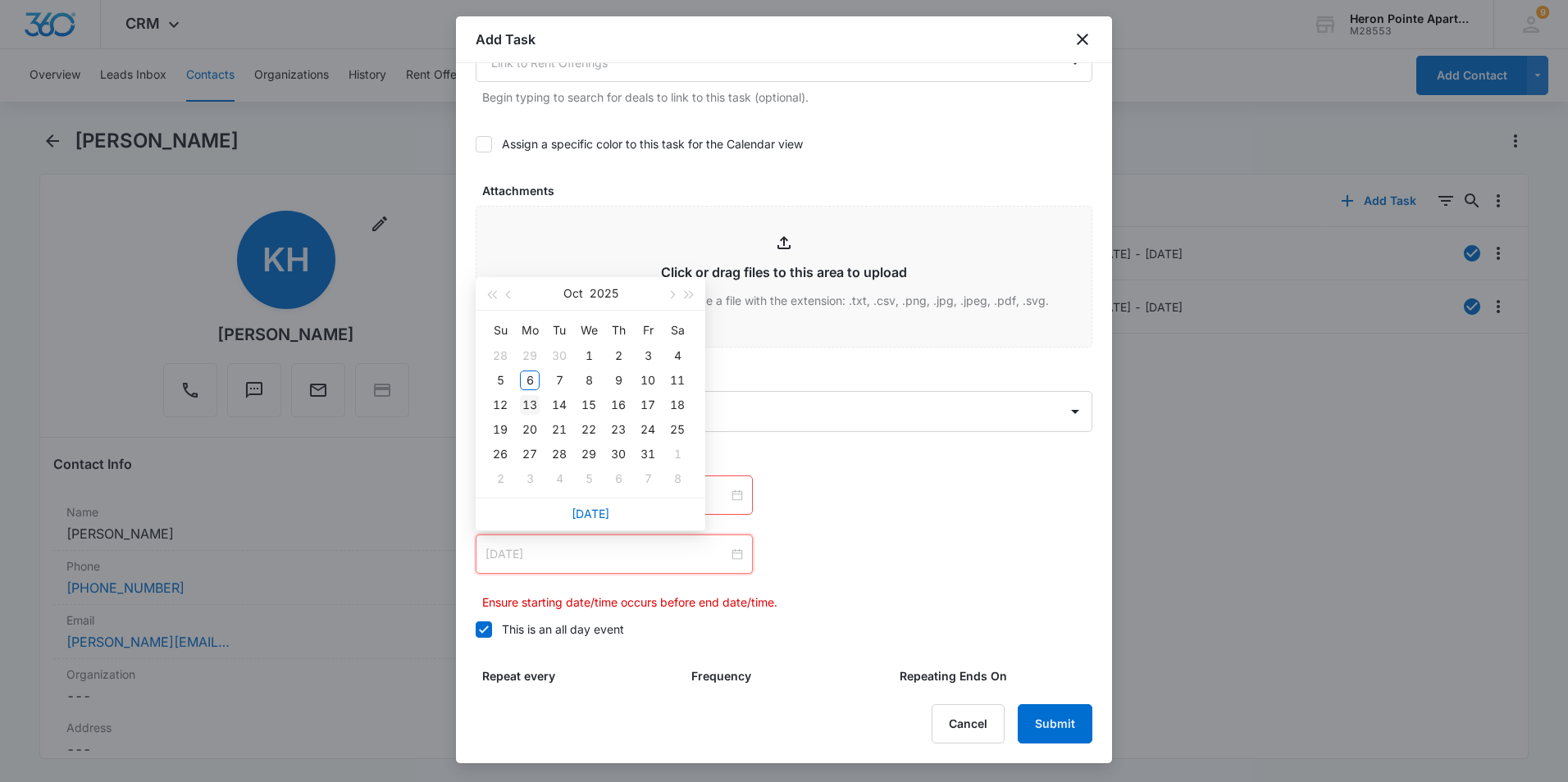
type input "Oct 13, 2025"
click at [536, 400] on div "13" at bounding box center [530, 405] width 20 height 20
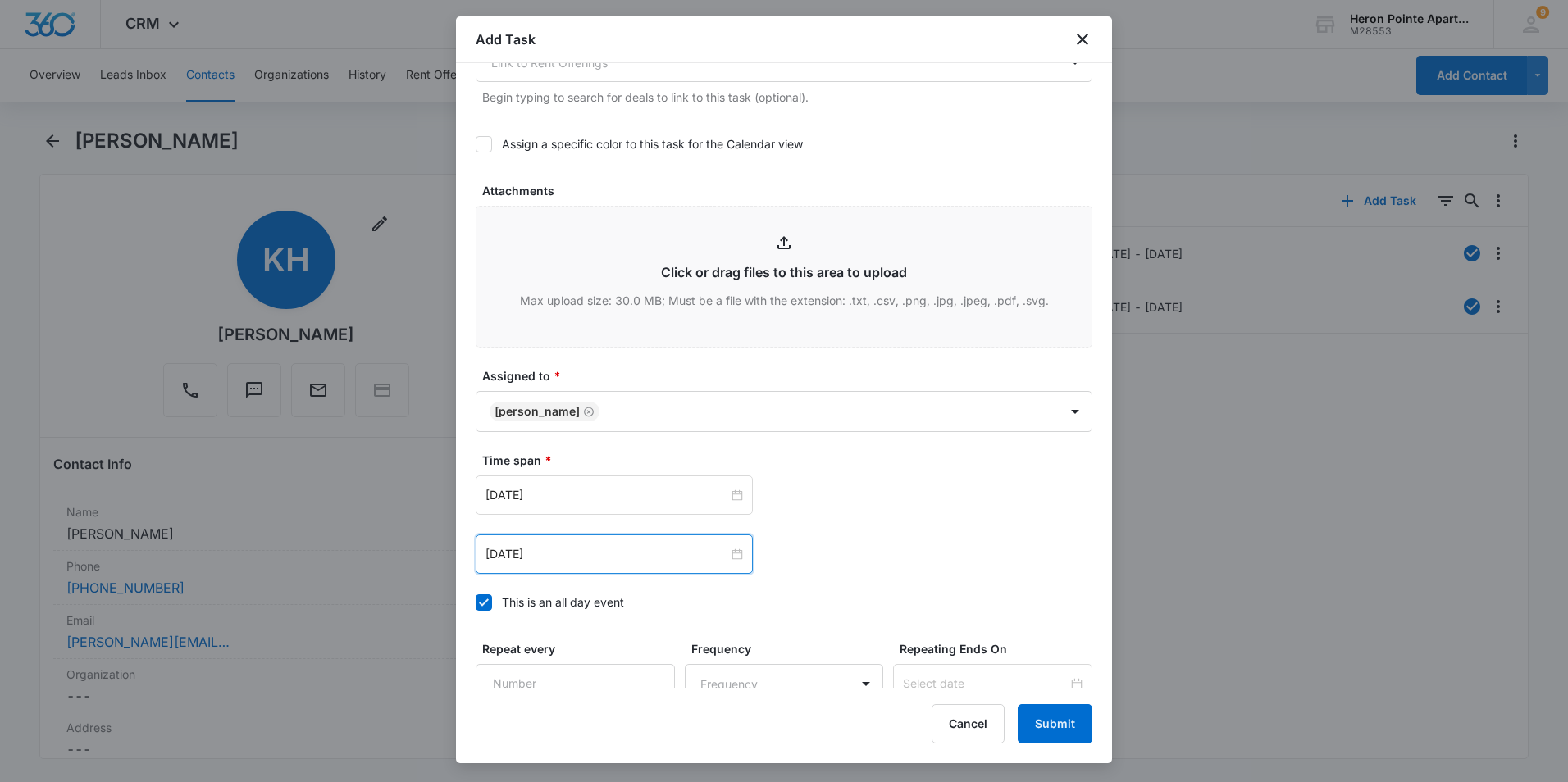
click at [841, 485] on div "Oct 6, 2025 Oct 2025 Su Mo Tu We Th Fr Sa 28 29 30 1 2 3 4 5 6 7 8 9 10 11 12 1…" at bounding box center [784, 496] width 617 height 40
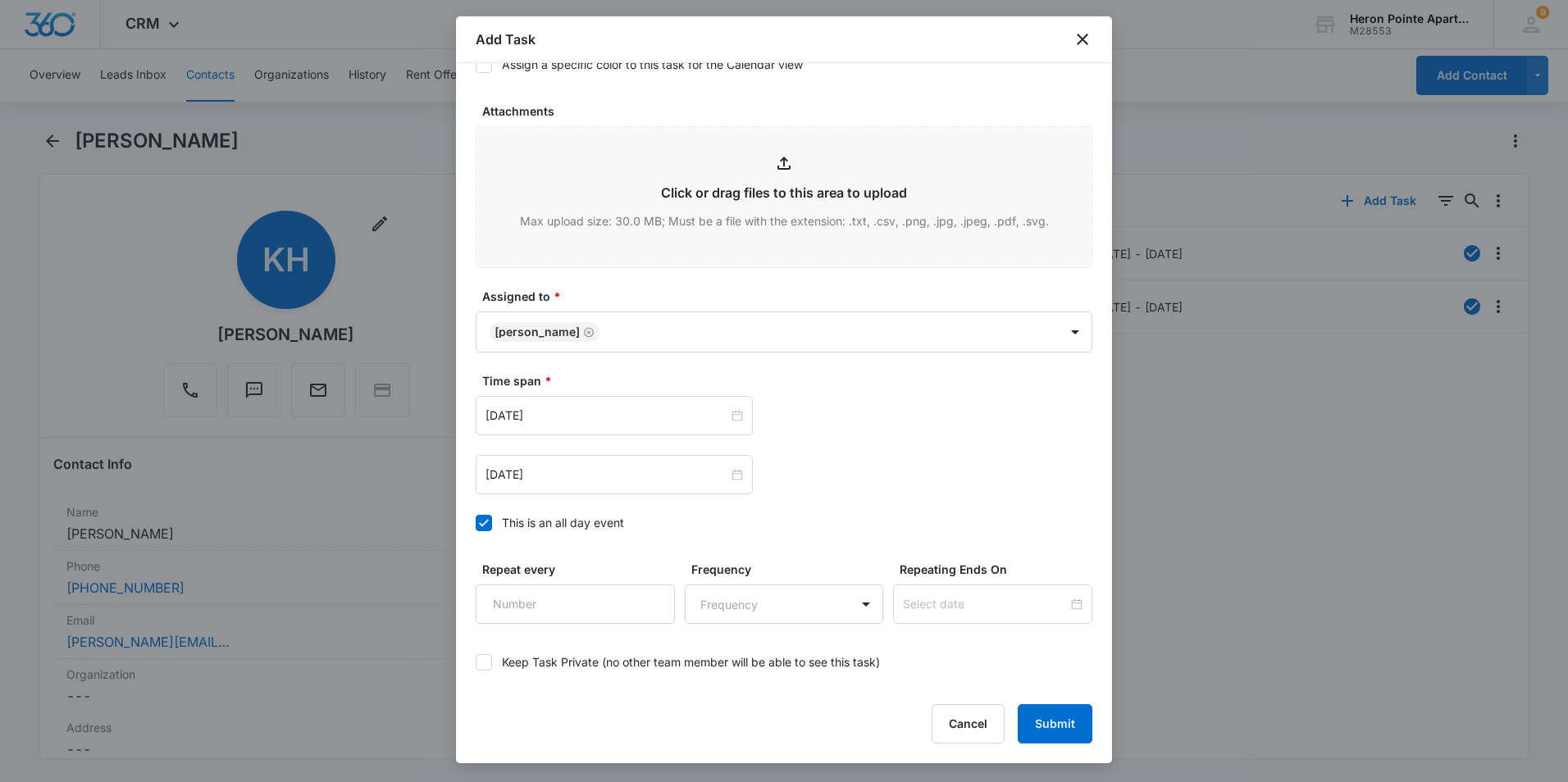
scroll to position [893, 0]
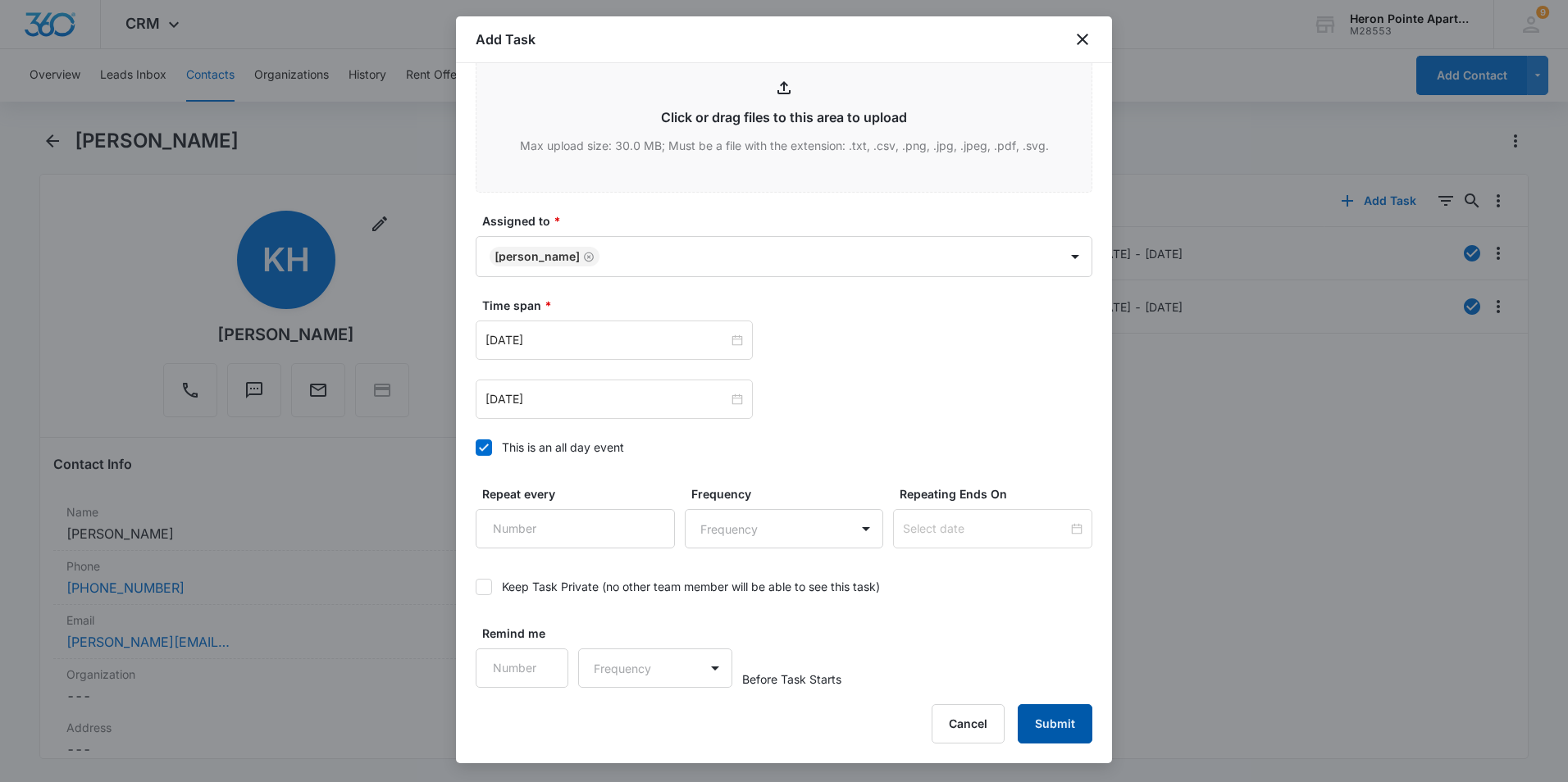
click at [1069, 721] on button "Submit" at bounding box center [1055, 724] width 75 height 40
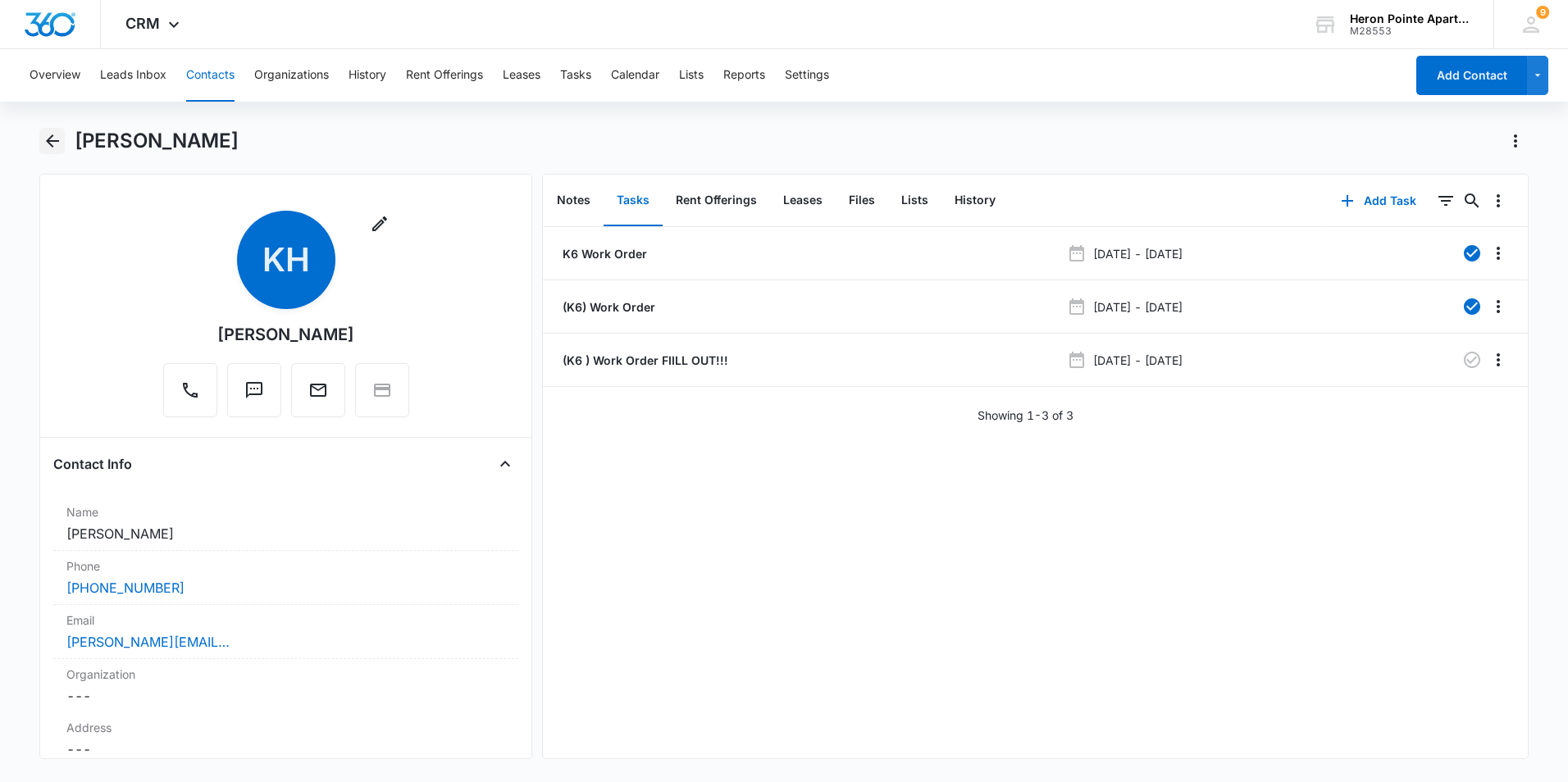
click at [47, 146] on icon "Back" at bounding box center [52, 141] width 20 height 20
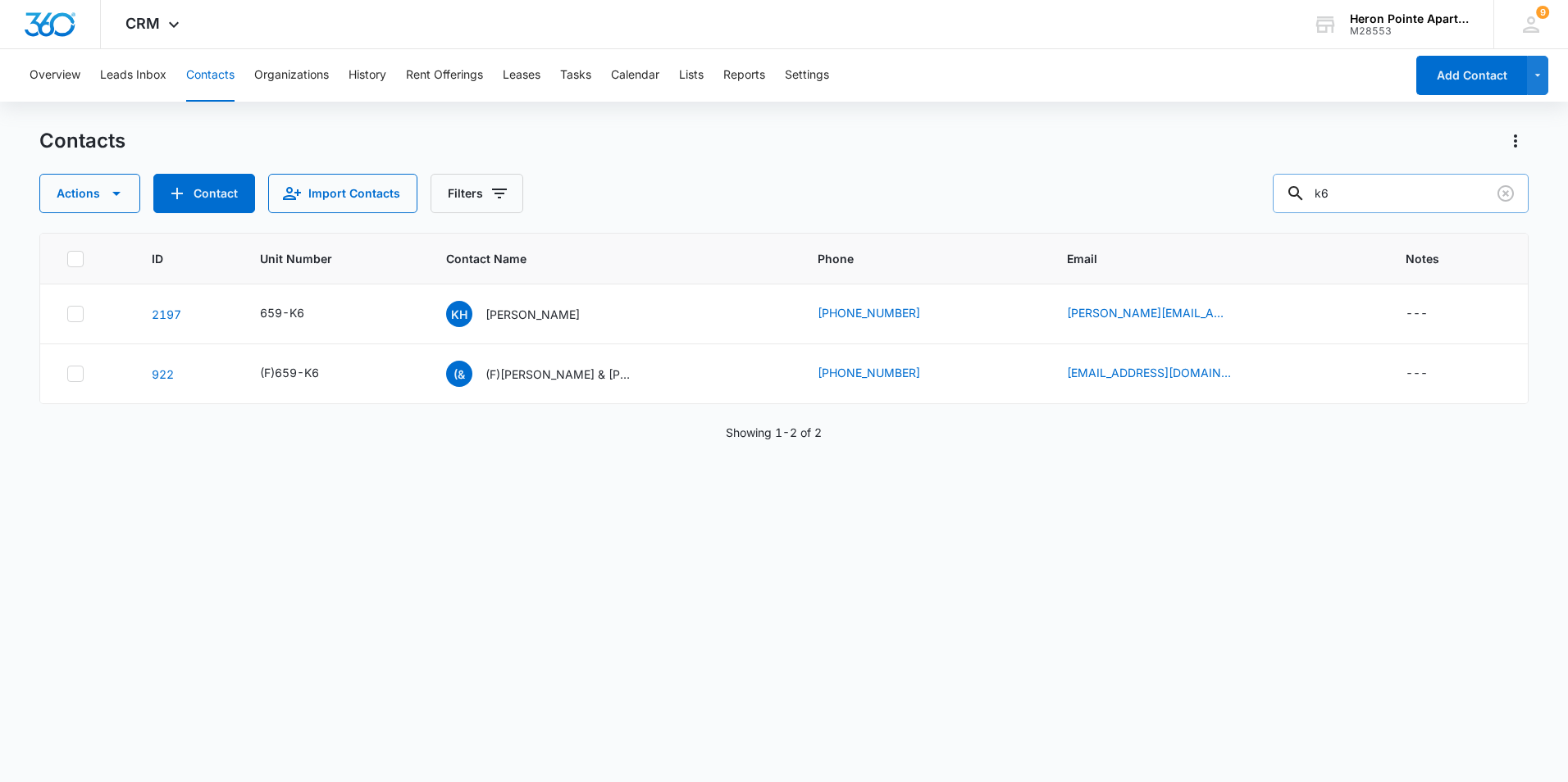
click at [1430, 195] on input "k6" at bounding box center [1400, 193] width 256 height 40
type input "k"
type input "L3"
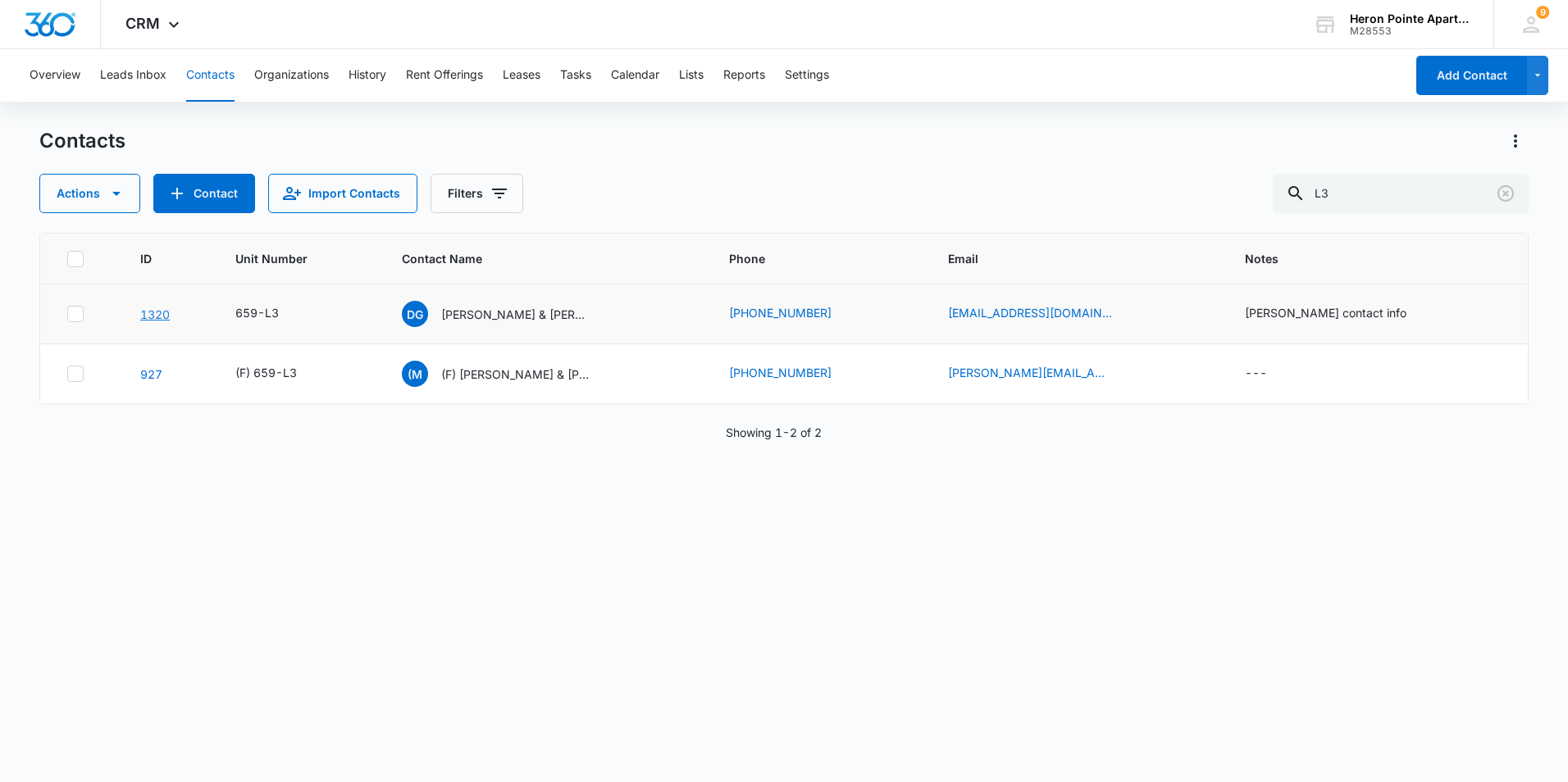
click at [153, 316] on link "1320" at bounding box center [154, 313] width 30 height 14
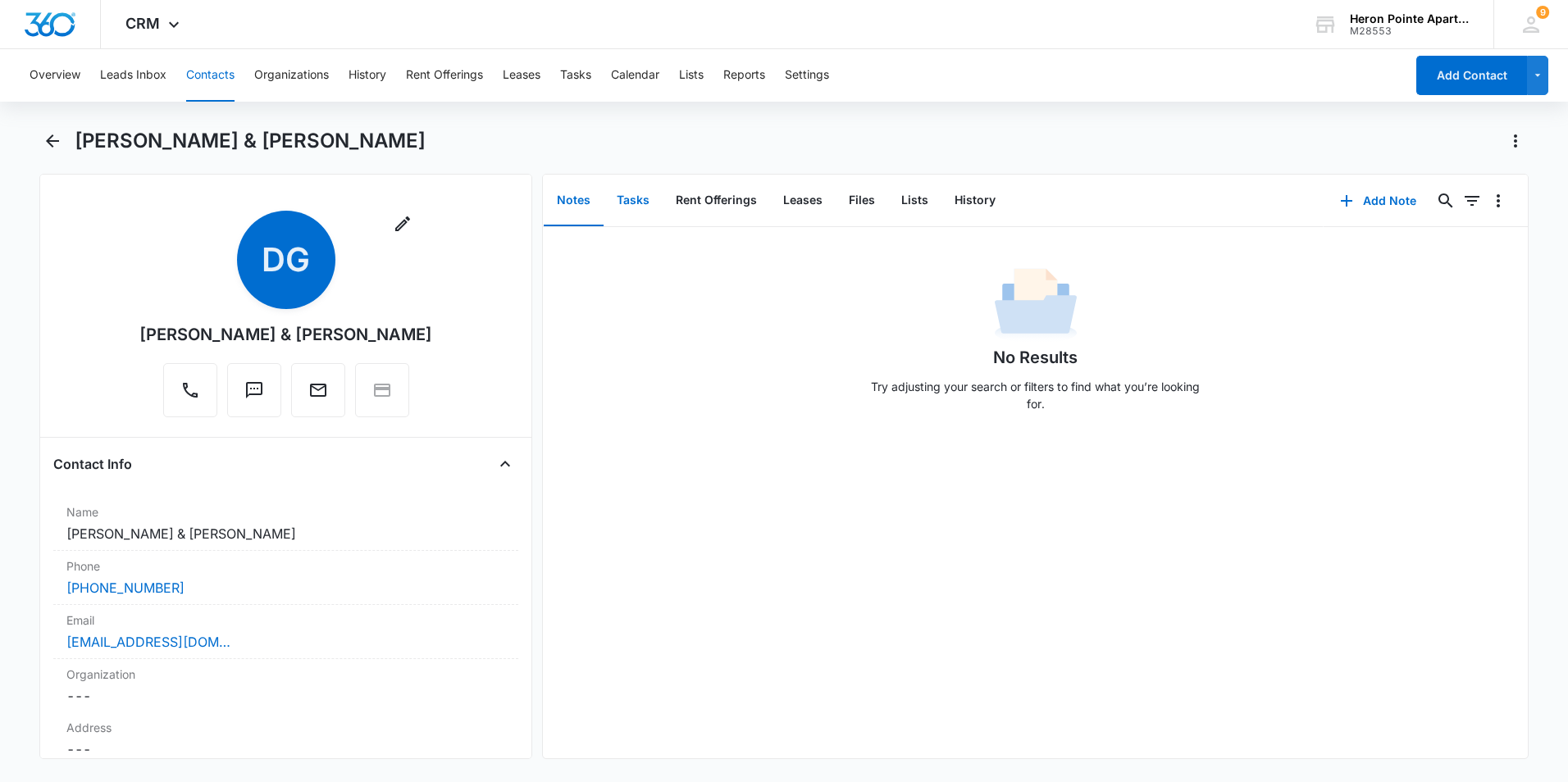
click at [630, 200] on button "Tasks" at bounding box center [632, 200] width 59 height 51
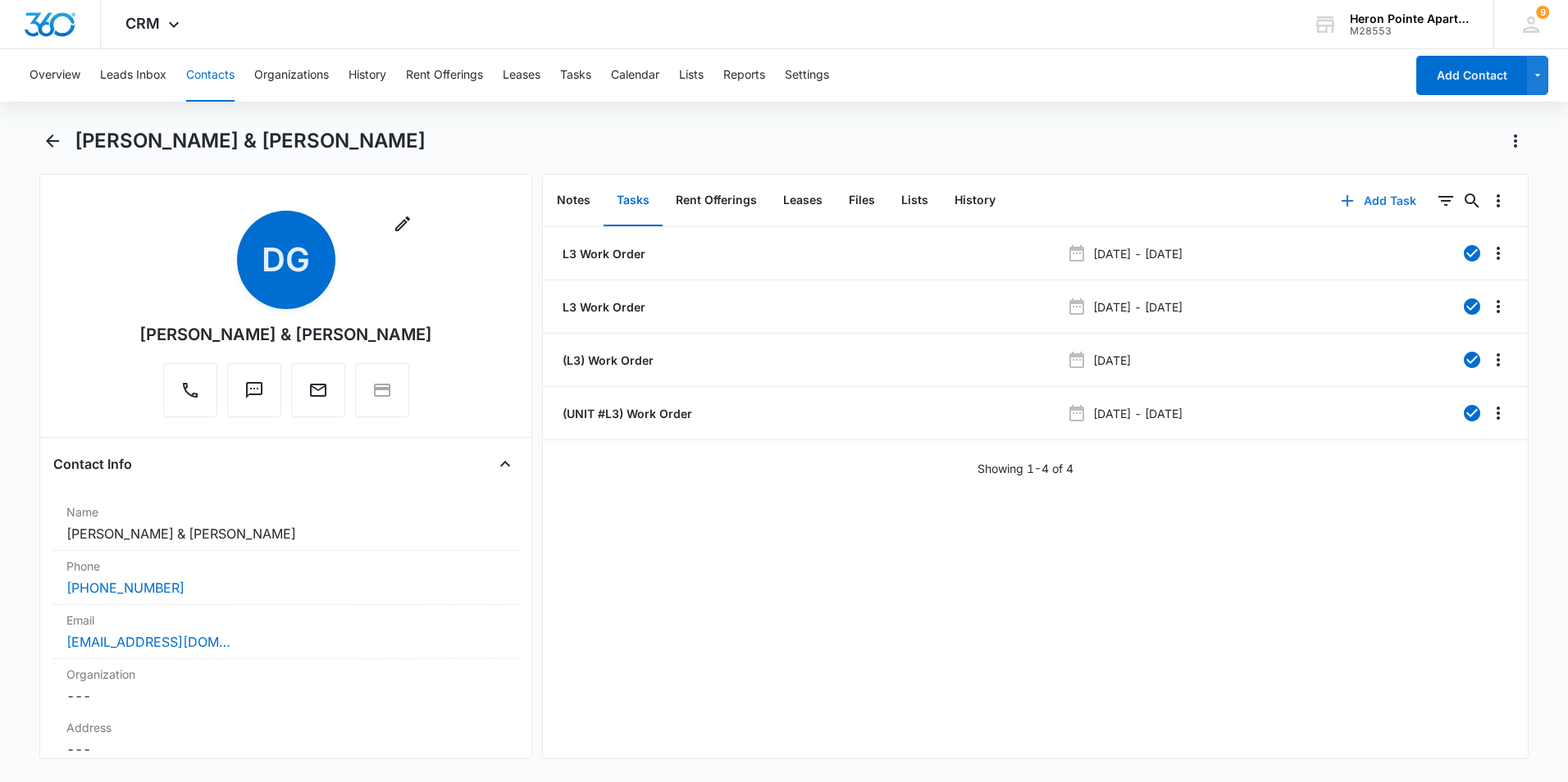
click at [1373, 198] on button "Add Task" at bounding box center [1378, 201] width 108 height 40
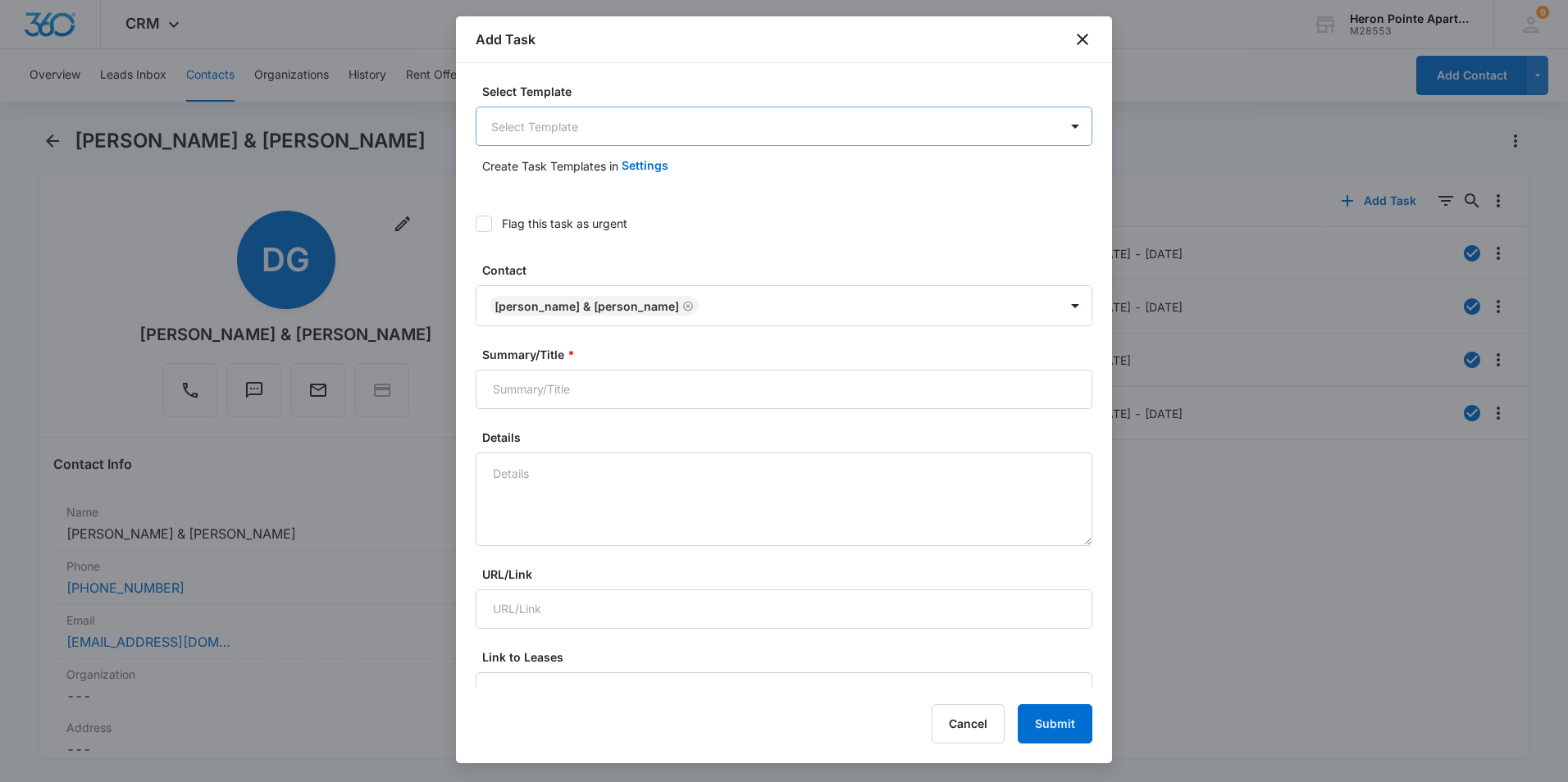
click at [586, 120] on body "CRM Apps Reputation Websites Forms CRM Email Social Shop Payments POS Content A…" at bounding box center [784, 391] width 1568 height 782
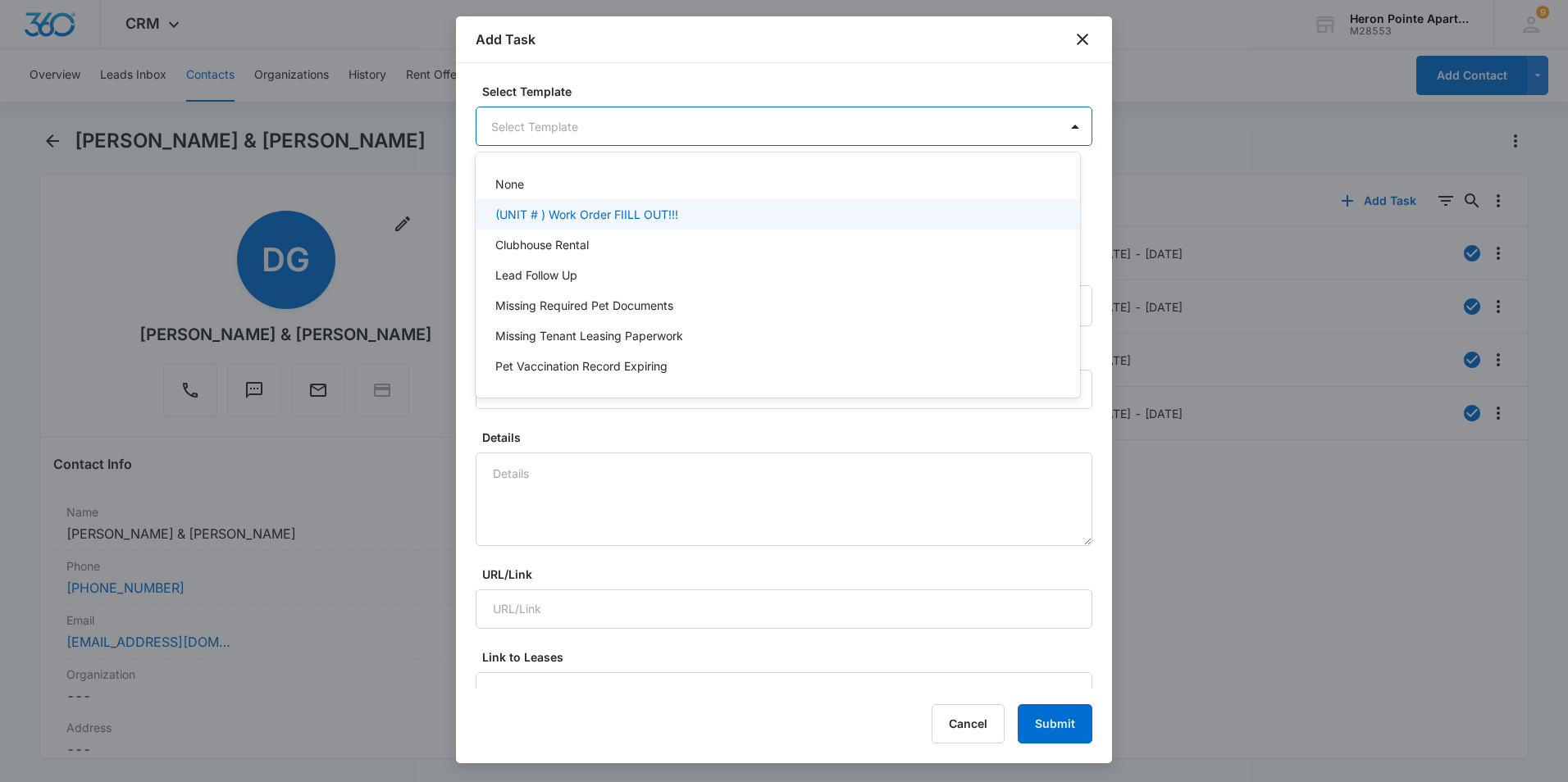
click at [590, 223] on div "(UNIT # ) Work Order FIILL OUT!!!" at bounding box center [778, 215] width 604 height 31
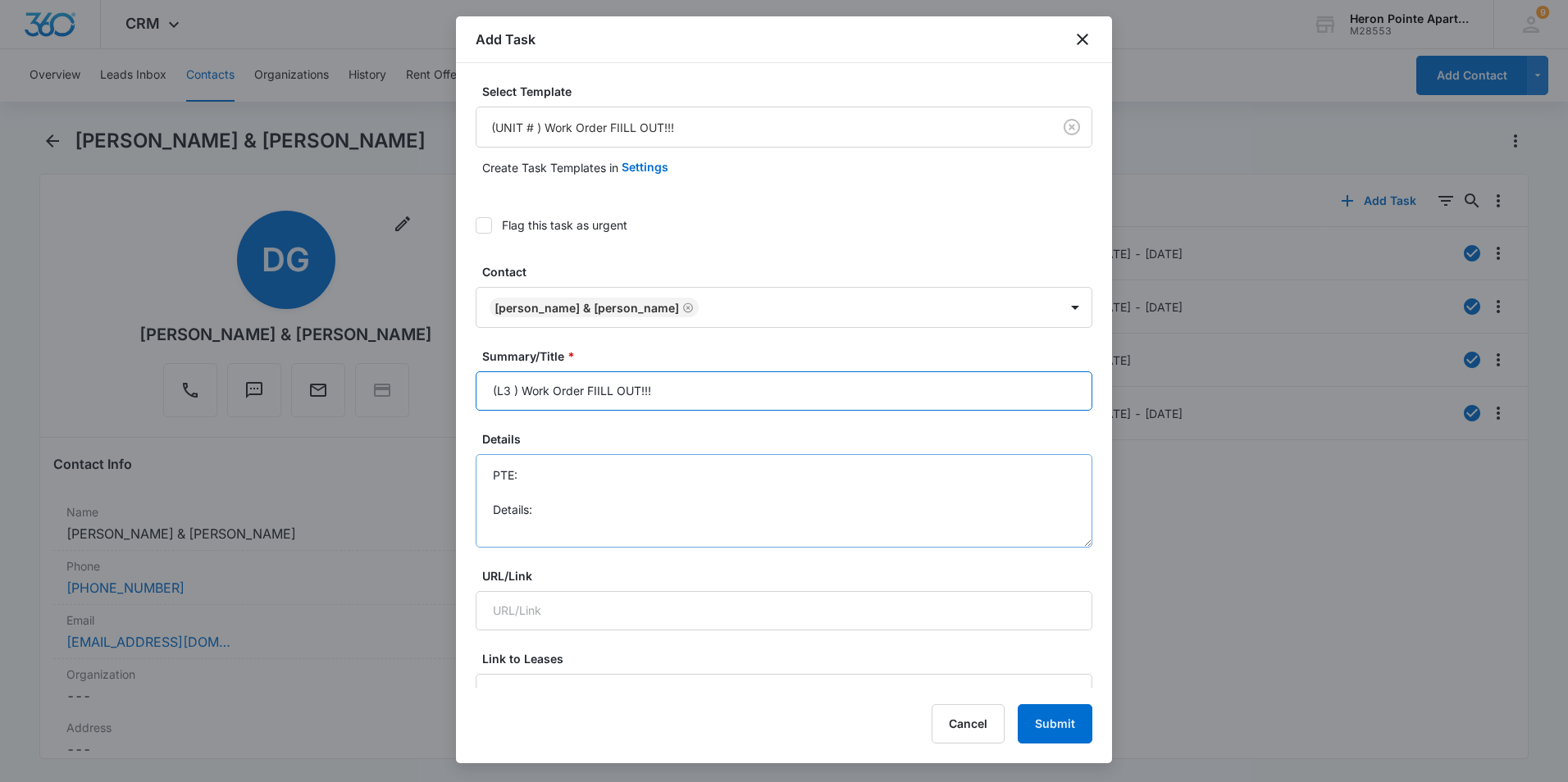
type input "(L3 ) Work Order FIILL OUT!!!"
click at [629, 475] on textarea "PTE: Details:" at bounding box center [784, 500] width 617 height 93
click at [578, 511] on textarea "PTE: 4802037746 Details:" at bounding box center [784, 500] width 617 height 93
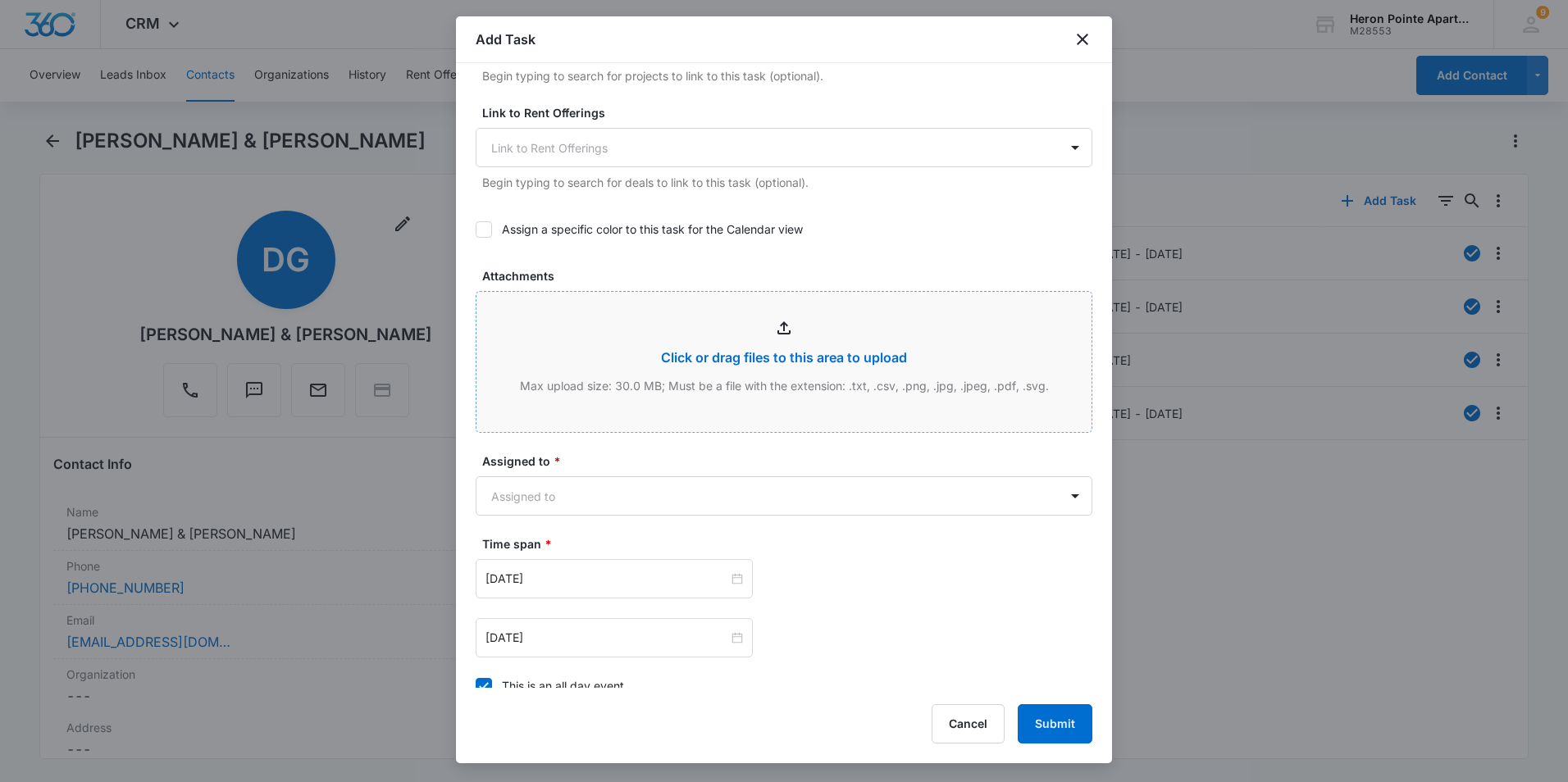
scroll to position [656, 0]
type textarea "PTE: 4802037746 Details: Master shower needs new shower head."
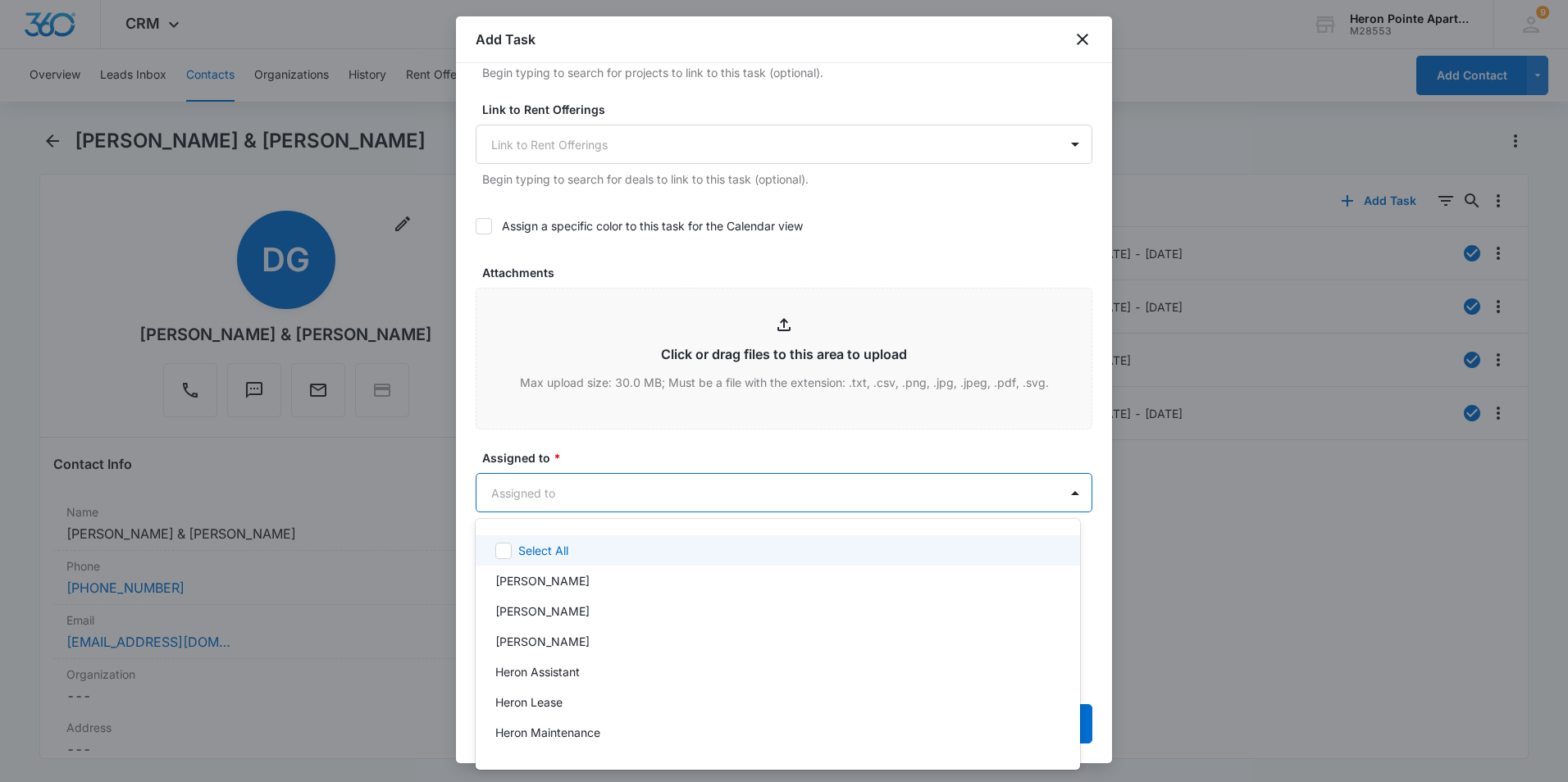
click at [605, 501] on body "CRM Apps Reputation Websites Forms CRM Email Social Shop Payments POS Content A…" at bounding box center [784, 391] width 1568 height 782
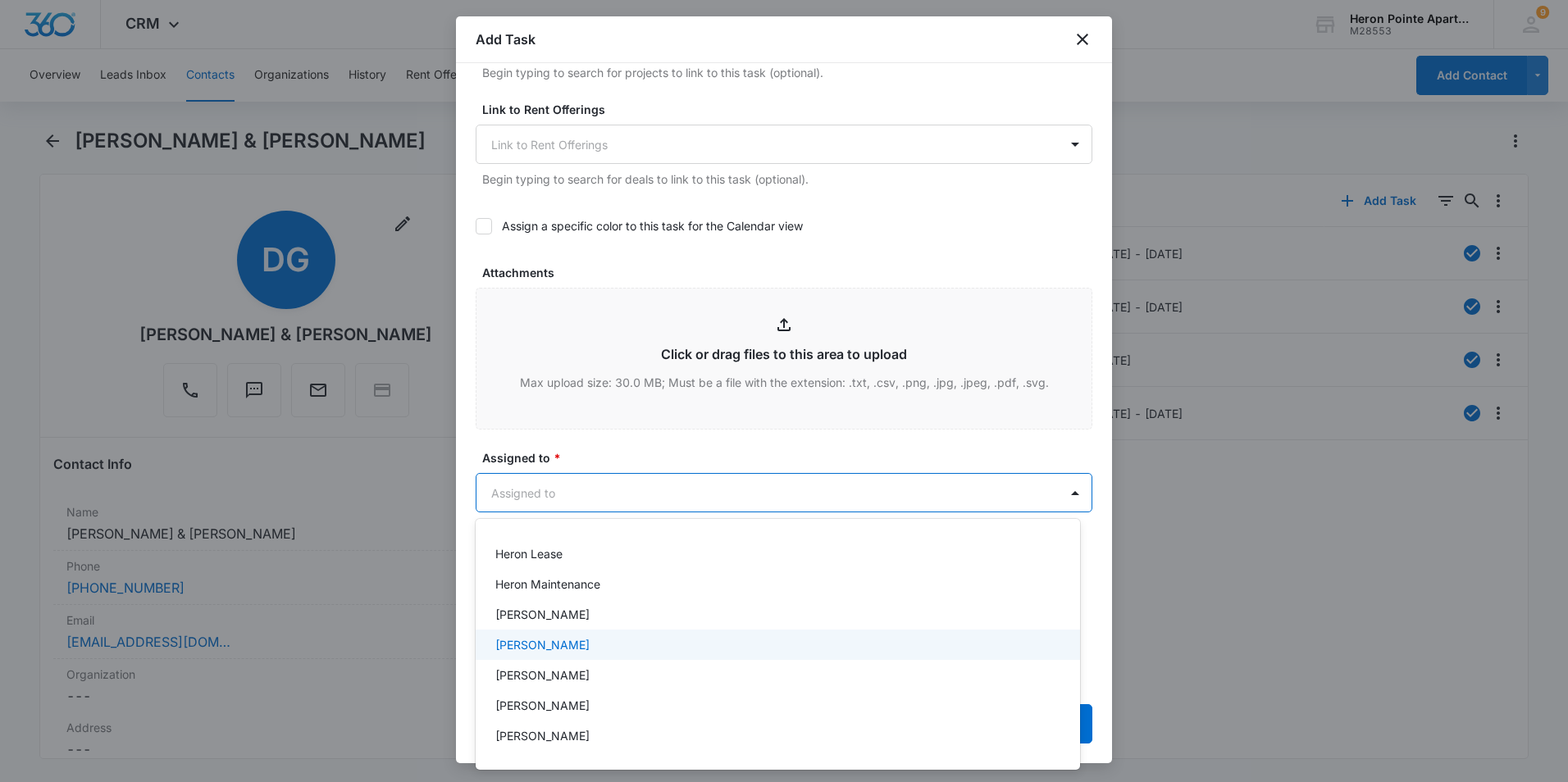
scroll to position [164, 0]
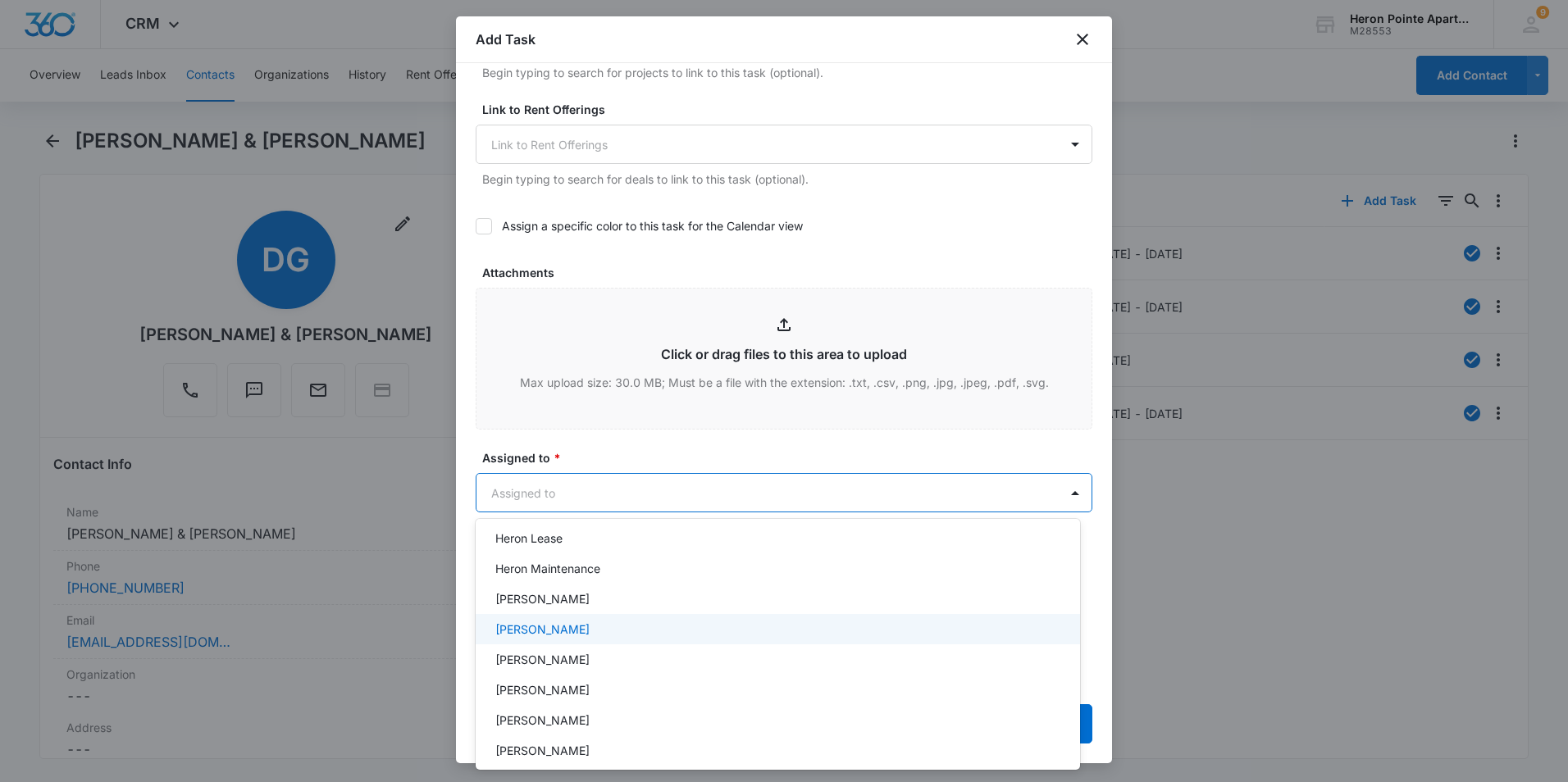
click at [603, 620] on div "Kathrine Holt" at bounding box center [776, 628] width 562 height 17
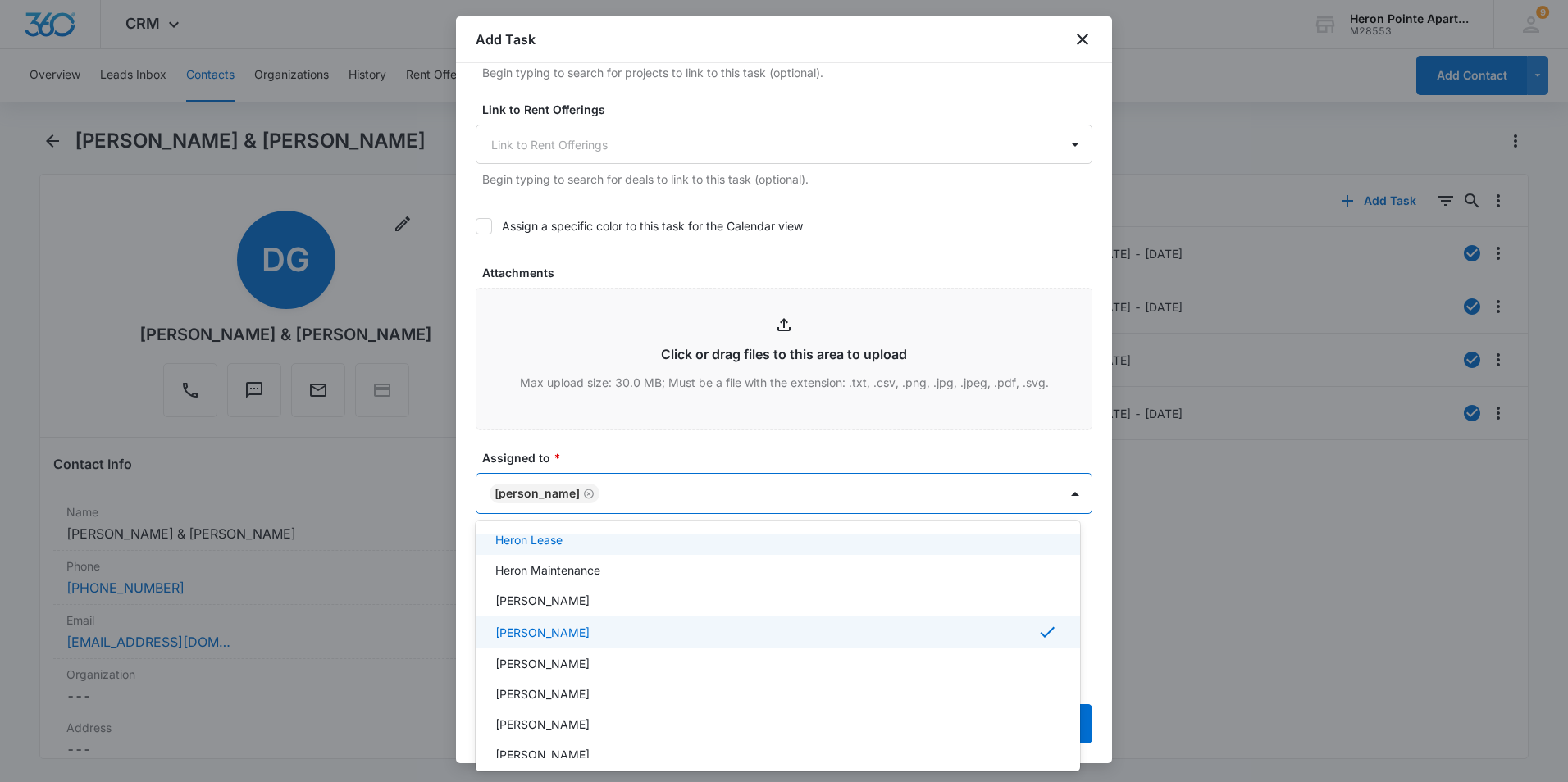
click at [750, 442] on div at bounding box center [784, 391] width 1568 height 782
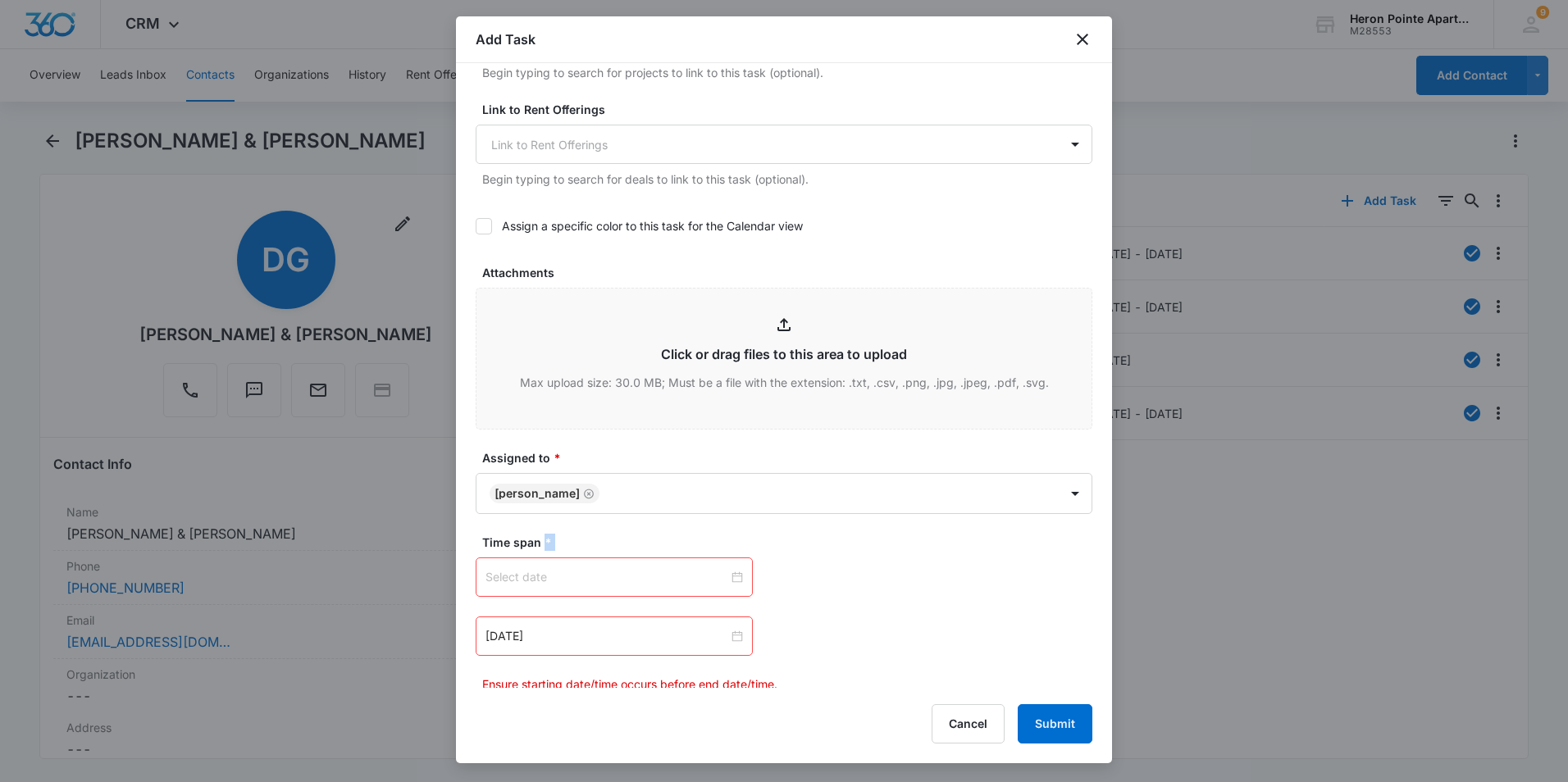
click at [733, 582] on div at bounding box center [613, 577] width 257 height 18
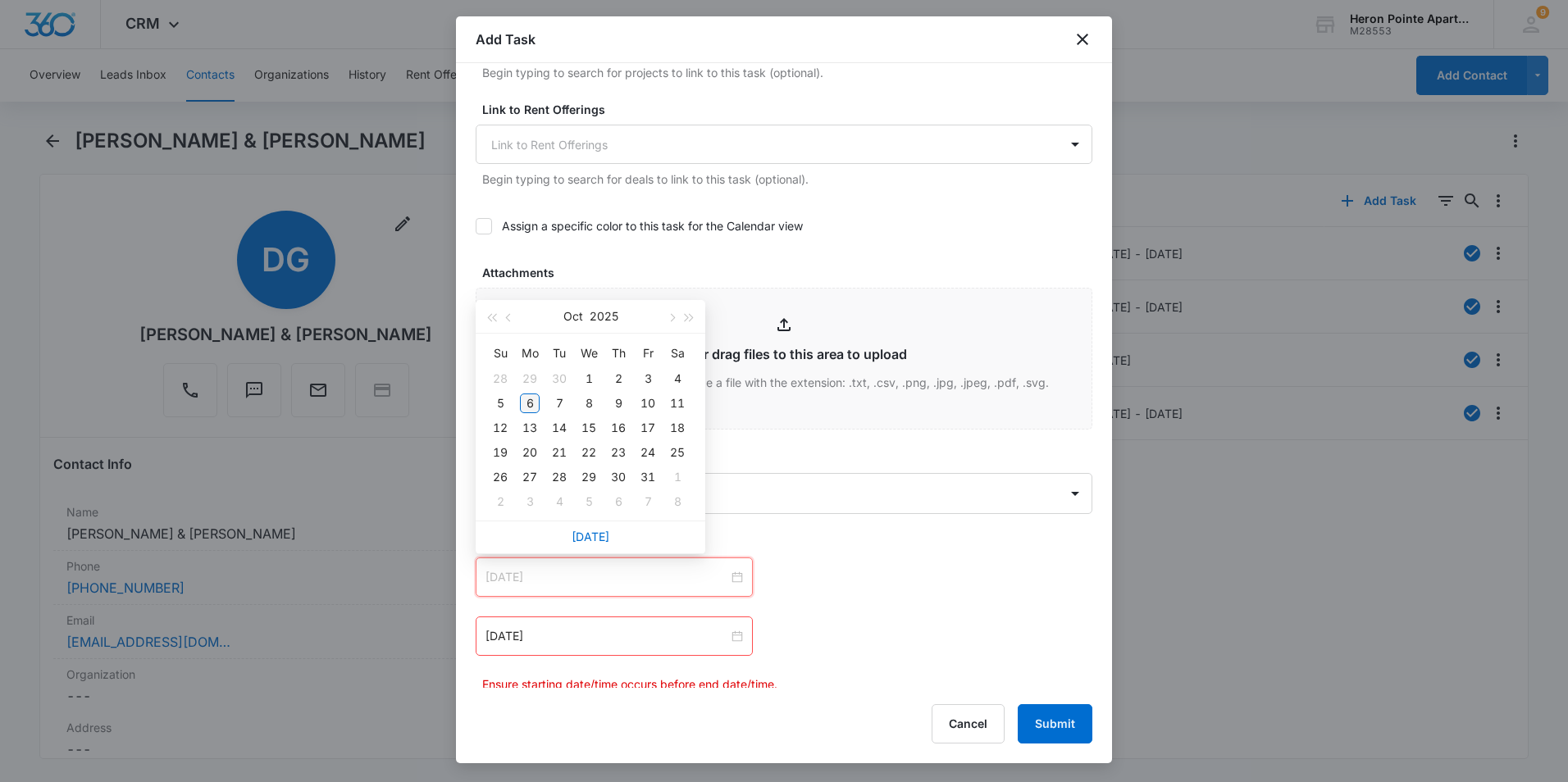
type input "Oct 6, 2025"
click at [530, 401] on div "6" at bounding box center [530, 404] width 20 height 20
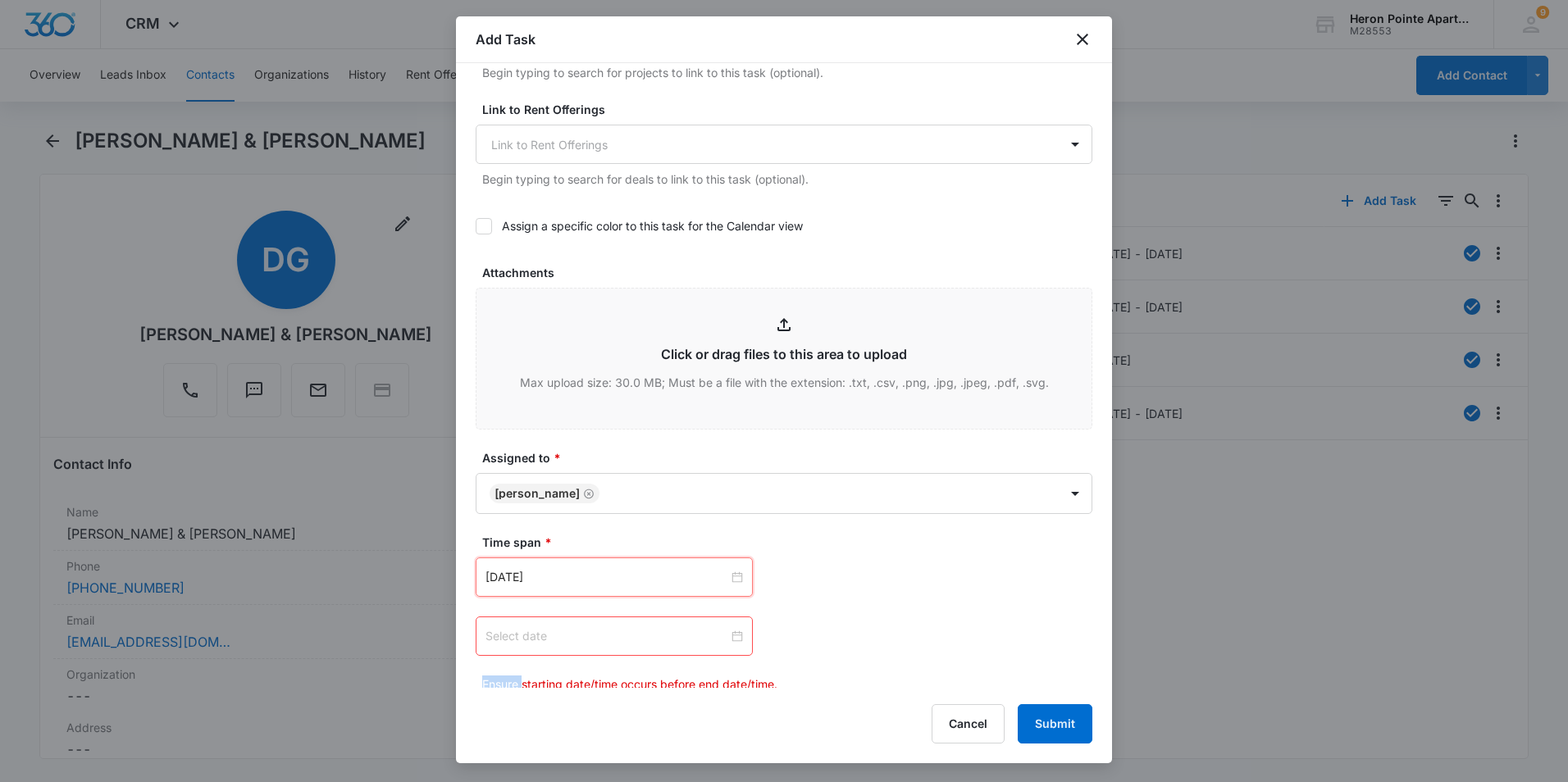
click at [731, 638] on div at bounding box center [613, 636] width 257 height 18
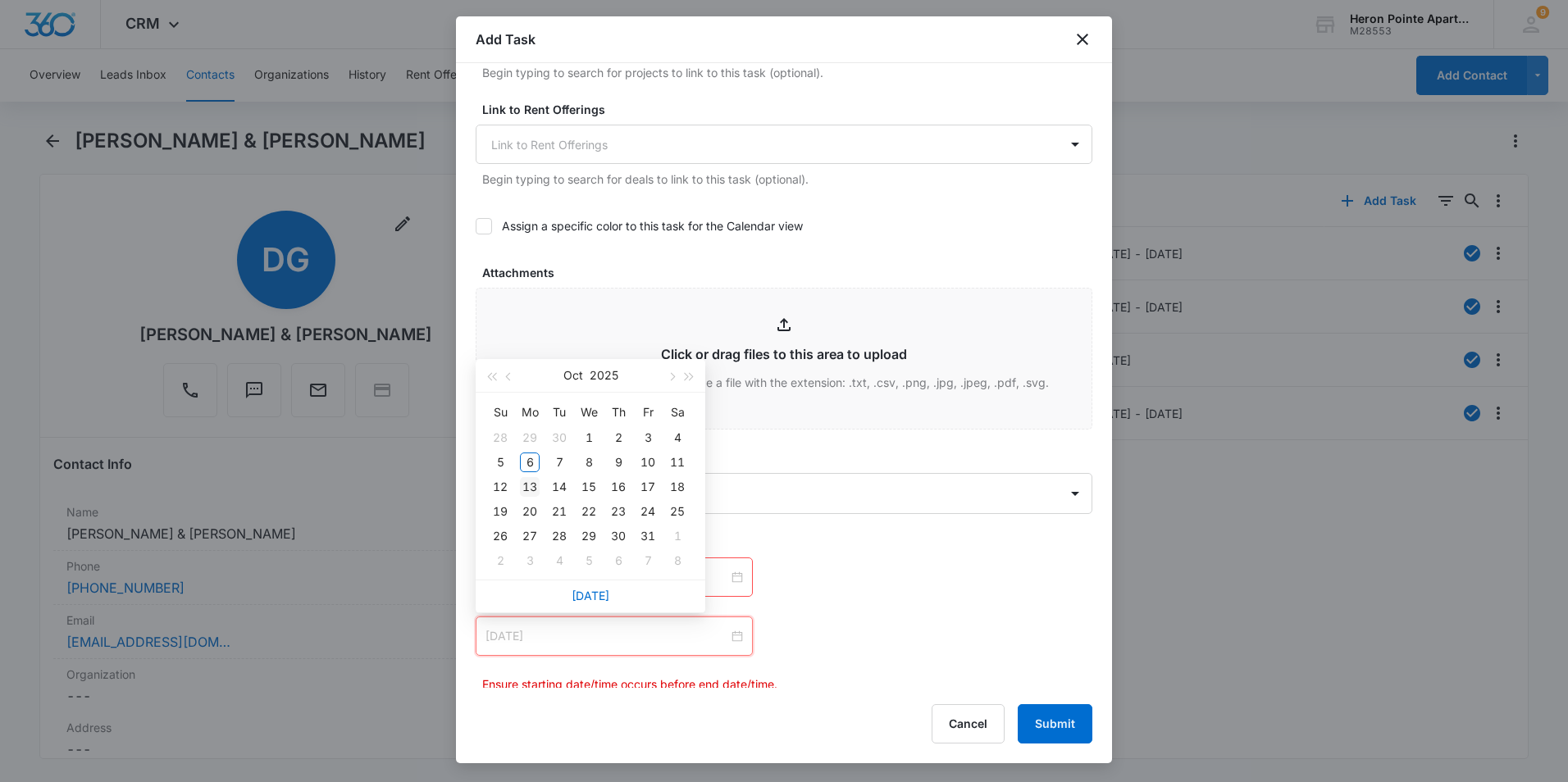
type input "Oct 13, 2025"
click at [538, 485] on div "13" at bounding box center [530, 487] width 20 height 20
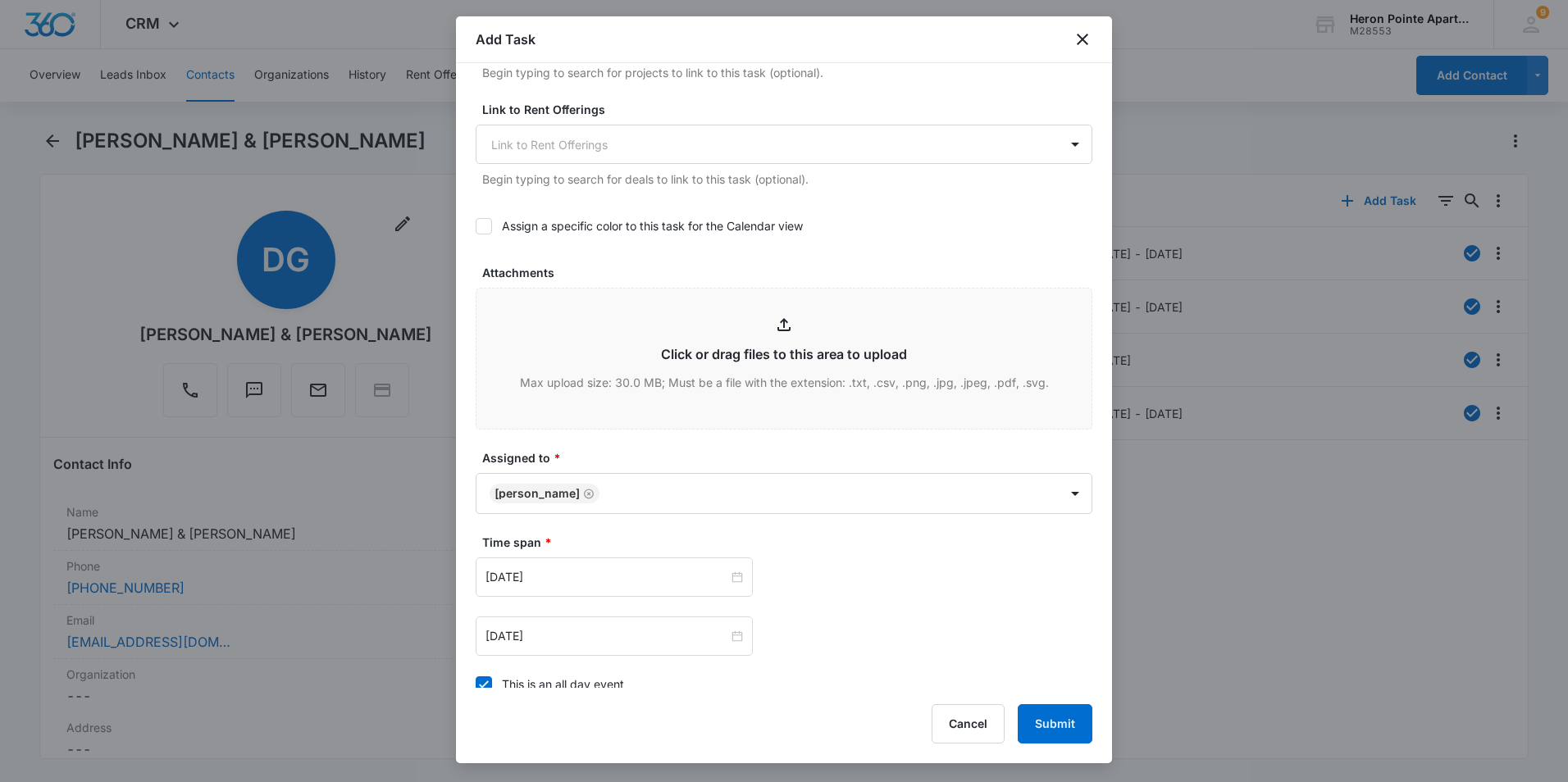
click at [873, 552] on div "Time span * Oct 6, 2025 Oct 2025 Su Mo Tu We Th Fr Sa 28 29 30 1 2 3 4 5 6 7 8 …" at bounding box center [784, 594] width 617 height 122
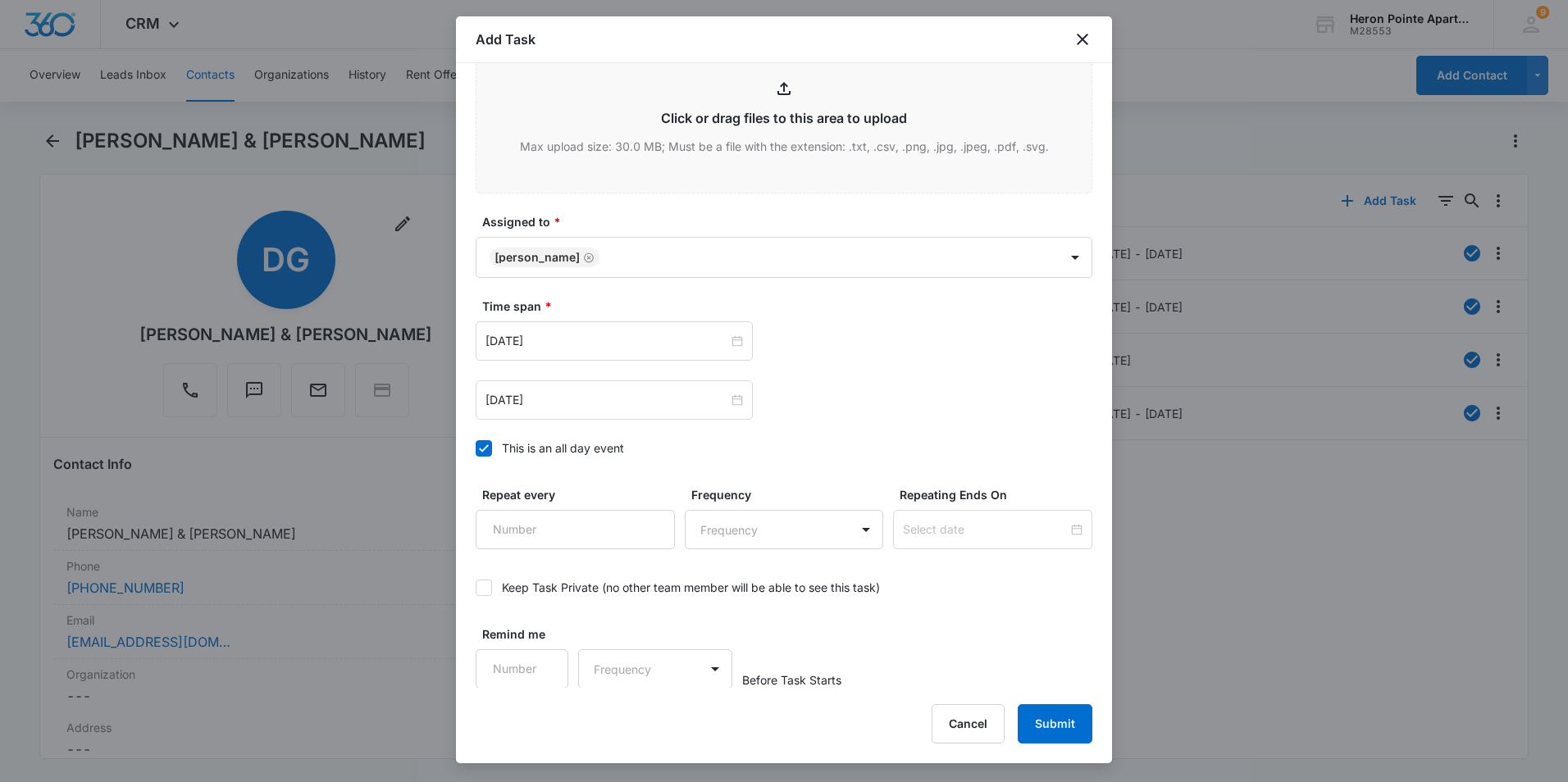
scroll to position [893, 0]
click at [1071, 718] on button "Submit" at bounding box center [1055, 724] width 75 height 40
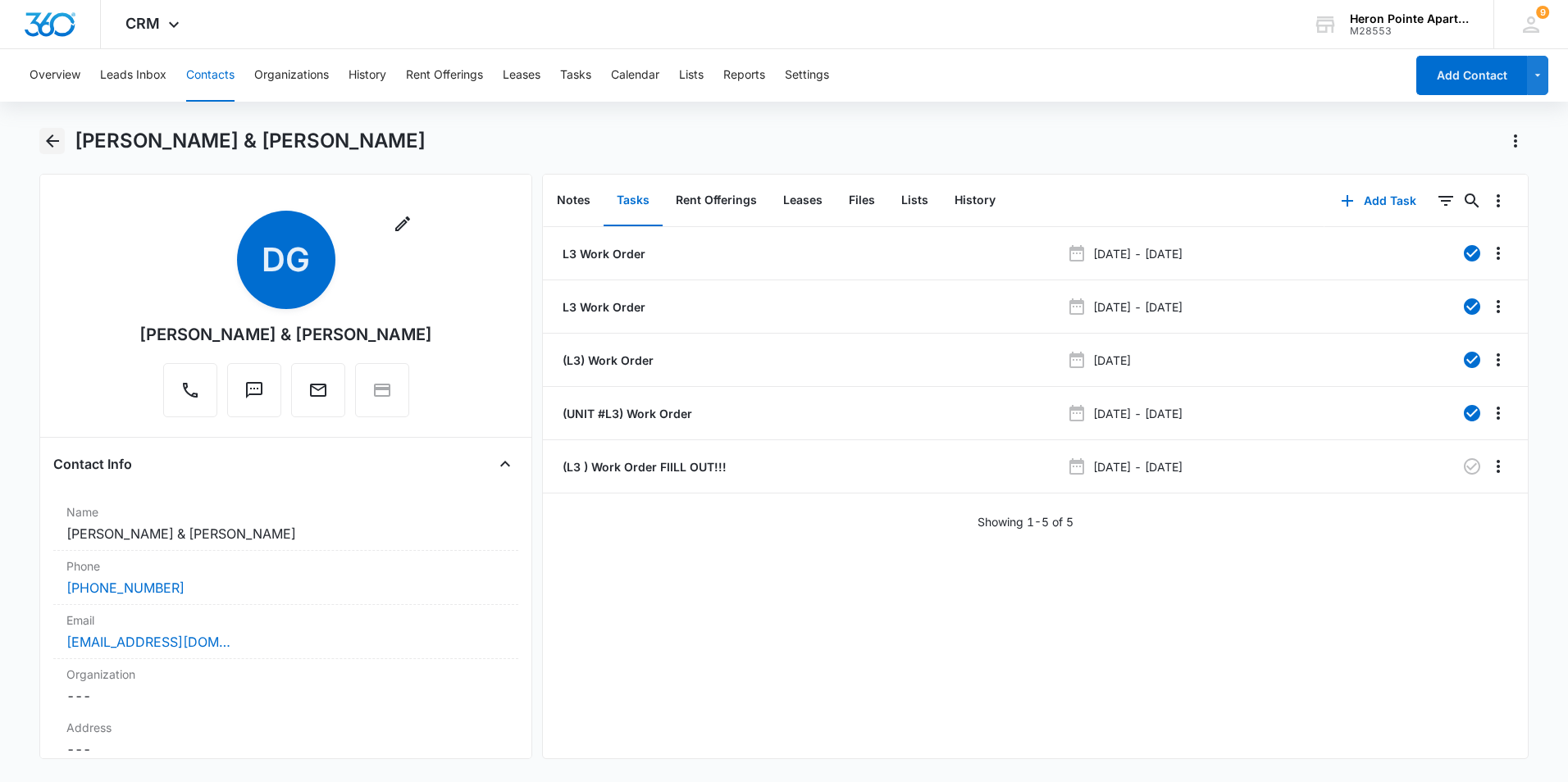
click at [49, 147] on icon "Back" at bounding box center [52, 141] width 20 height 20
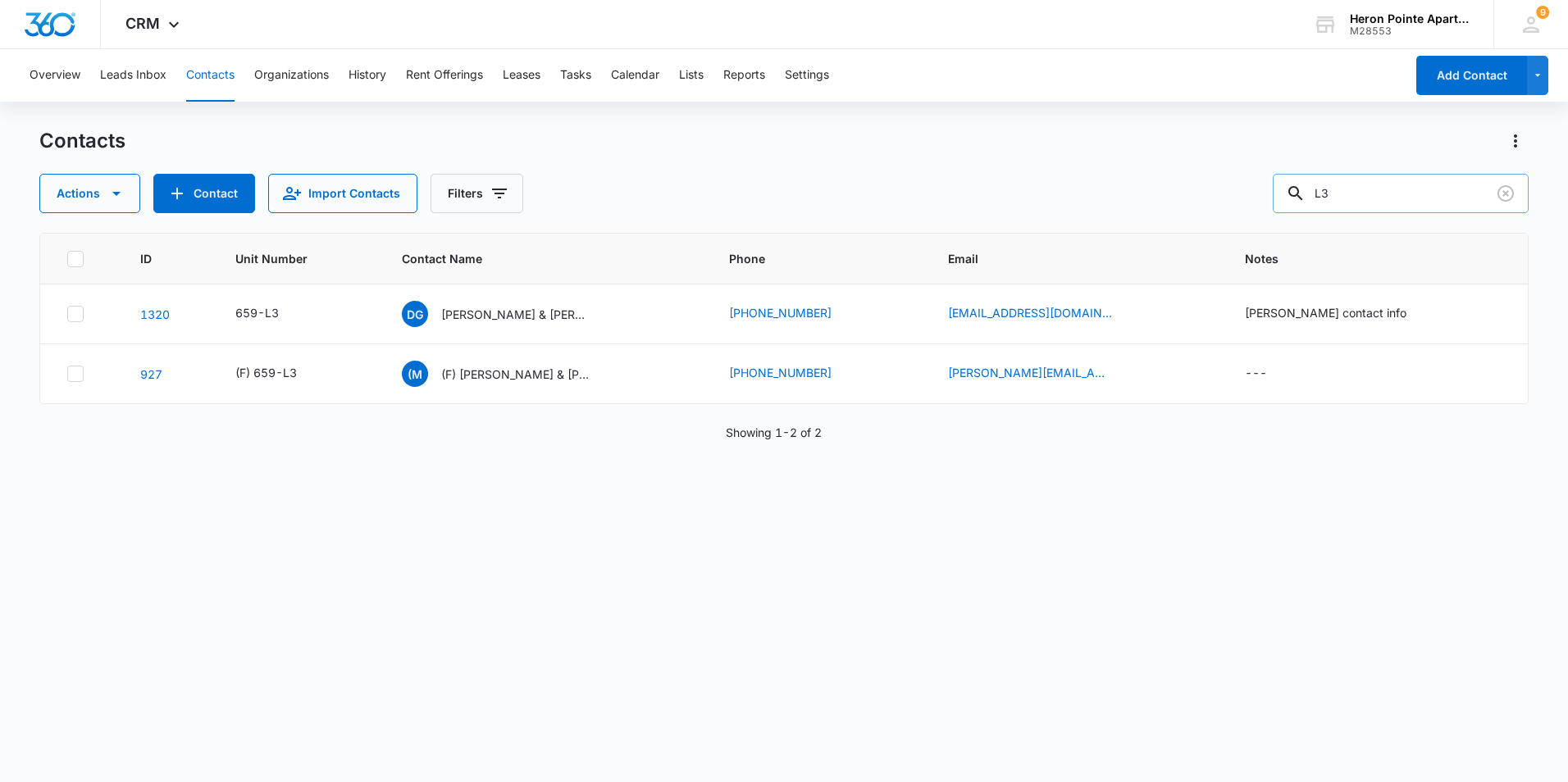
drag, startPoint x: 1352, startPoint y: 187, endPoint x: 1311, endPoint y: 189, distance: 41.0
click at [1311, 188] on div "L3" at bounding box center [1400, 193] width 256 height 40
type input "M6"
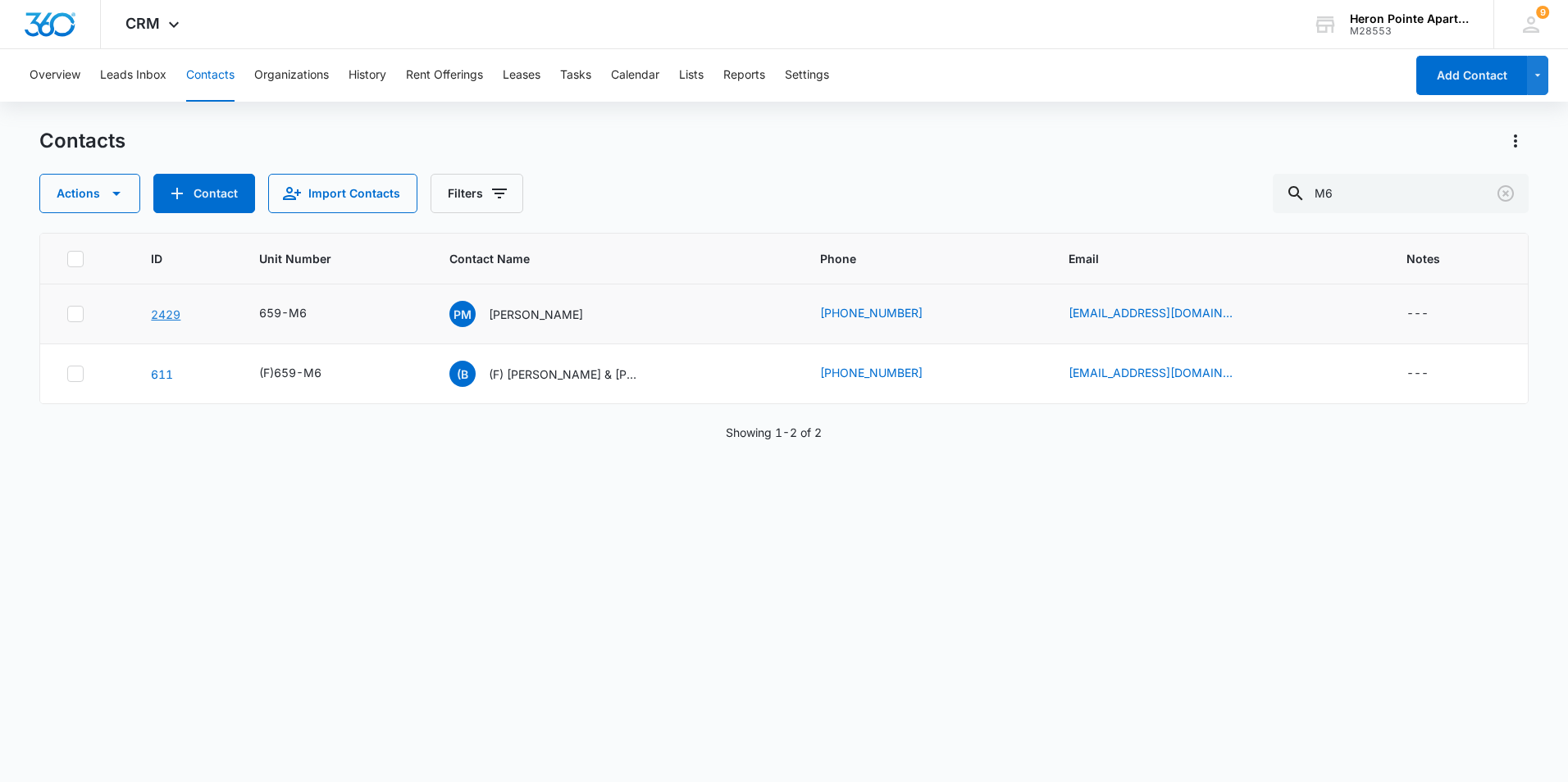
click at [173, 320] on link "2429" at bounding box center [165, 313] width 30 height 14
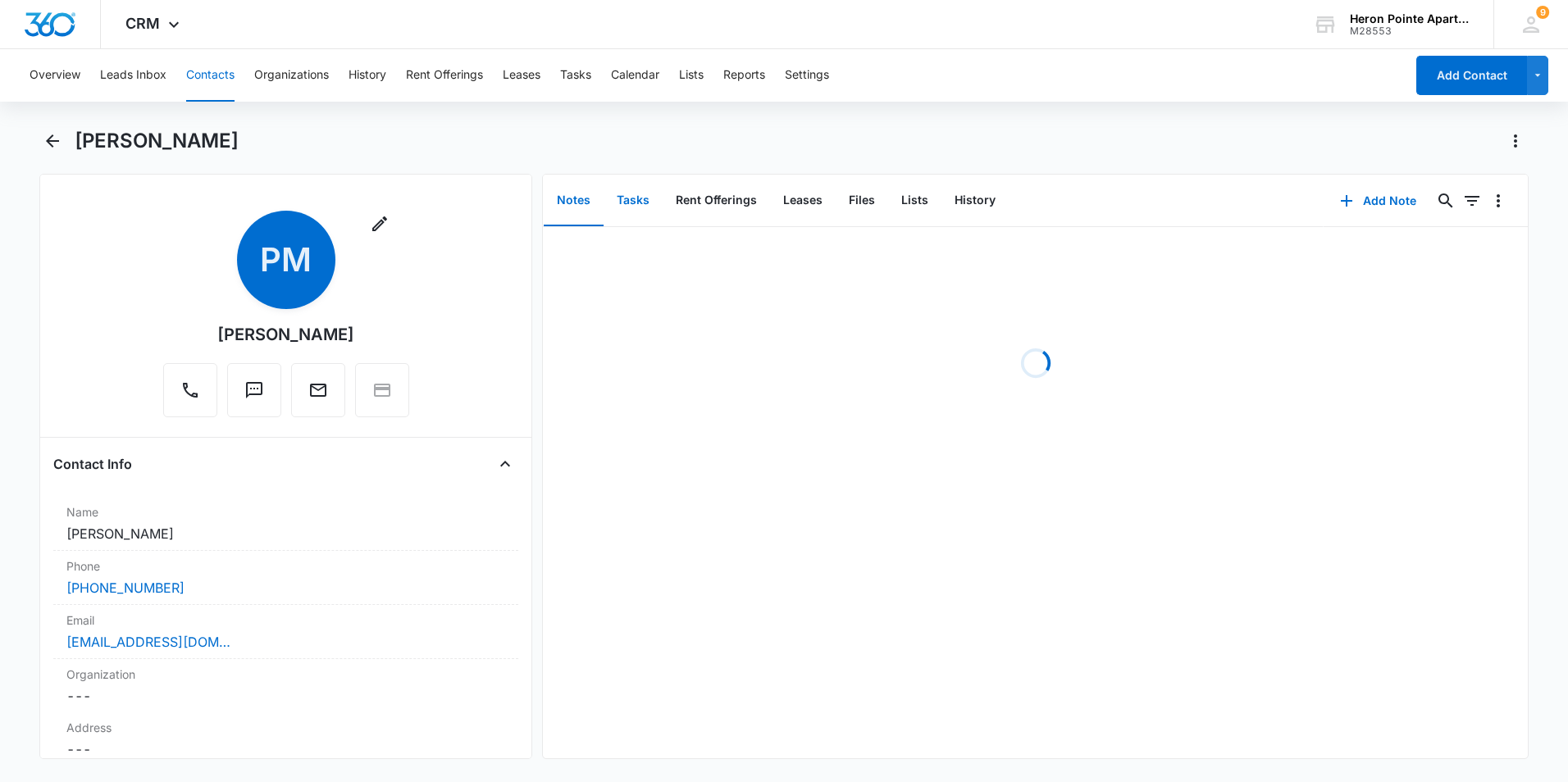
click at [624, 207] on button "Tasks" at bounding box center [632, 200] width 59 height 51
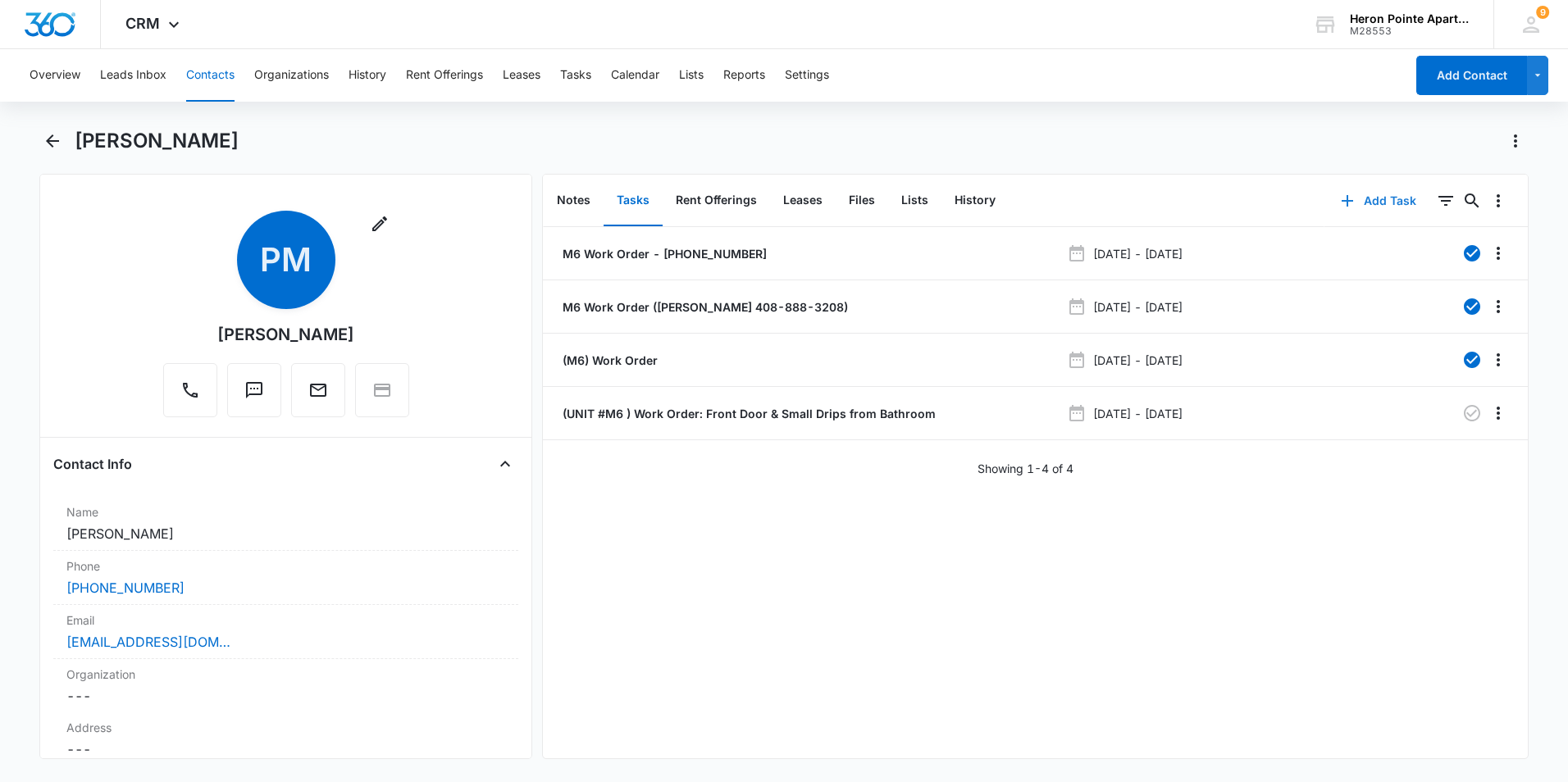
click at [1364, 209] on button "Add Task" at bounding box center [1378, 201] width 108 height 40
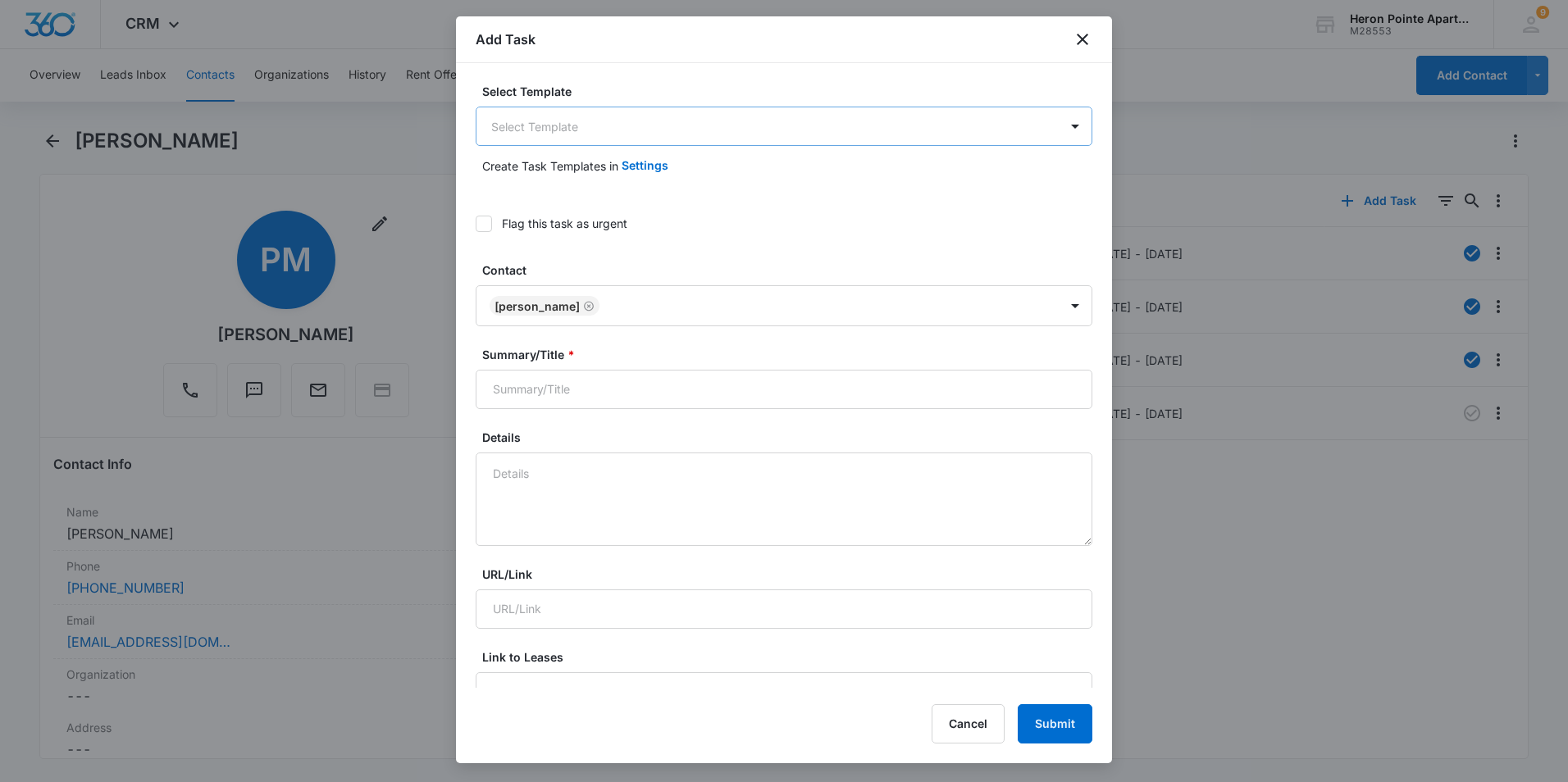
click at [574, 129] on body "CRM Apps Reputation Websites Forms CRM Email Social Shop Payments POS Content A…" at bounding box center [784, 391] width 1568 height 782
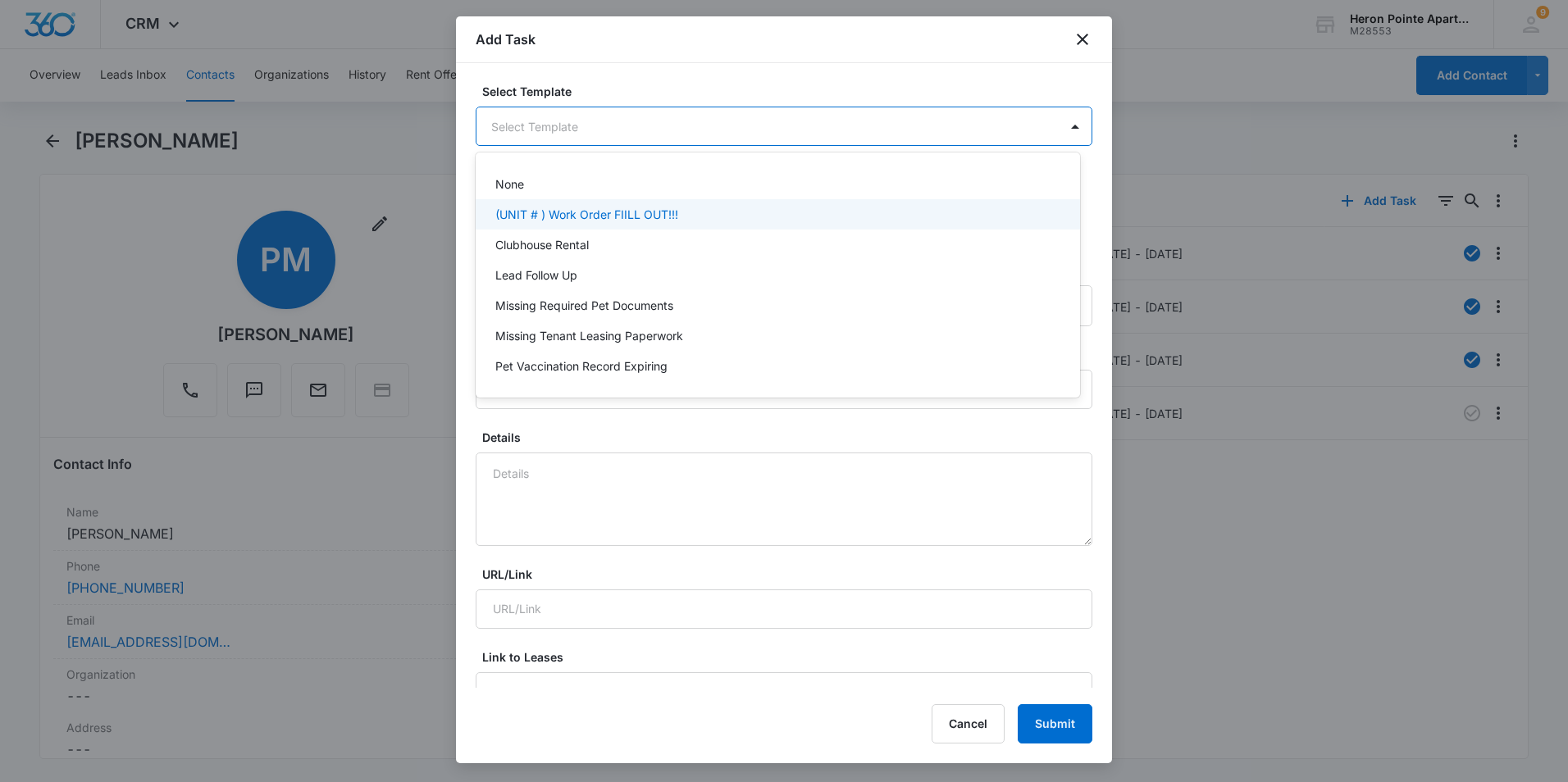
click at [550, 218] on p "(UNIT # ) Work Order FIILL OUT!!!" at bounding box center [586, 214] width 182 height 17
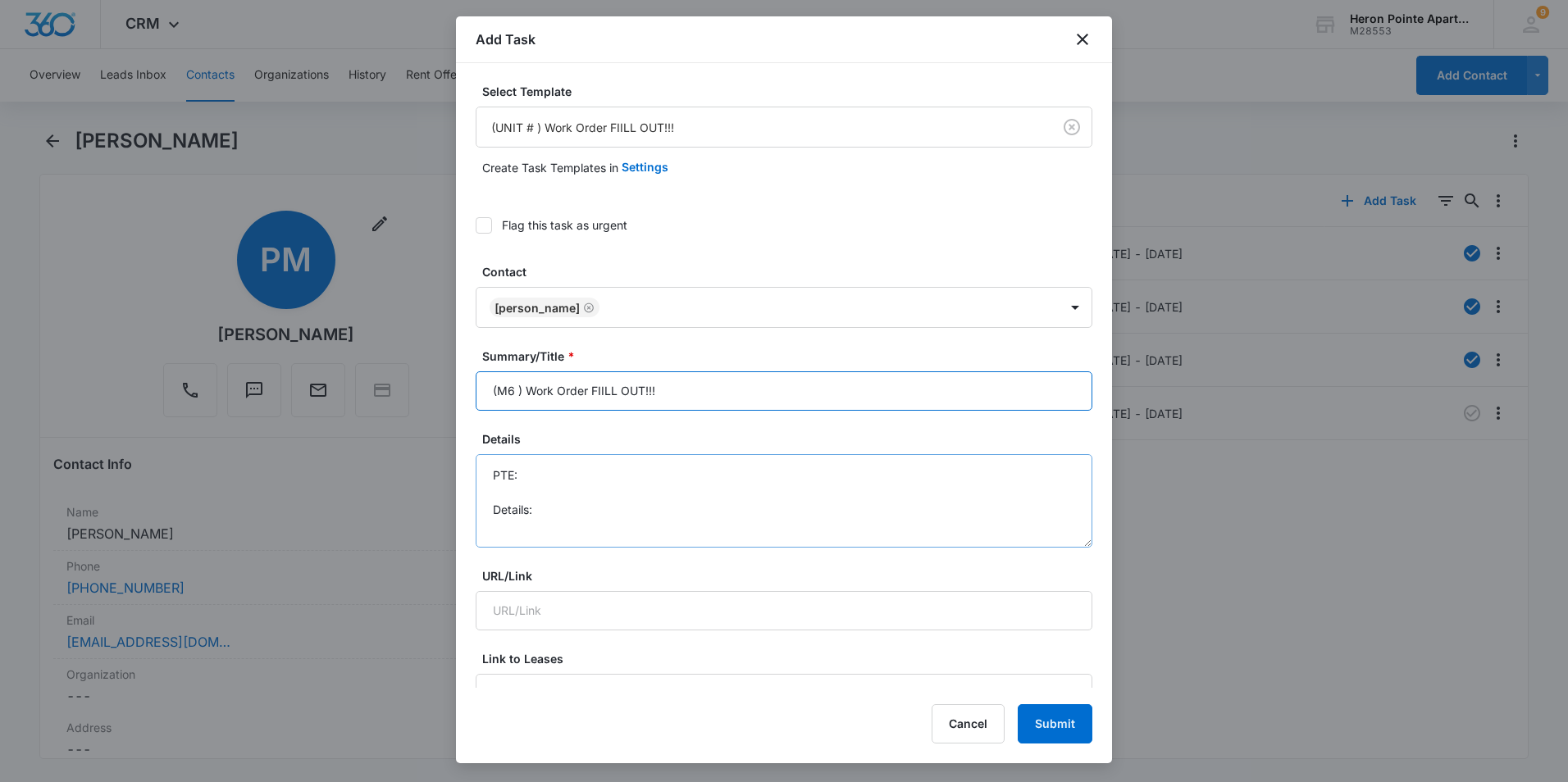
type input "(M6 ) Work Order FIILL OUT!!!"
click at [598, 475] on textarea "PTE: Details:" at bounding box center [784, 500] width 617 height 93
click at [559, 516] on textarea "PTE: 4088883208 Details:" at bounding box center [784, 500] width 617 height 93
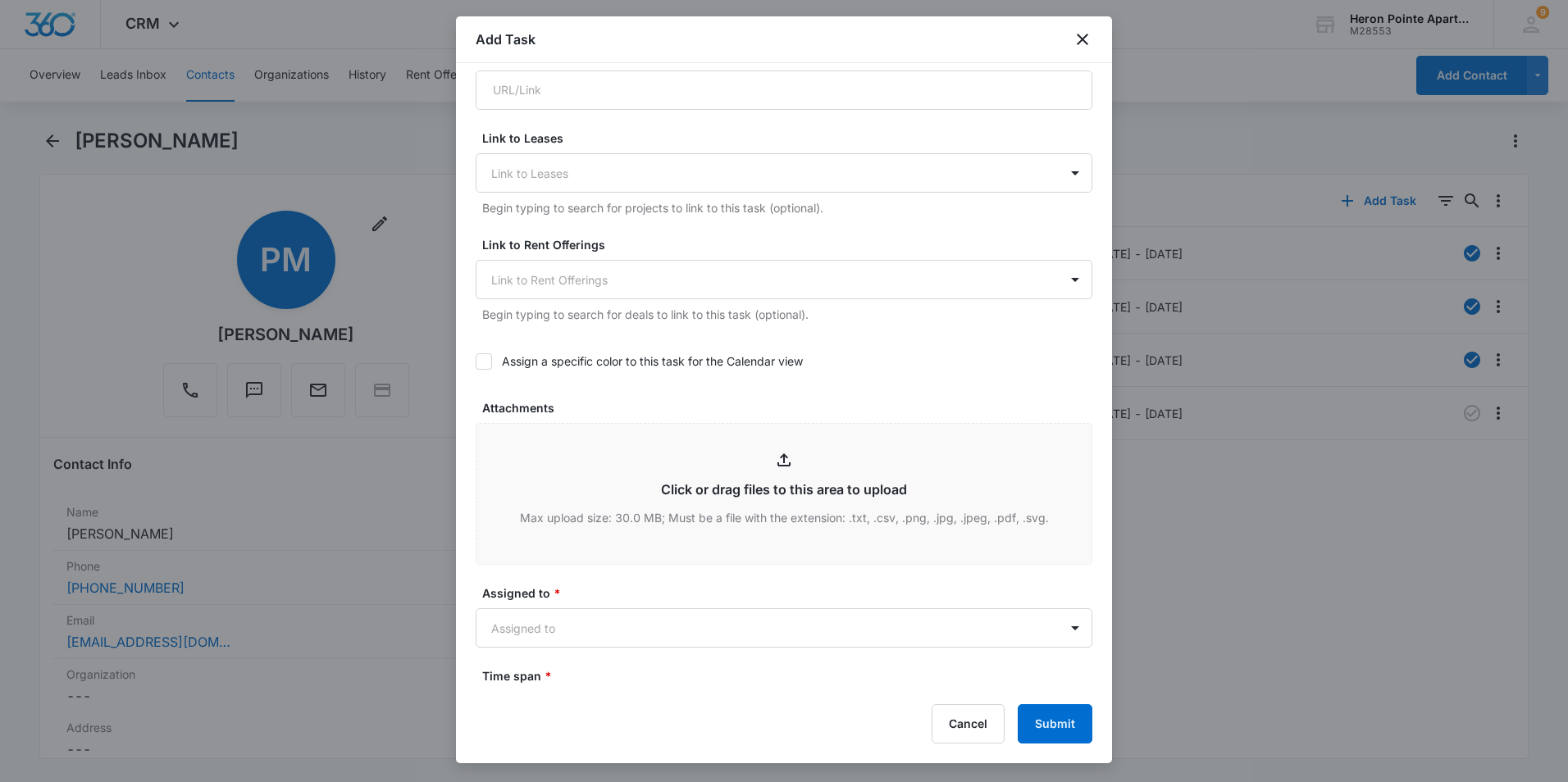
scroll to position [738, 0]
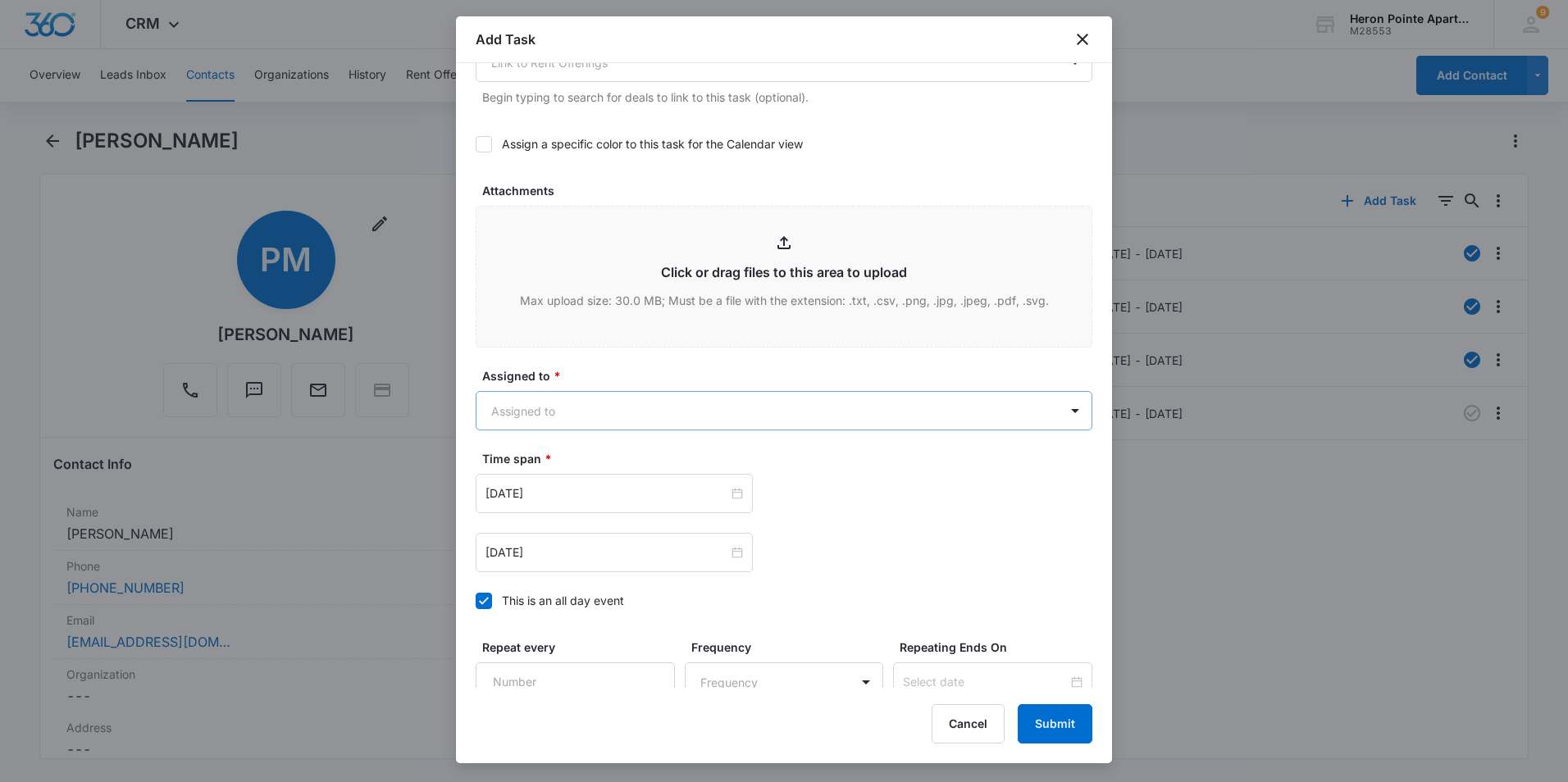
type textarea "PTE: 4088883208 Details: Bathroom sink pop up broken."
click at [707, 425] on body "CRM Apps Reputation Websites Forms CRM Email Social Shop Payments POS Content A…" at bounding box center [784, 391] width 1568 height 782
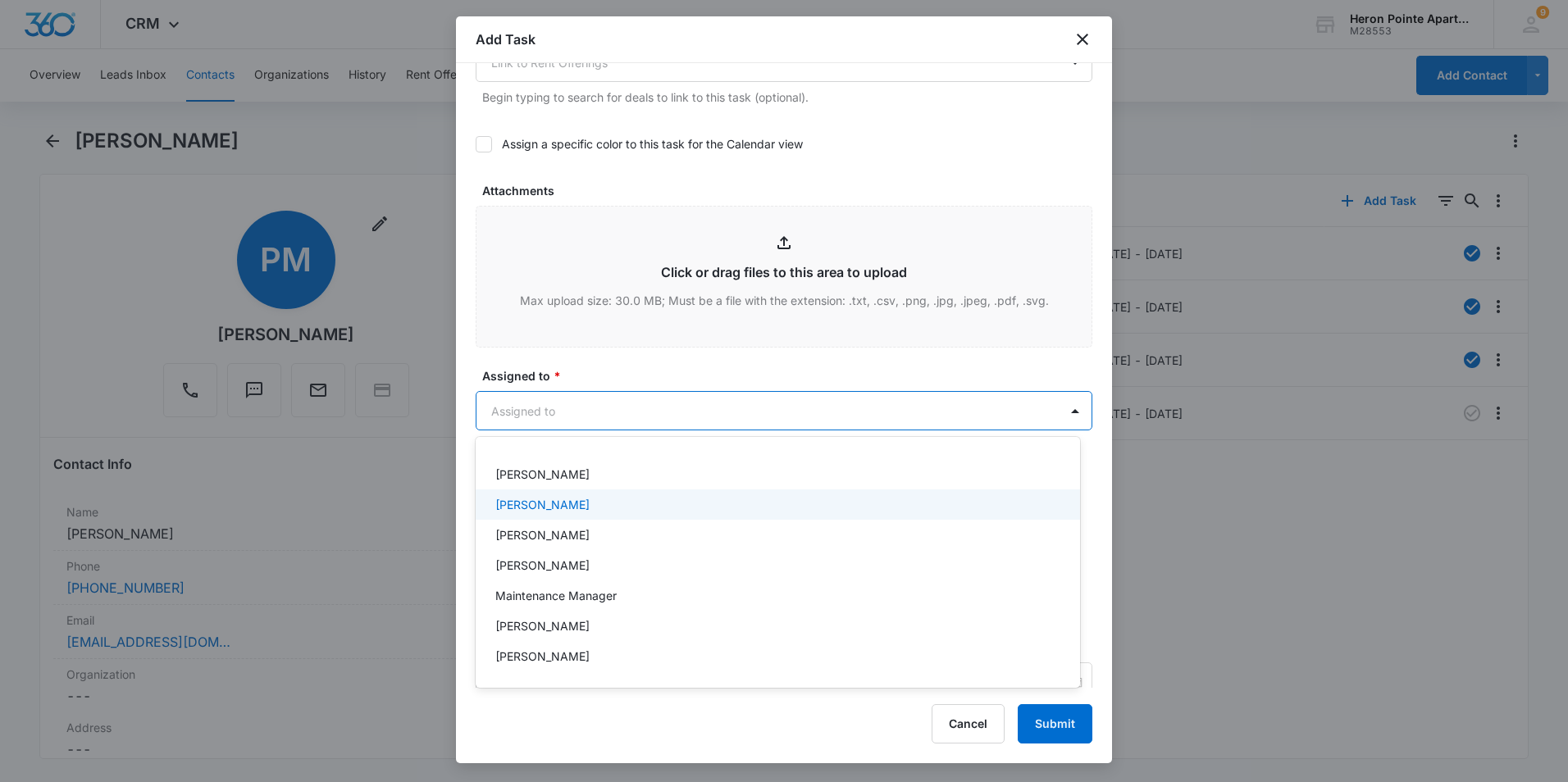
scroll to position [185, 0]
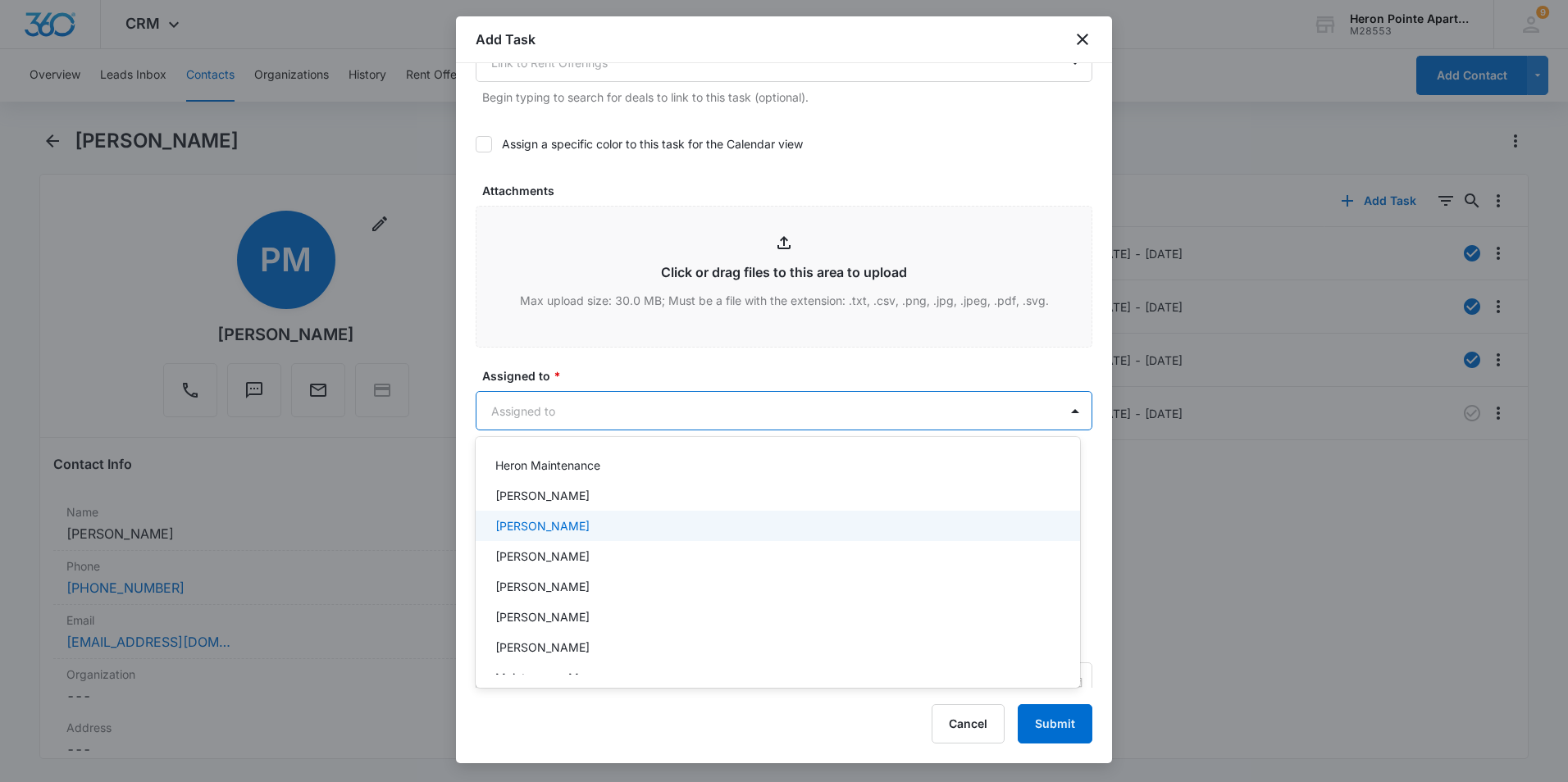
click at [602, 526] on div "Kathrine Holt" at bounding box center [776, 526] width 562 height 17
click at [1061, 411] on div at bounding box center [784, 391] width 1568 height 782
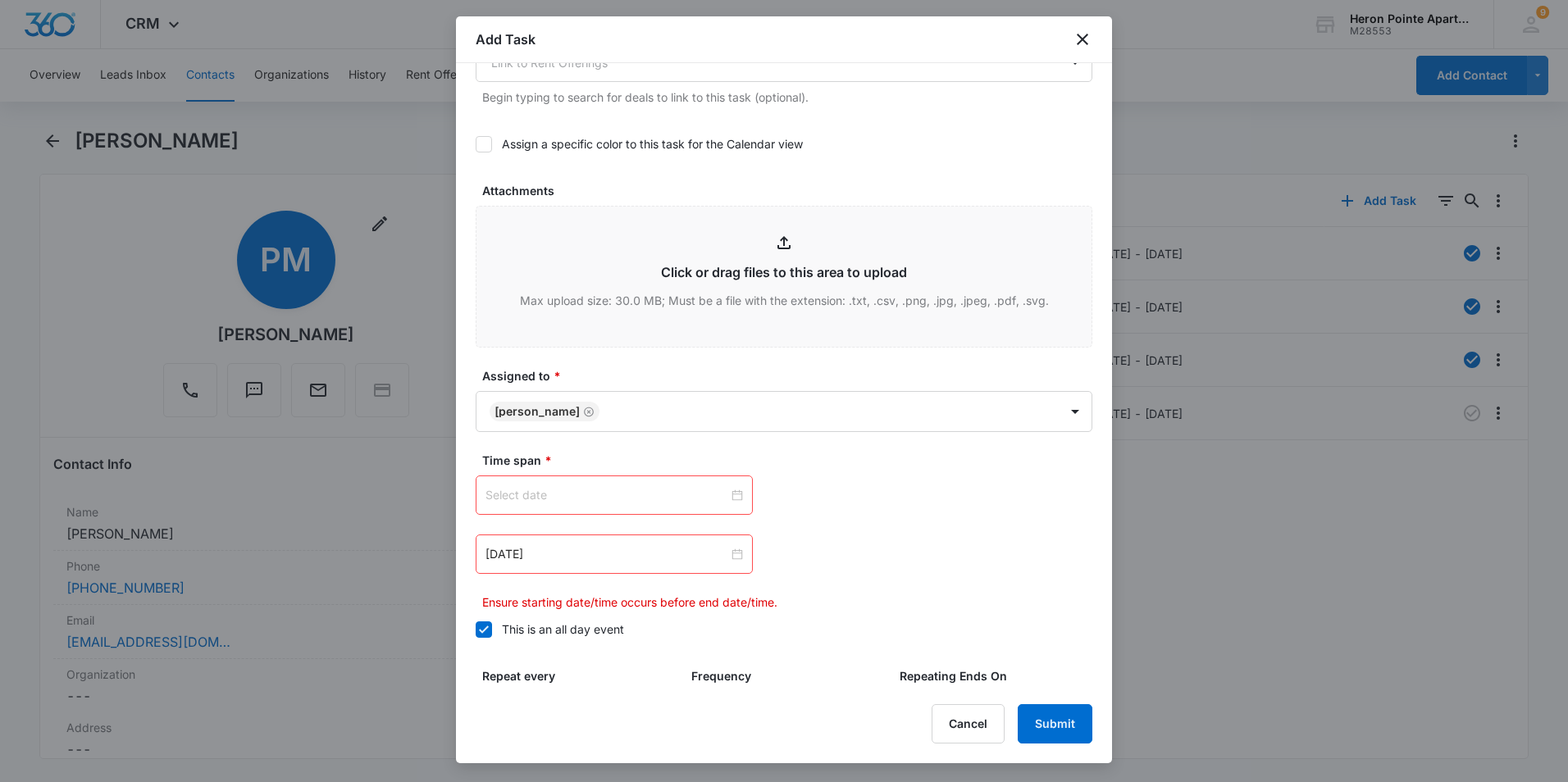
click at [733, 493] on div at bounding box center [613, 495] width 257 height 18
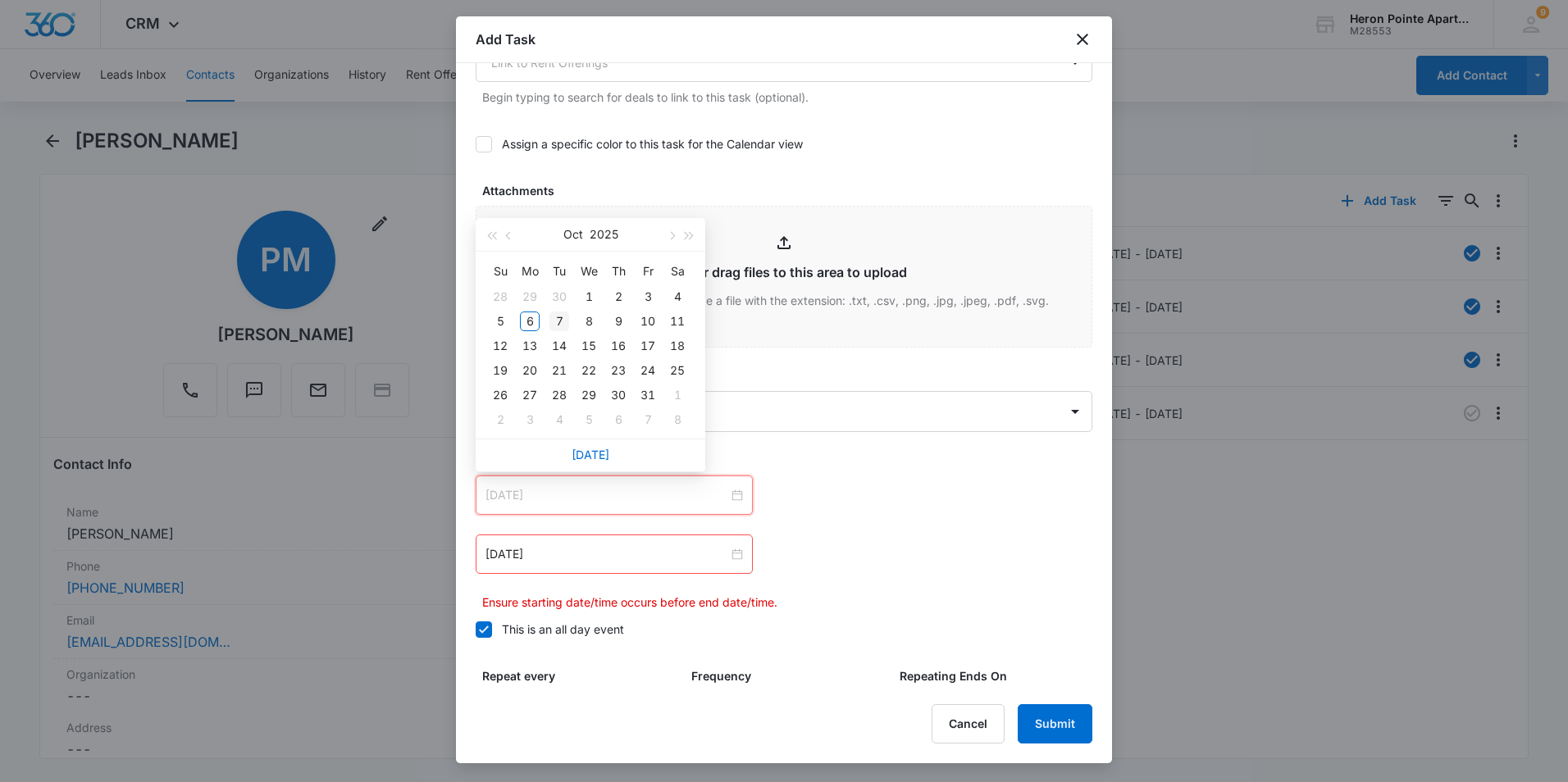
type input "Oct 7, 2025"
click at [557, 319] on div "7" at bounding box center [559, 321] width 20 height 20
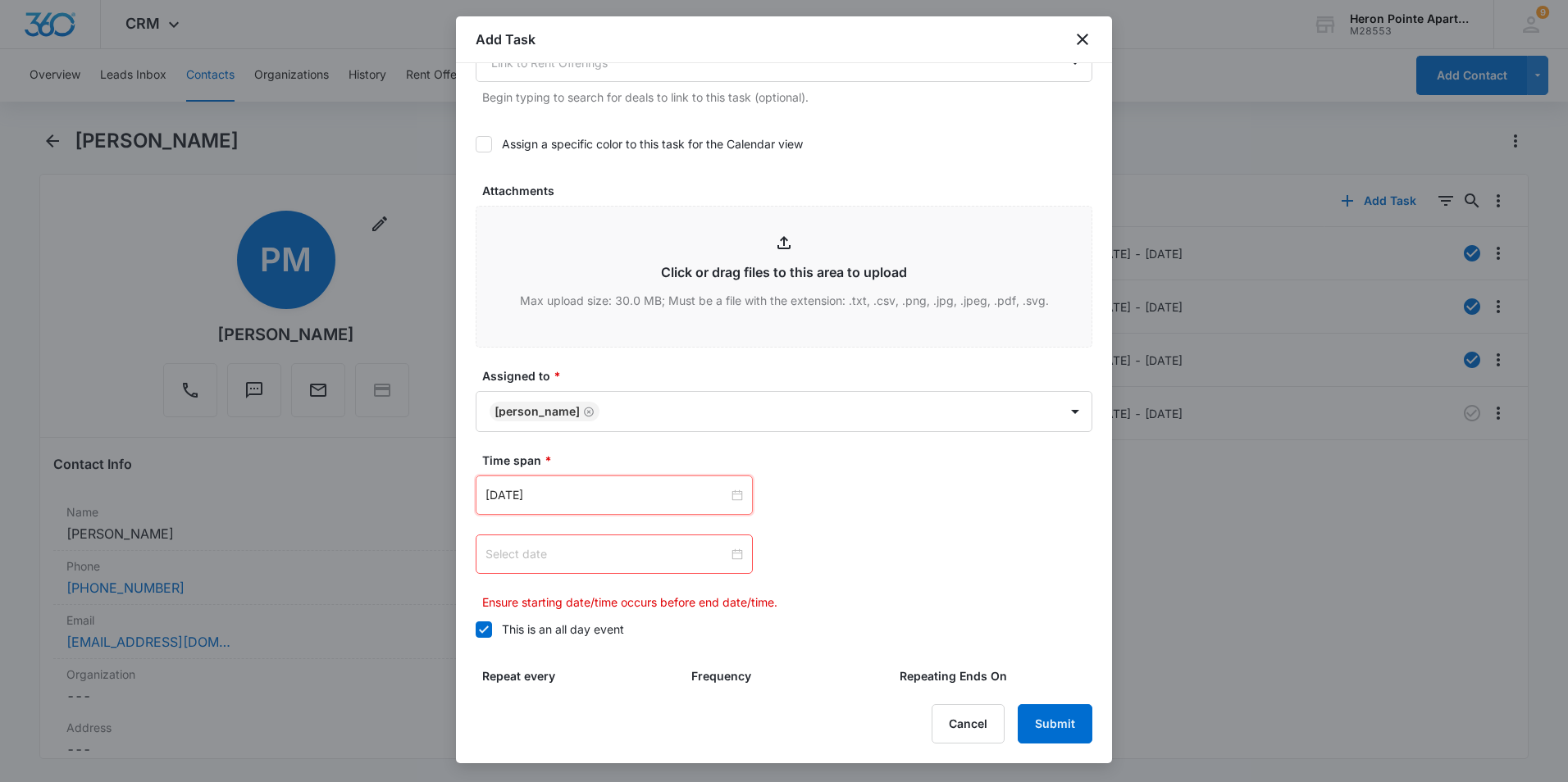
click at [731, 554] on div at bounding box center [613, 554] width 257 height 18
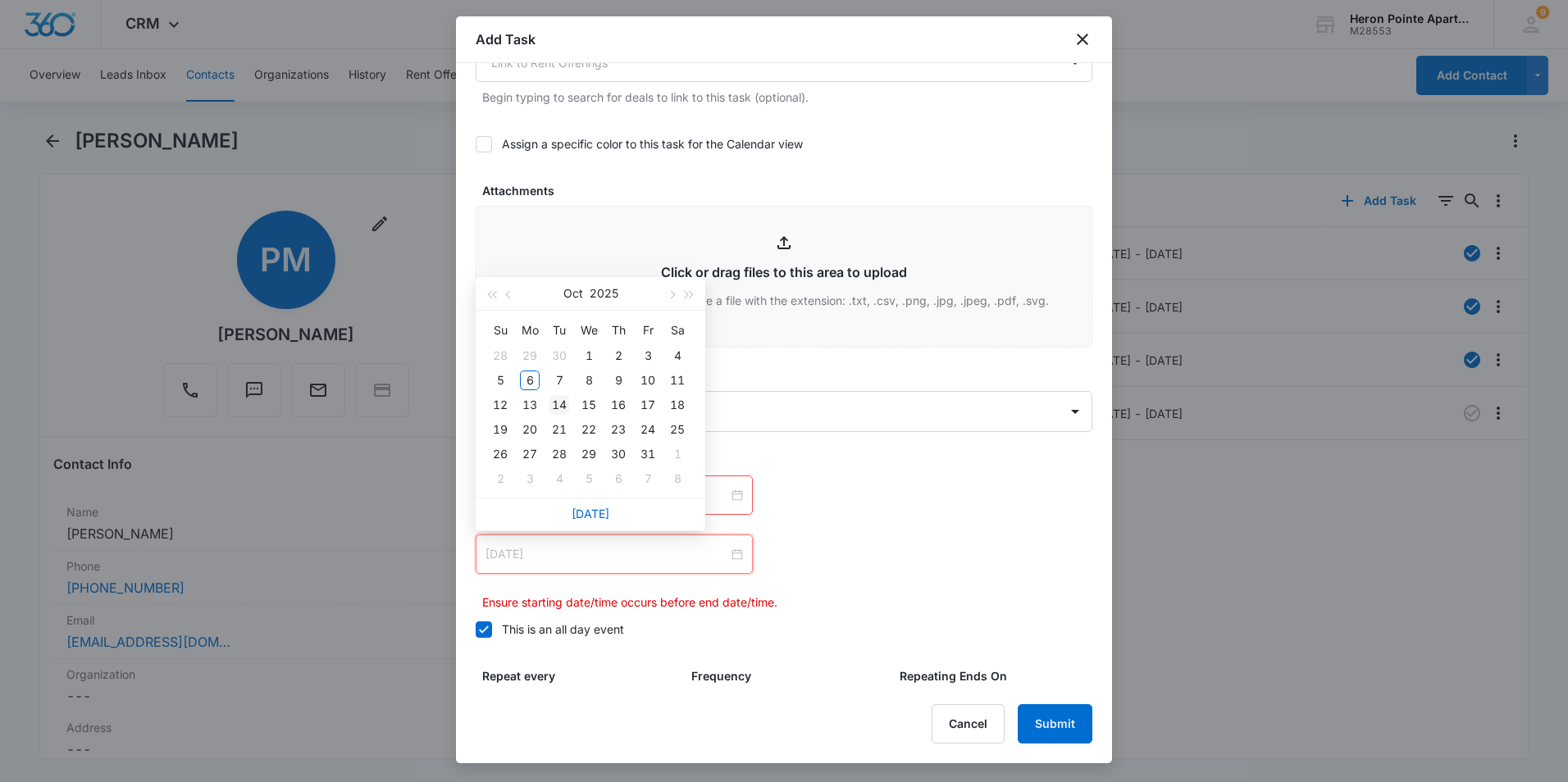
type input "Oct 14, 2025"
click at [564, 401] on div "14" at bounding box center [559, 405] width 20 height 20
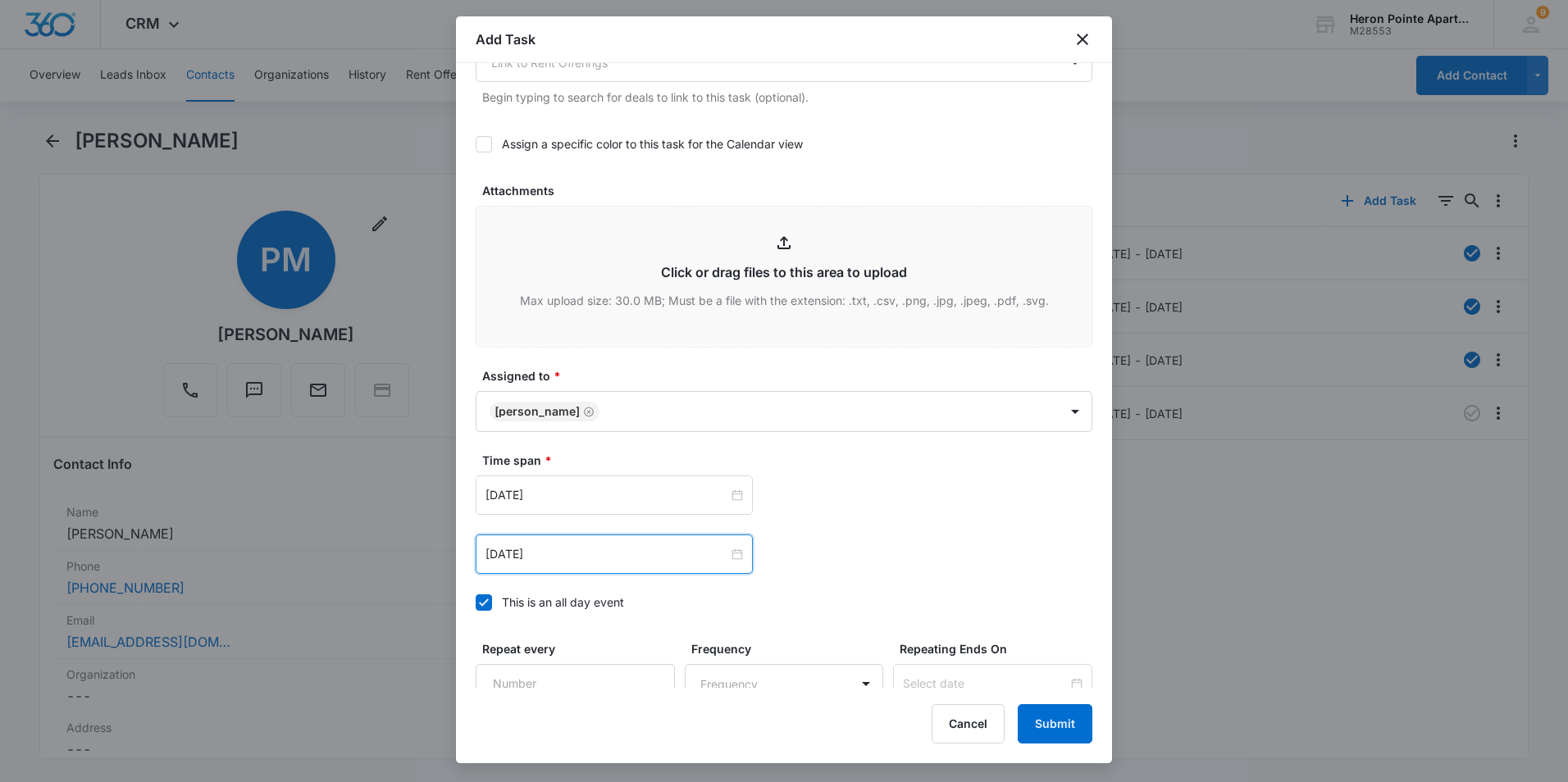
click at [938, 511] on div "Oct 7, 2025 Oct 2025 Su Mo Tu We Th Fr Sa 28 29 30 1 2 3 4 5 6 7 8 9 10 11 12 1…" at bounding box center [784, 496] width 617 height 40
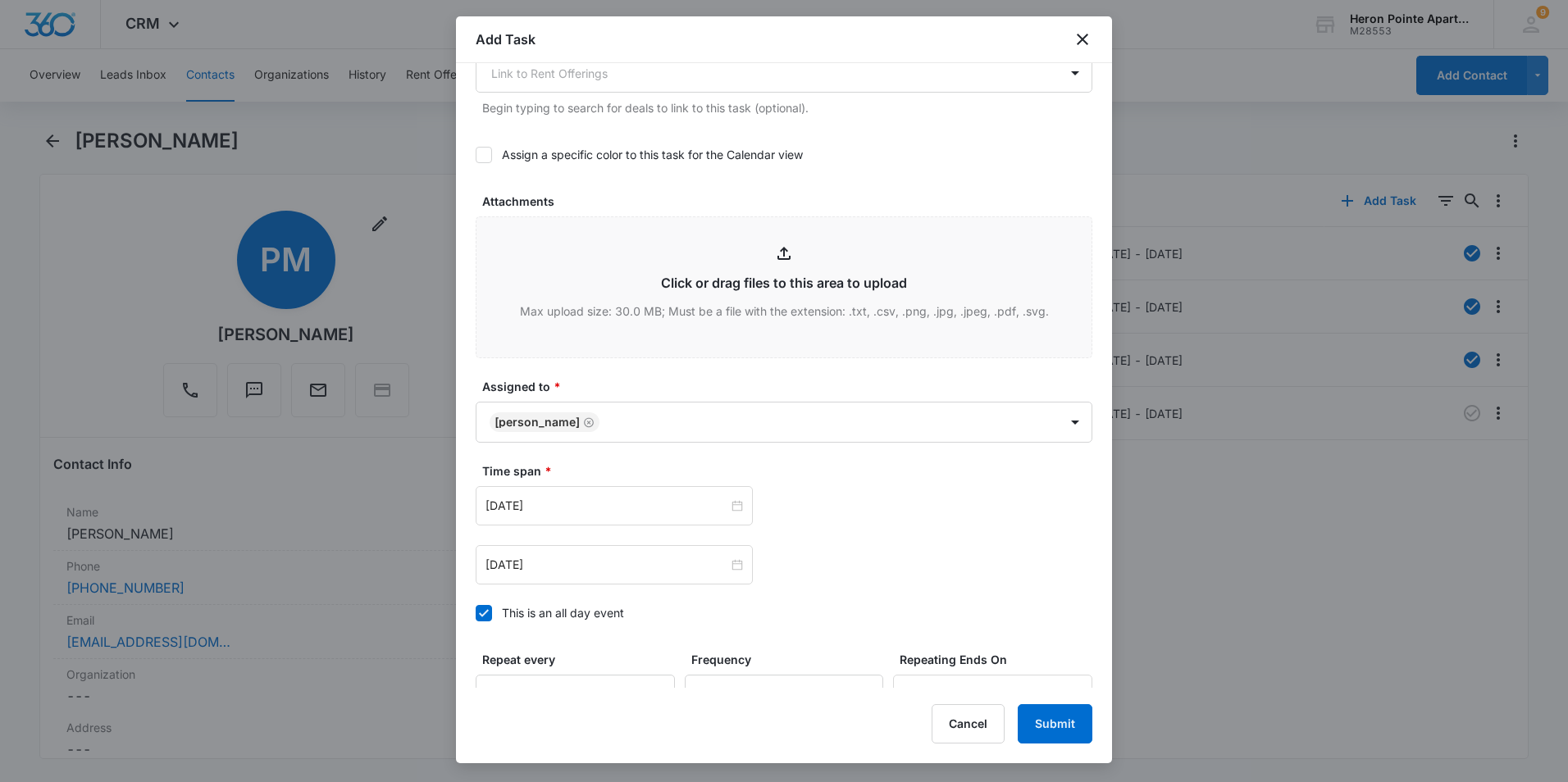
scroll to position [893, 0]
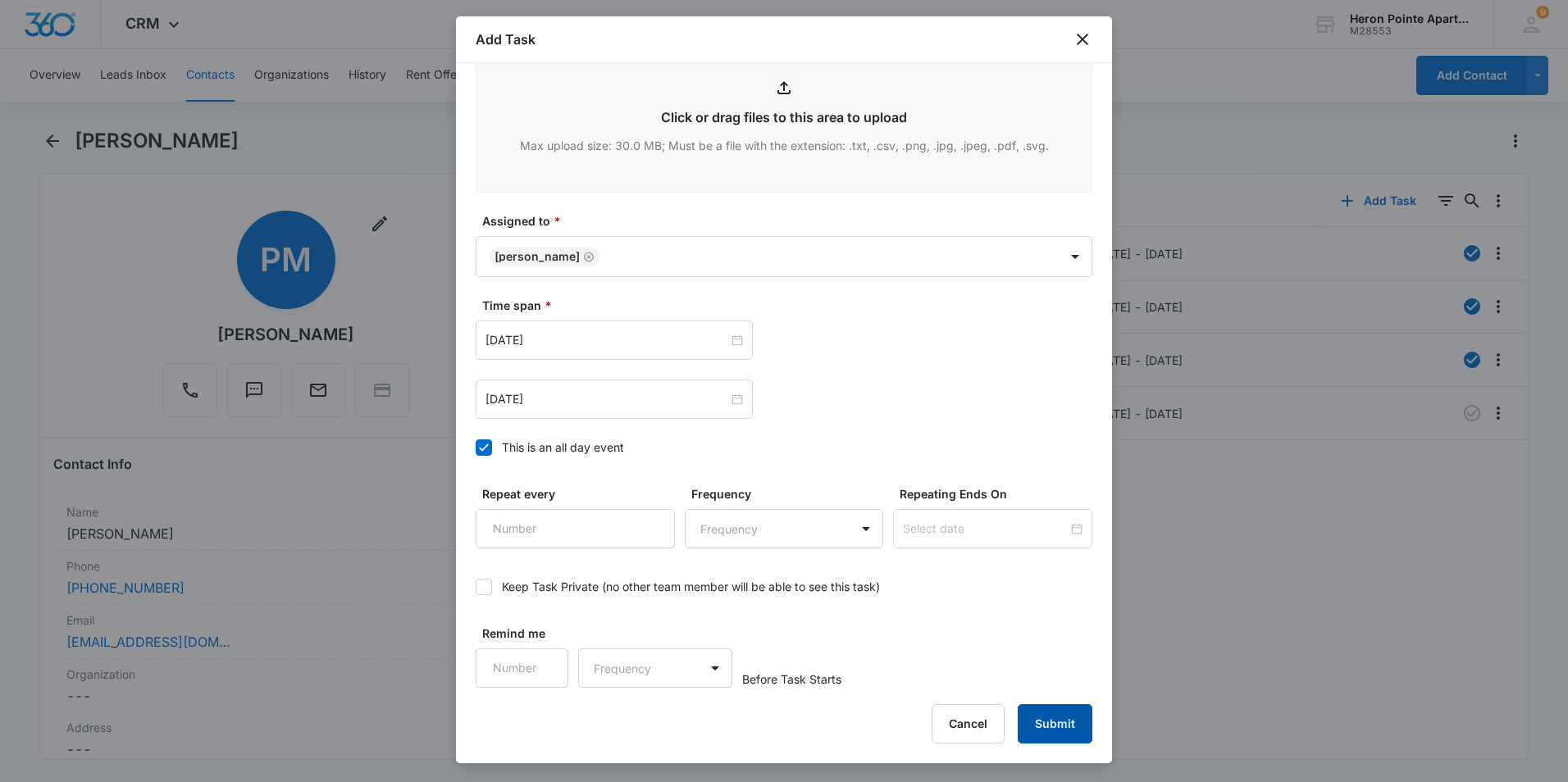
click at [1051, 718] on button "Submit" at bounding box center [1055, 724] width 75 height 40
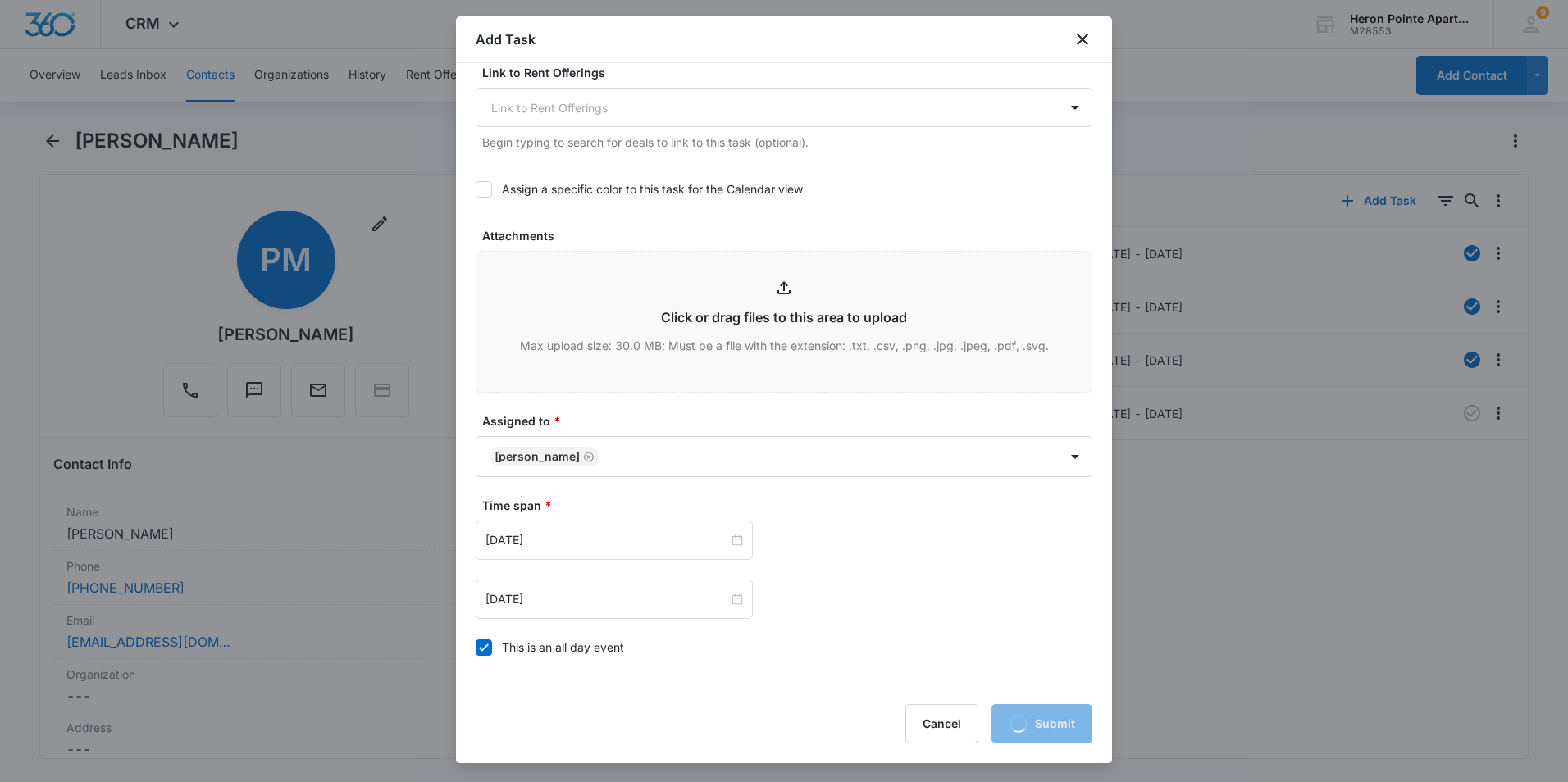
scroll to position [647, 0]
